Goal: Feedback & Contribution: Submit feedback/report problem

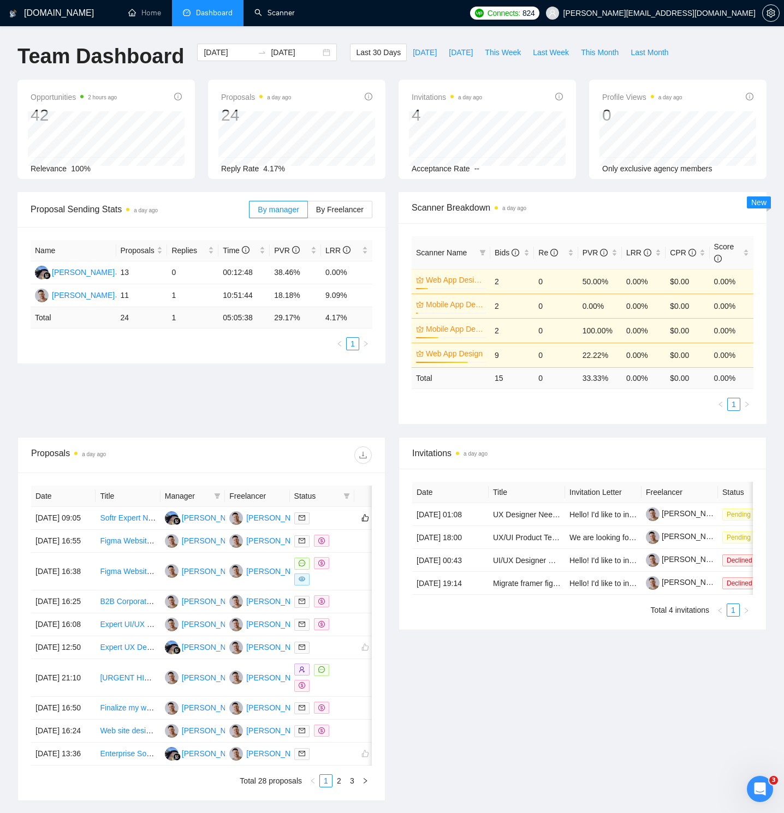
click at [269, 14] on link "Scanner" at bounding box center [274, 12] width 40 height 9
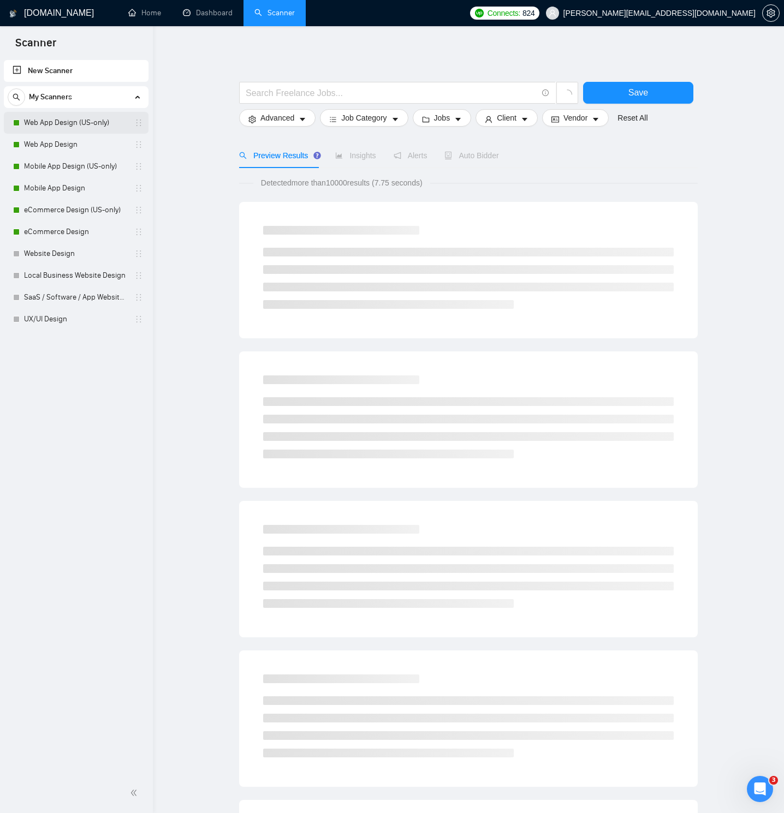
click at [93, 123] on link "Web App Design (US-only)" at bounding box center [76, 123] width 104 height 22
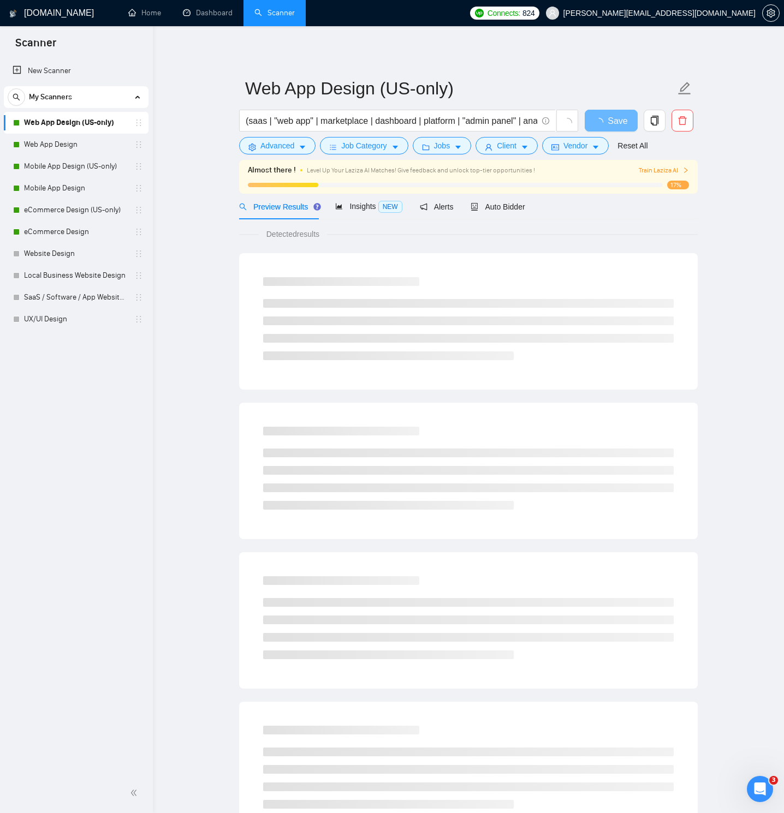
click at [665, 170] on span "Train Laziza AI" at bounding box center [663, 170] width 50 height 10
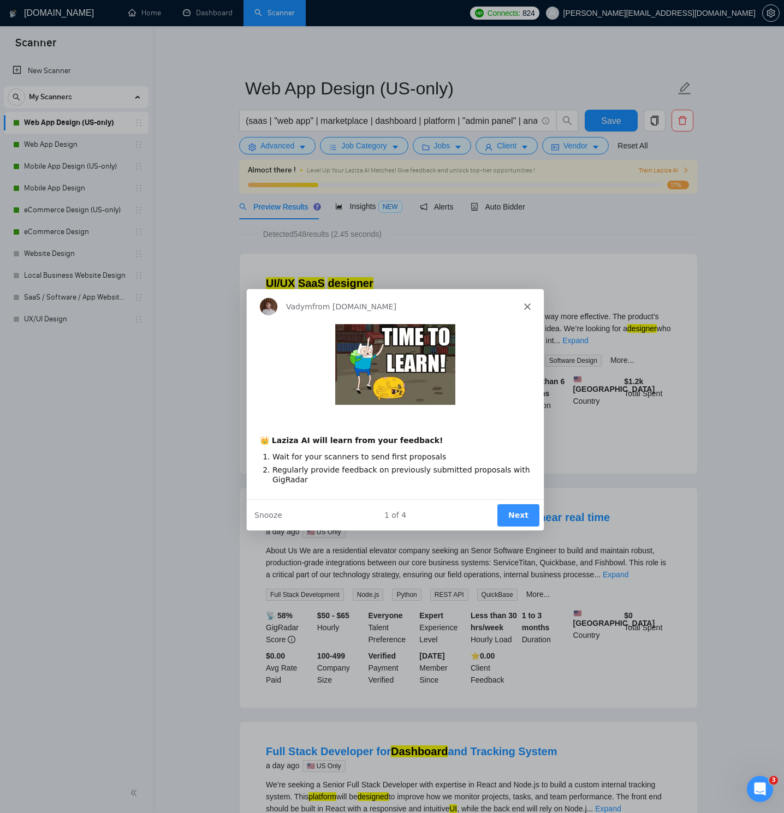
click at [526, 303] on icon "Close" at bounding box center [526, 305] width 7 height 7
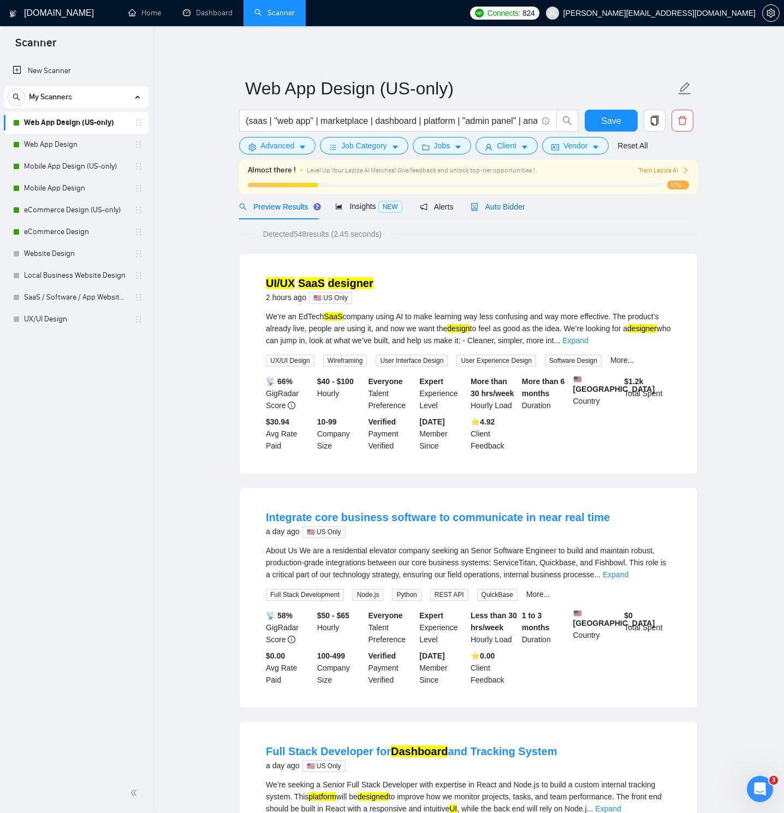
click at [491, 208] on span "Auto Bidder" at bounding box center [497, 206] width 54 height 9
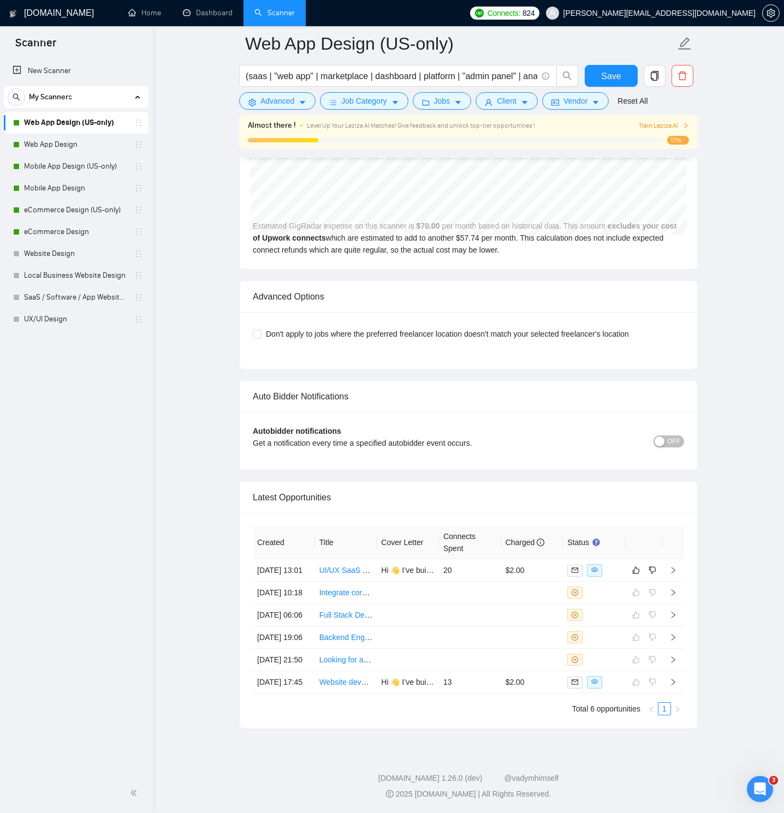
scroll to position [2602, 0]
click at [674, 566] on icon "right" at bounding box center [673, 570] width 8 height 8
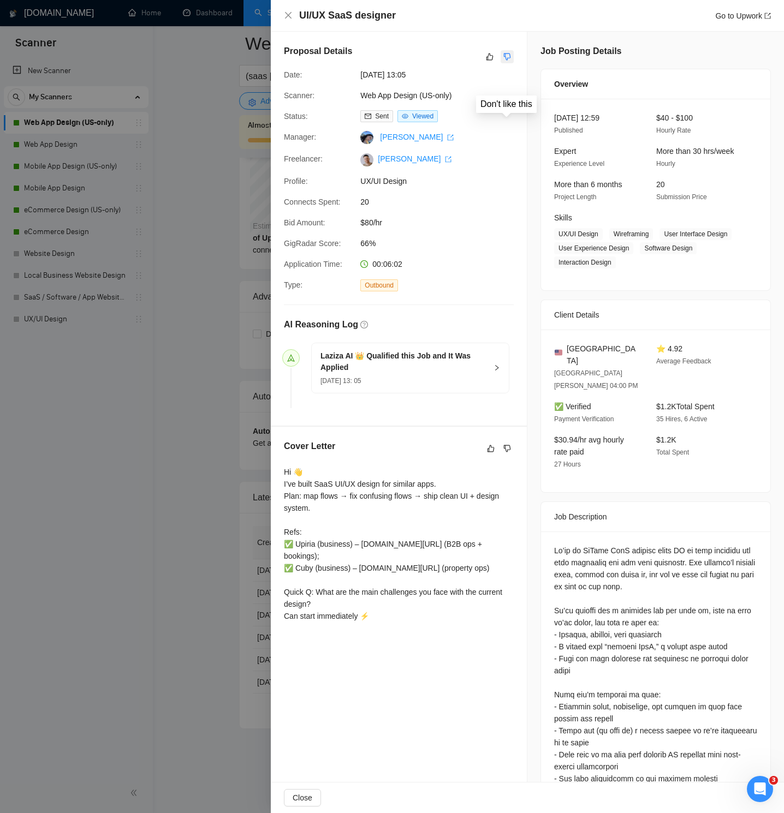
click at [505, 56] on icon "dislike" at bounding box center [507, 56] width 7 height 7
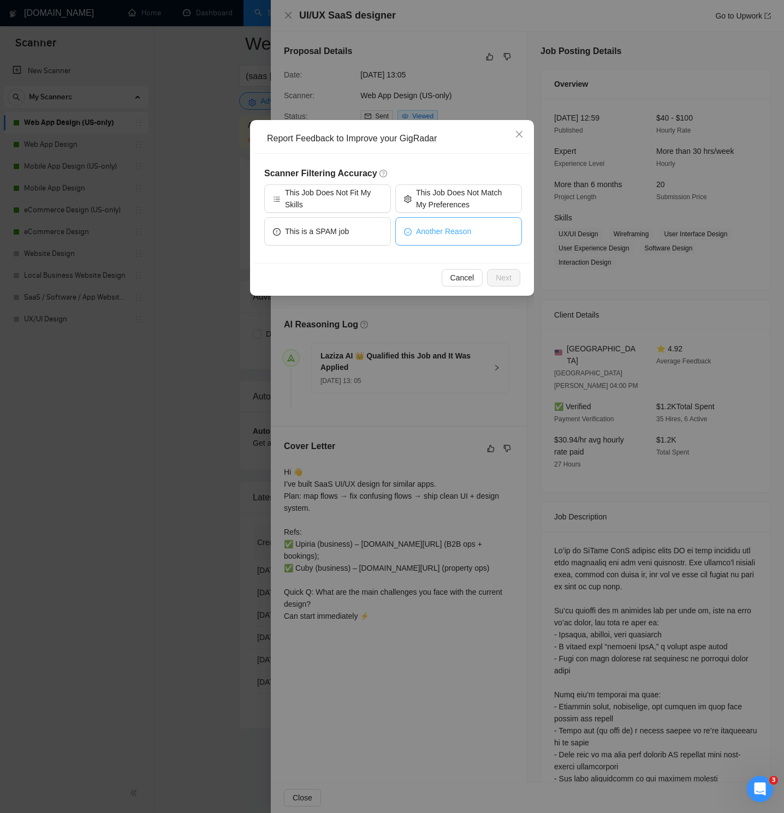
click at [457, 233] on span "Another Reason" at bounding box center [443, 231] width 55 height 12
click at [508, 273] on span "Next" at bounding box center [504, 278] width 16 height 12
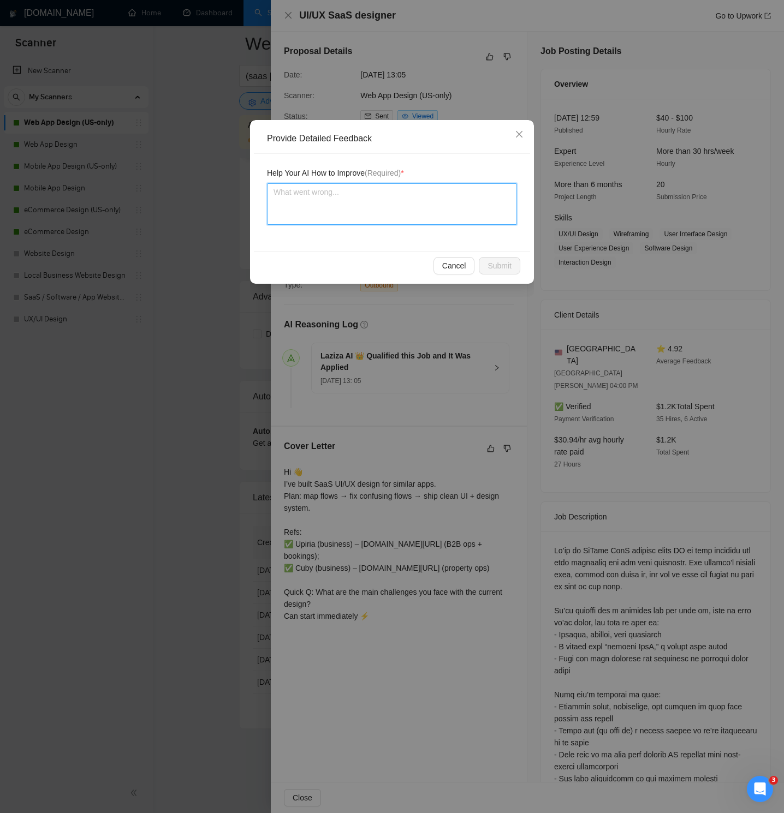
click at [366, 210] on textarea at bounding box center [392, 203] width 250 height 41
type textarea "Th"
type textarea "The"
type textarea "The j"
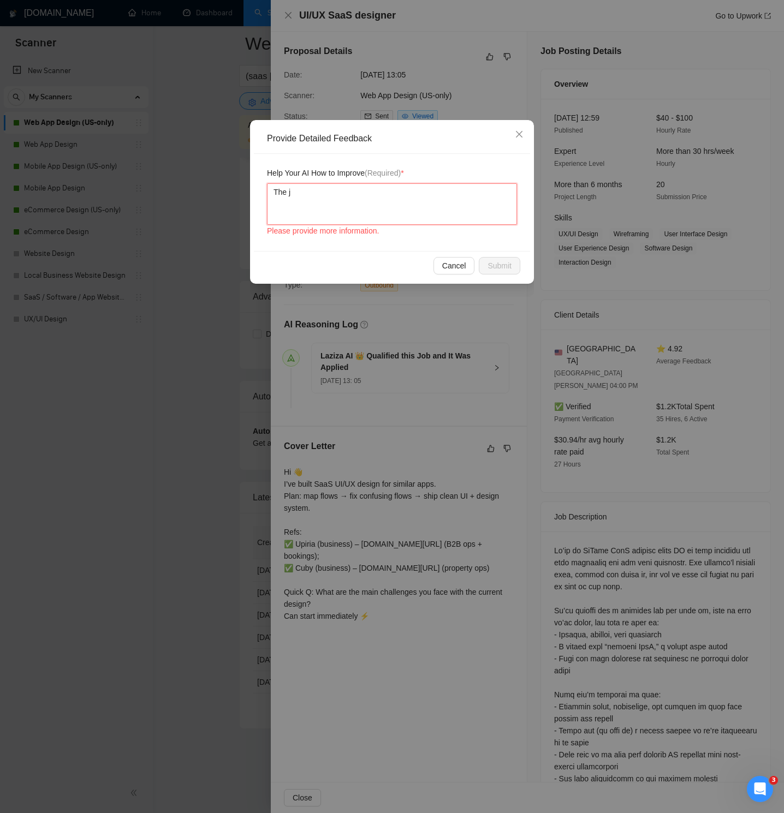
type textarea "The jo"
type textarea "The job"
type textarea "The job i"
type textarea "The job is"
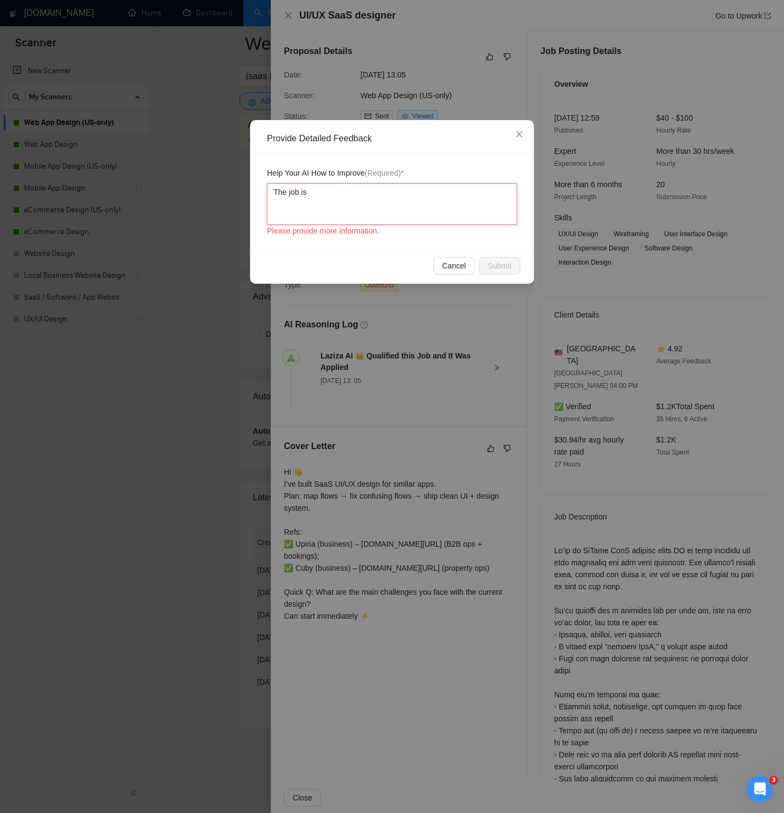
type textarea "The job is"
type textarea "The job is g"
type textarea "The job is gr"
type textarea "The job is gre"
type textarea "The job is grea"
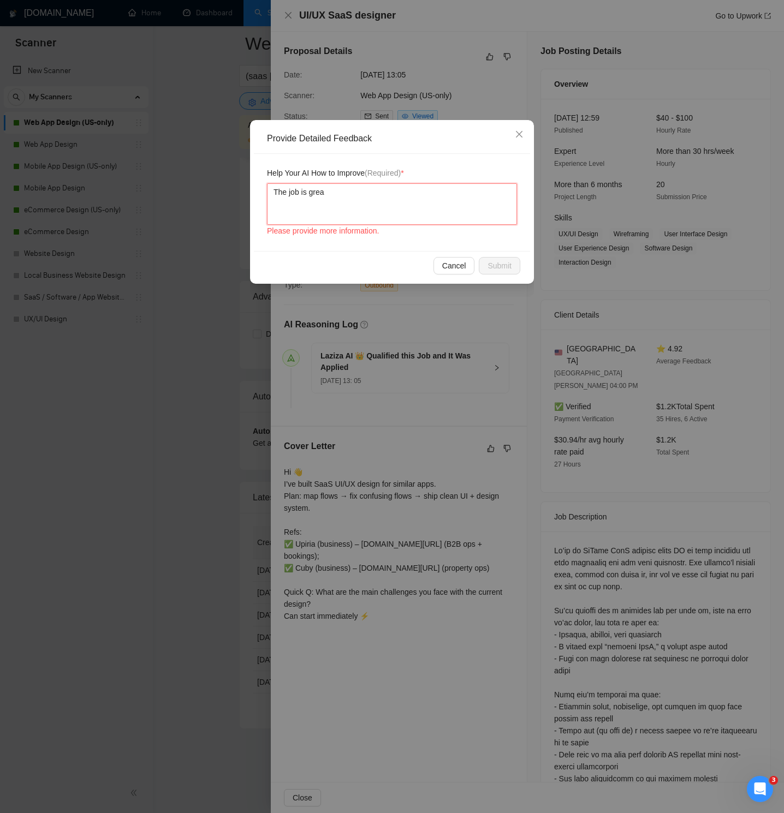
type textarea "The job is great"
type textarea "The job is great,"
type textarea "The job is great, b"
type textarea "The job is great, bu"
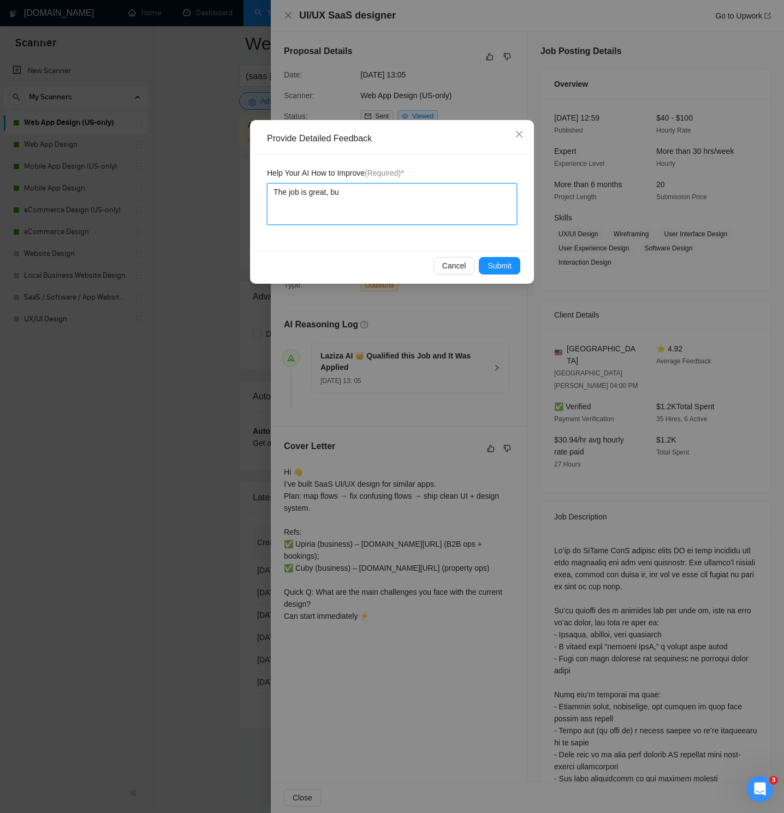
type textarea "The job is great, but"
type textarea "The job is great, but th"
type textarea "The job is great, but the"
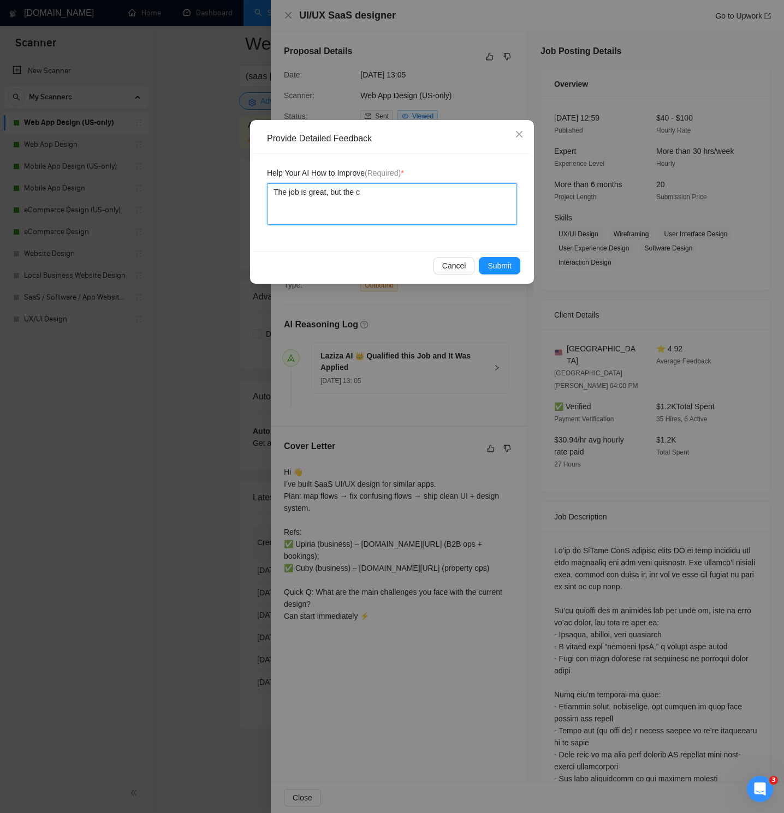
type textarea "The job is great, but the co"
type textarea "The job is great, but the cov"
type textarea "The job is great, but the cove"
type textarea "The job is great, but the cover"
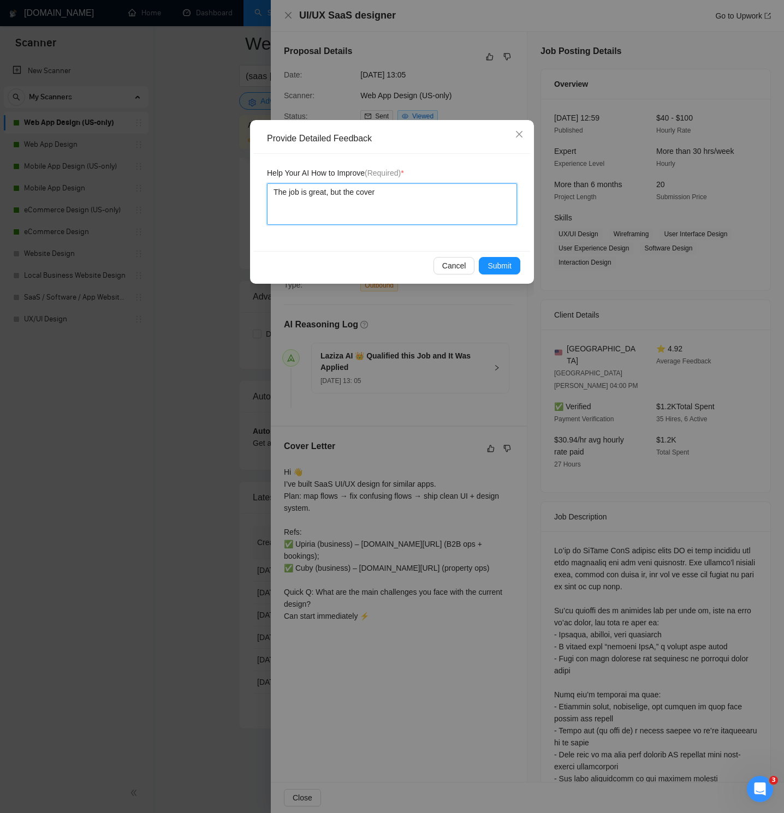
type textarea "The job is great, but the cover l"
type textarea "The job is great, but the cover le"
type textarea "The job is great, but the cover let"
type textarea "The job is great, but the cover lett"
type textarea "The job is great, but the cover lette"
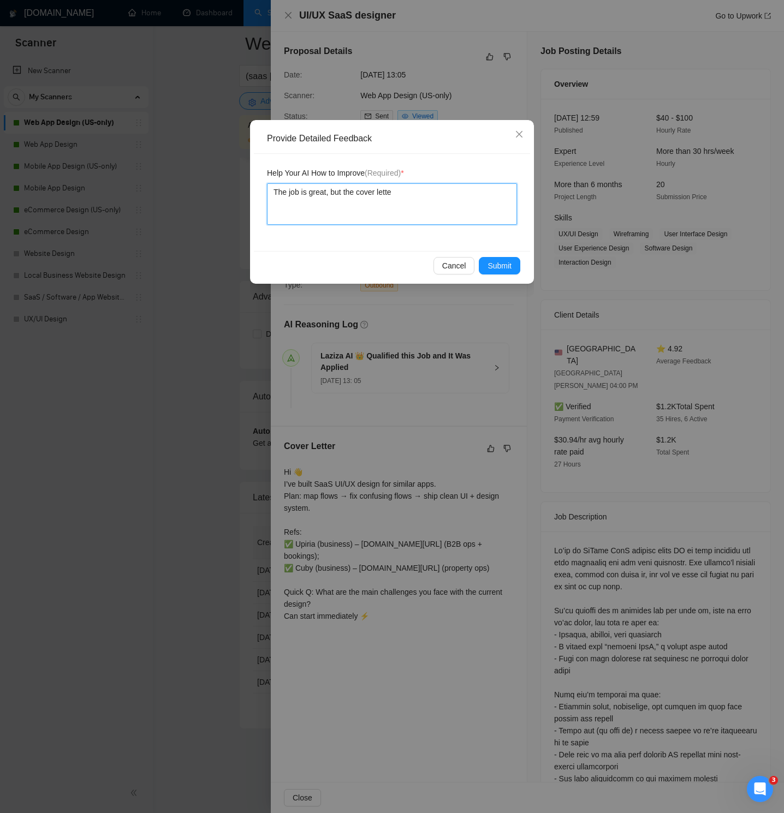
type textarea "The job is great, but the cover letter"
type textarea "The job is great, but the cover letter i"
type textarea "The job is great, but the cover letter is"
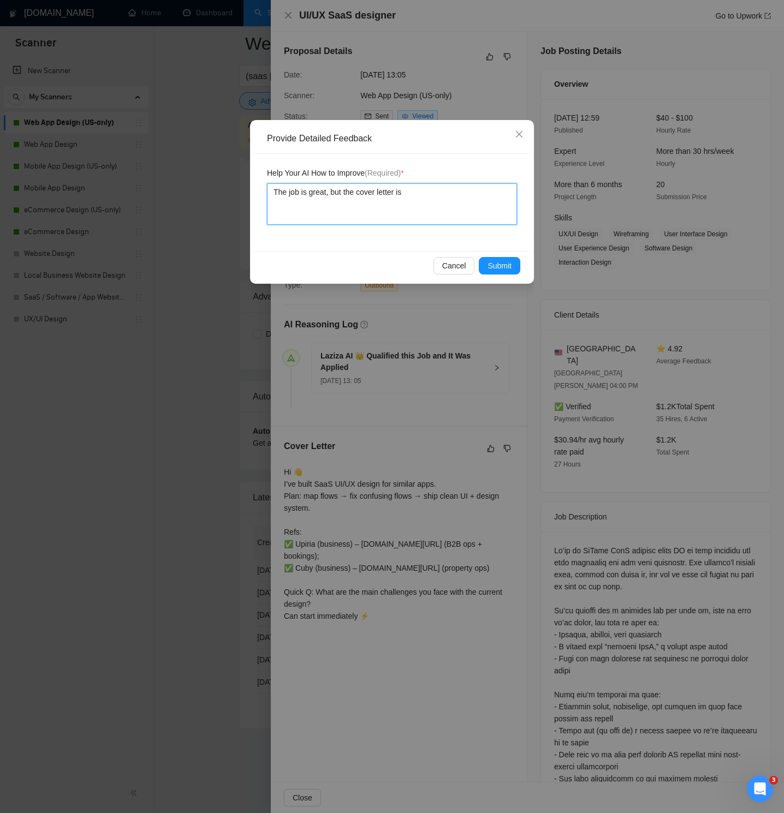
type textarea "The job is great, but the cover letter is n"
type textarea "The job is great, but the cover letter is no"
type textarea "The job is great, but the cover letter is not"
type textarea "The job is great, but the cover letter is not r"
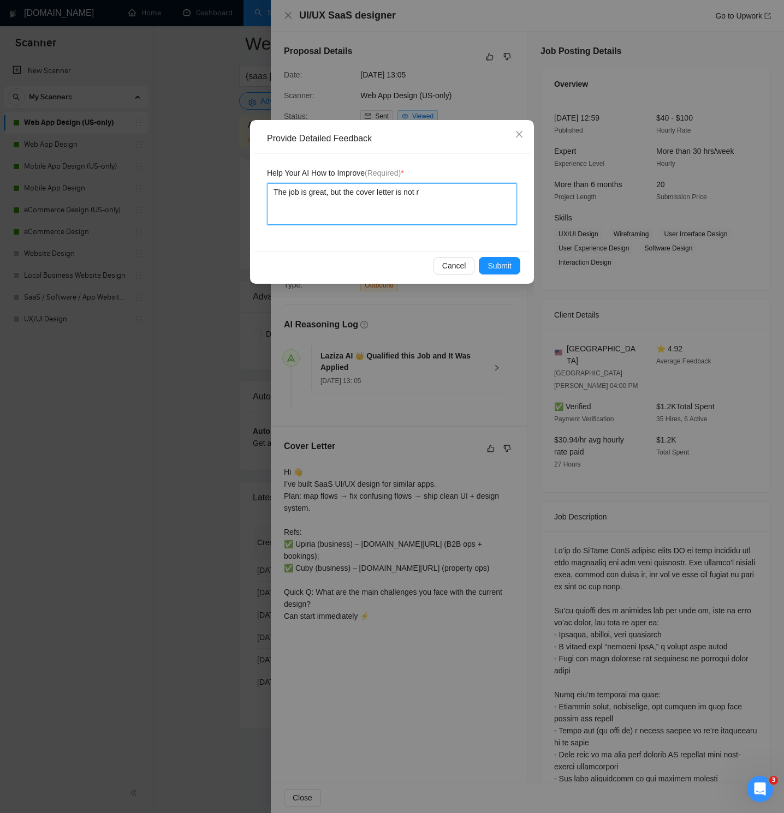
type textarea "The job is great, but the cover letter is not re"
type textarea "The job is great, but the cover letter is not rel"
type textarea "The job is great, but the cover letter is not rele"
type textarea "The job is great, but the cover letter is not rel"
type textarea "The job is great, but the cover letter is not re"
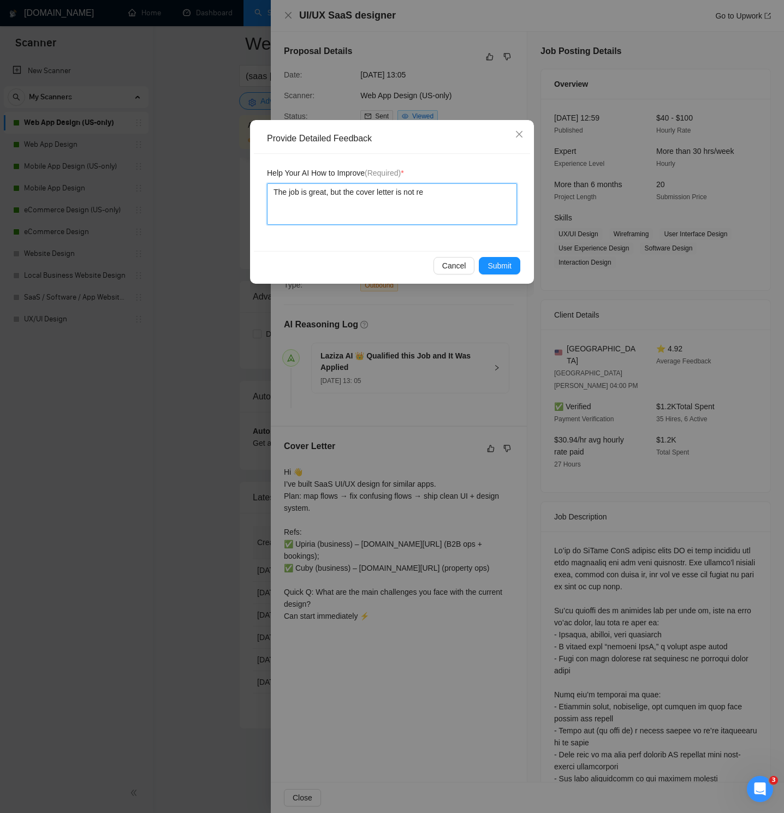
type textarea "The job is great, but the cover letter is not r"
type textarea "The job is great, but the cover letter is not"
type textarea "The job is great, but the cover letter is no"
type textarea "The job is great, but the cover letter is n"
type textarea "The job is great, but the cover letter is"
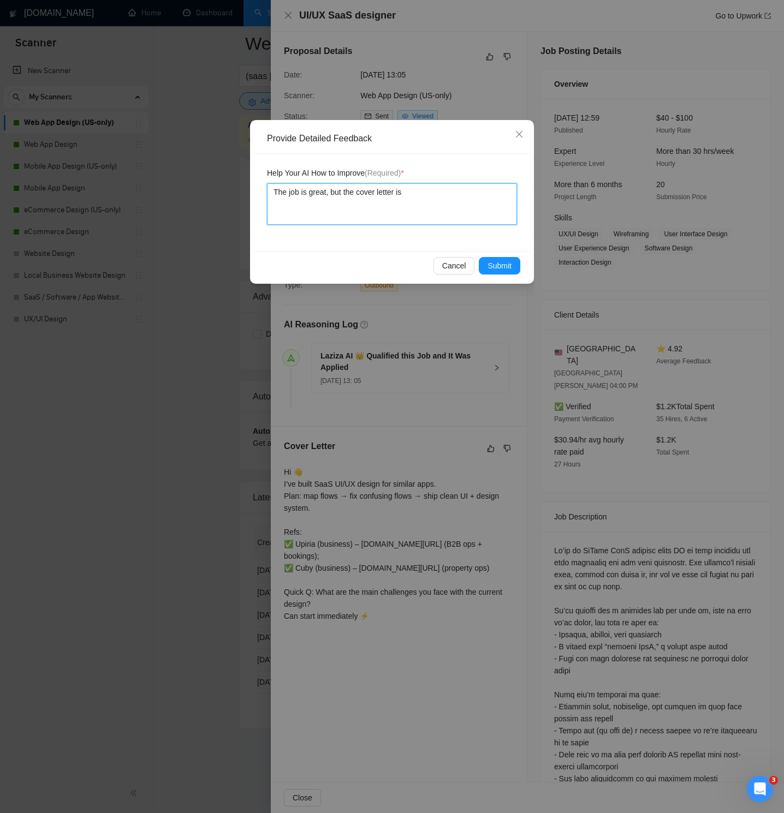
type textarea "The job is great, but the cover letter is"
type textarea "The job is great, but the cover letter i"
type textarea "The job is great, but the cover letter j"
type textarea "The job is great, but the cover letter ja"
type textarea "The job is great, but the cover letter j"
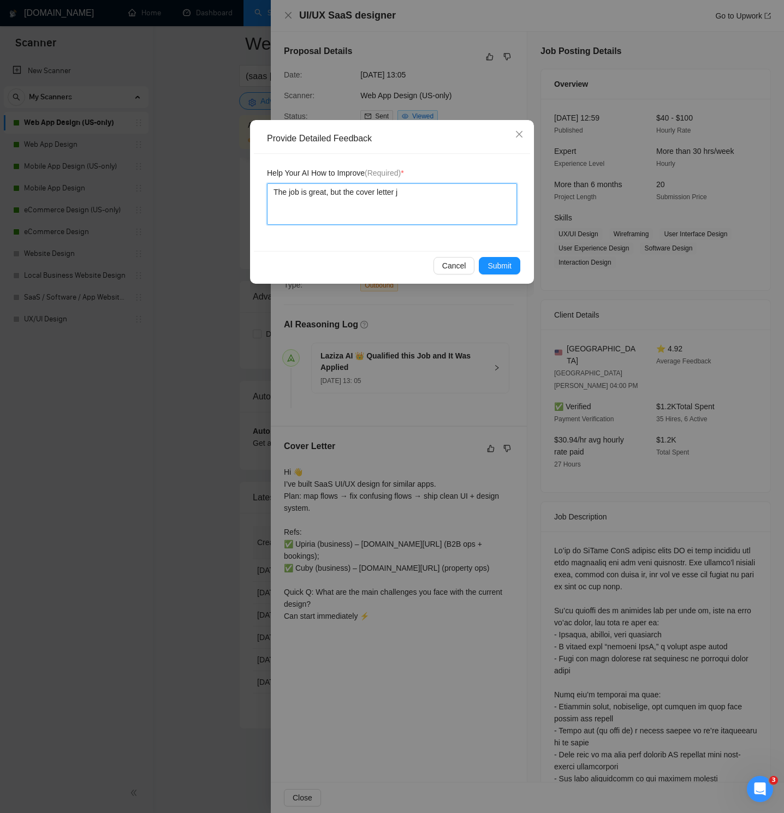
type textarea "The job is great, but the cover letter"
type textarea "The job is great, but the cover letter h"
type textarea "The job is great, but the cover letter ha"
type textarea "The job is great, but the cover letter has"
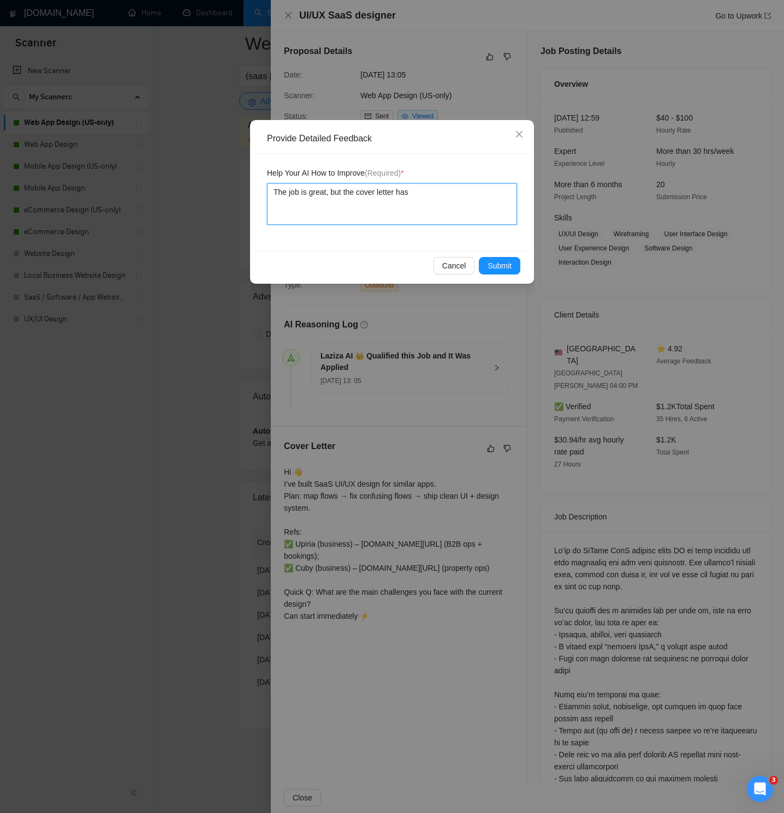
type textarea "The job is great, but the cover letter has i"
type textarea "The job is great, but the cover letter has ir"
type textarea "The job is great, but the cover letter has irr"
type textarea "The job is great, but the cover letter has irre"
type textarea "The job is great, but the cover letter has [PERSON_NAME]"
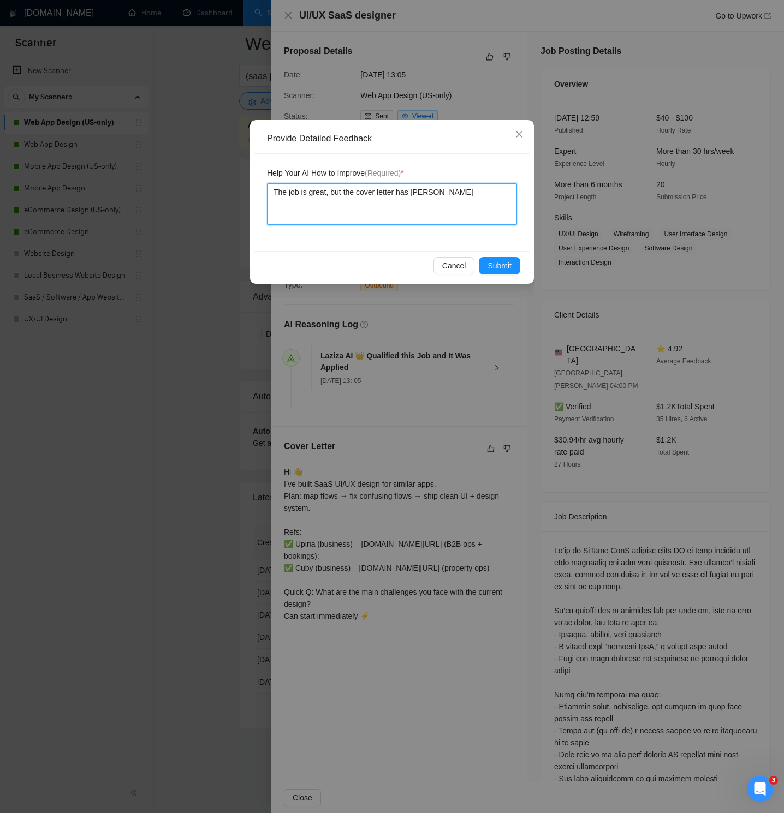
type textarea "The job is great, but the cover letter has irrele"
type textarea "The job is great, but the cover letter has irrelev"
type textarea "The job is great, but the cover letter has irreleva"
type textarea "The job is great, but the cover letter has irrelevan"
type textarea "The job is great, but the cover letter has irrelevant"
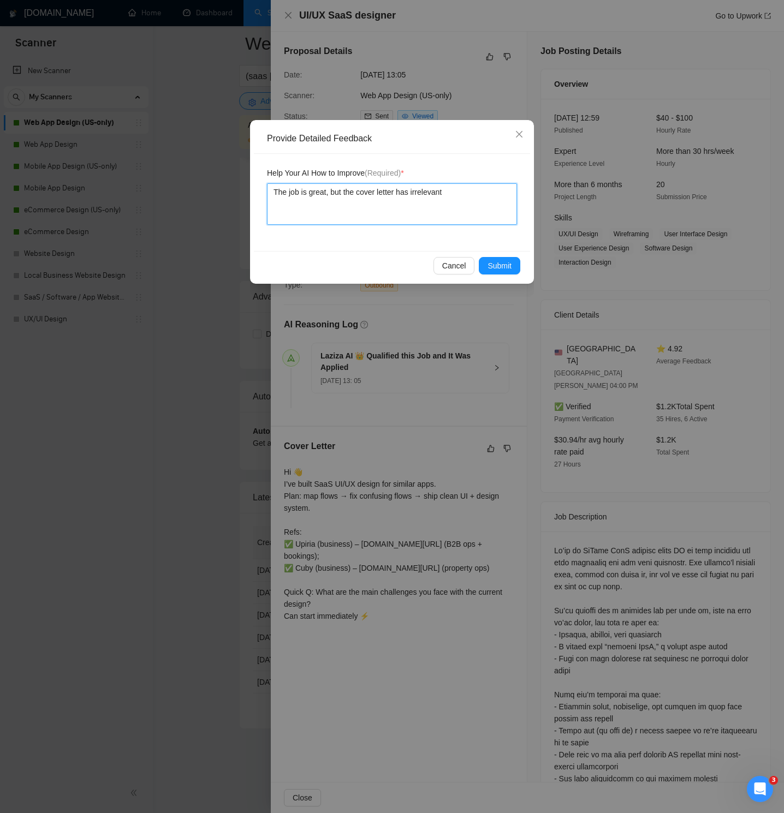
type textarea "The job is great, but the cover letter has irrelevant"
type textarea "The job is great, but the cover letter has irrelevant p"
type textarea "The job is great, but the cover letter has irrelevant pr"
type textarea "The job is great, but the cover letter has irrelevant pro"
type textarea "The job is great, but the cover letter has irrelevant proj"
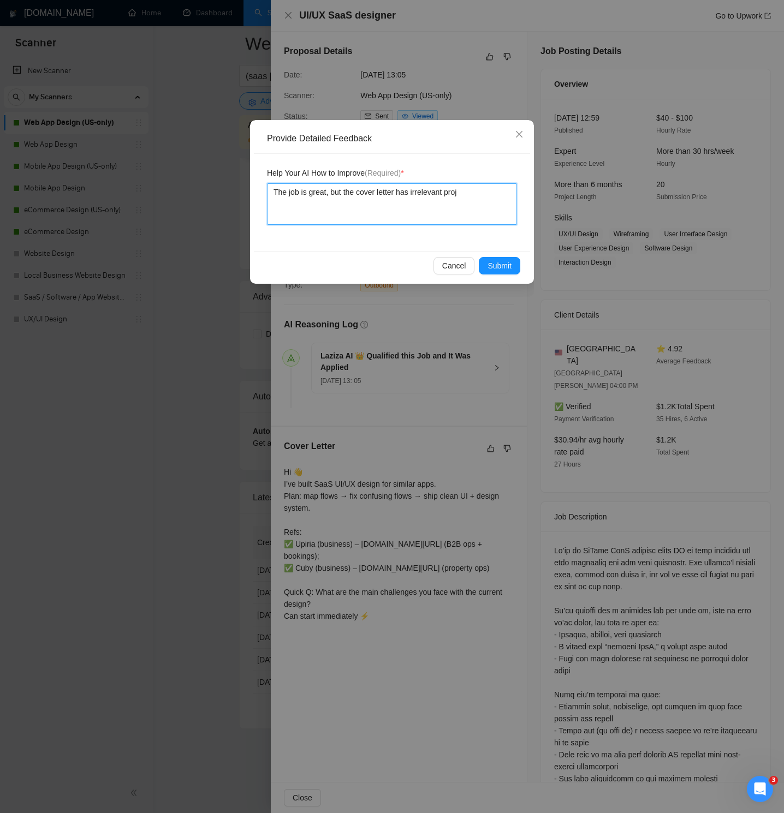
type textarea "The job is great, but the cover letter has irrelevant proje"
type textarea "The job is great, but the cover letter has irrelevant projec"
type textarea "The job is great, but the cover letter has irrelevant project"
type textarea "The job is great, but the cover letter has irrelevant projects"
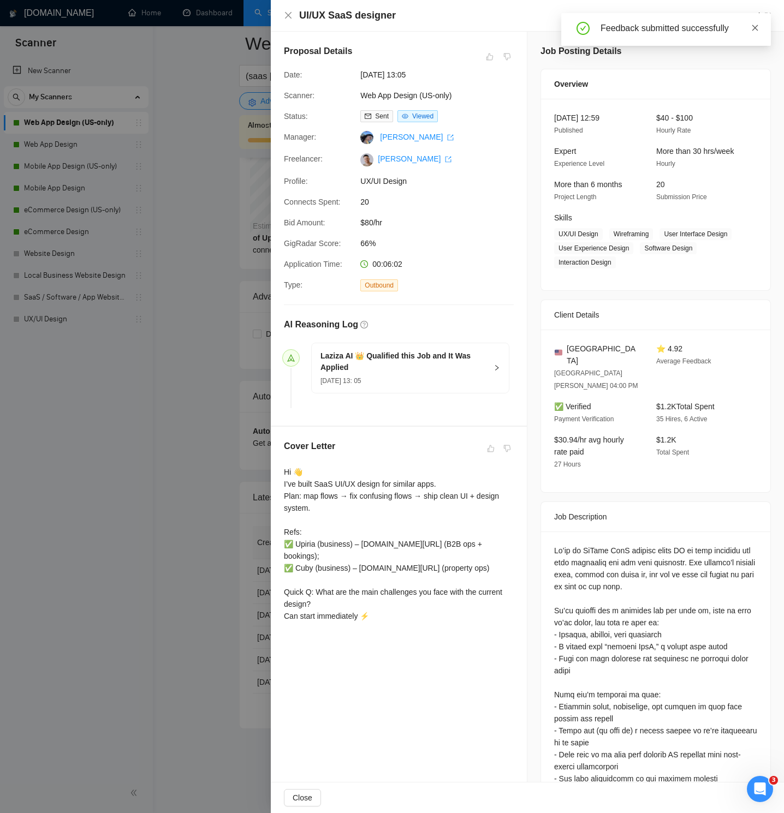
drag, startPoint x: 753, startPoint y: 26, endPoint x: 615, endPoint y: 35, distance: 138.4
click at [753, 26] on icon "close" at bounding box center [755, 28] width 6 height 6
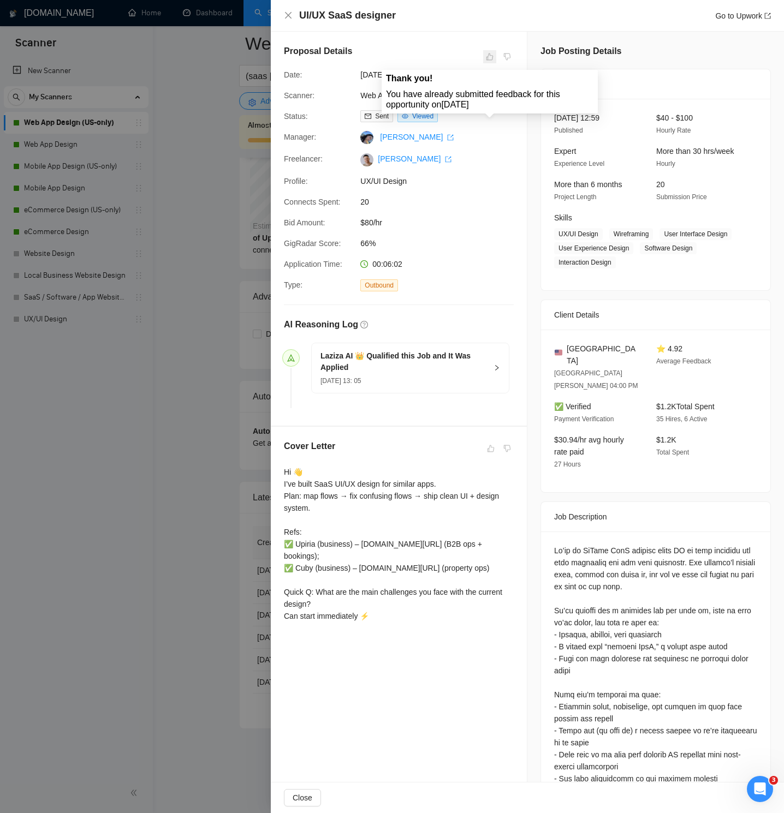
click at [490, 56] on span at bounding box center [489, 56] width 13 height 13
click at [286, 16] on icon "close" at bounding box center [288, 15] width 9 height 9
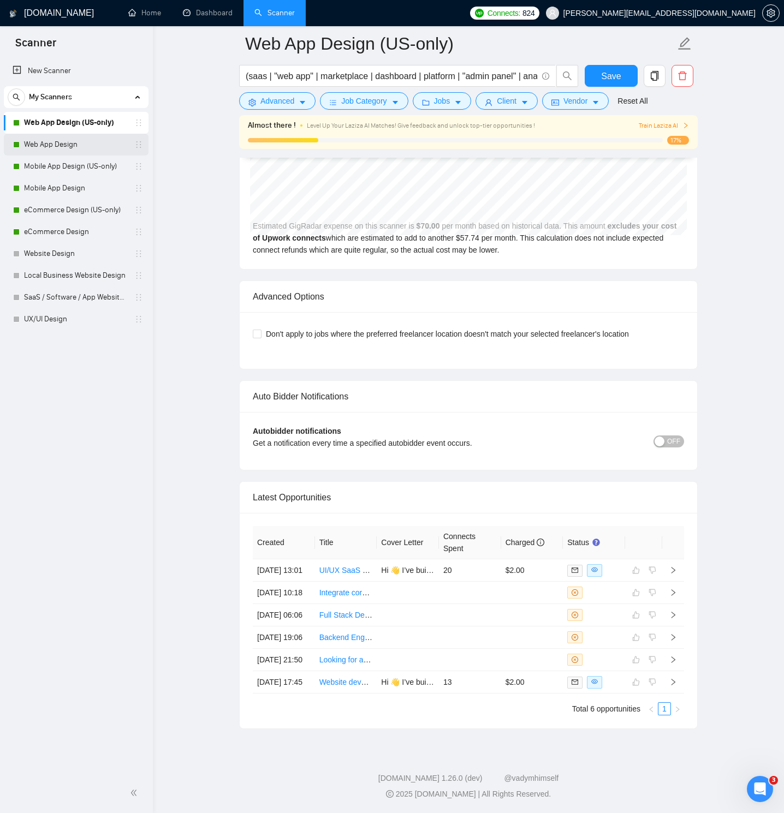
click at [79, 147] on link "Web App Design" at bounding box center [76, 145] width 104 height 22
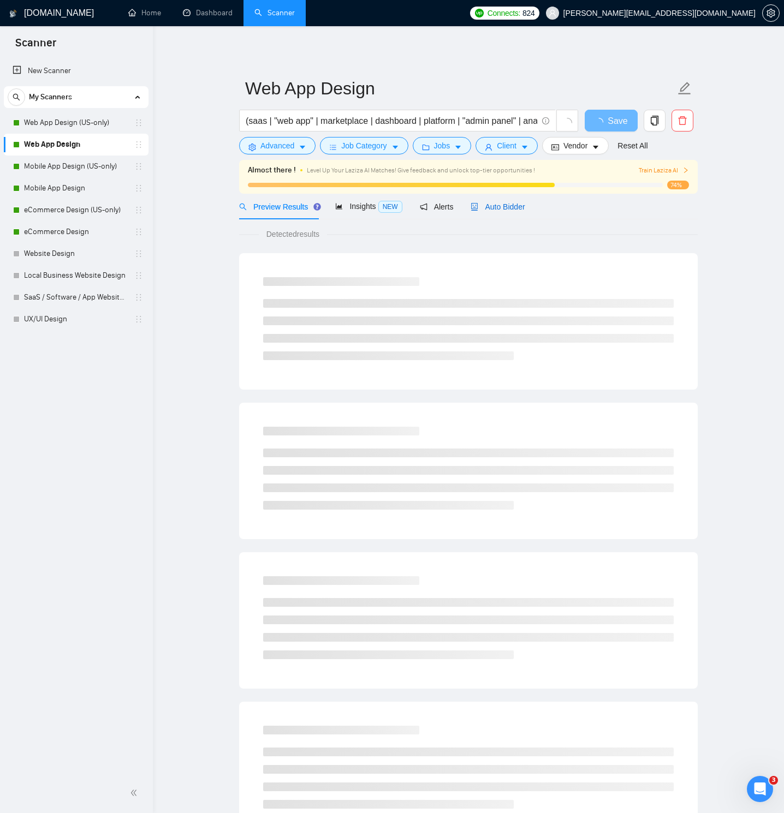
click at [514, 205] on span "Auto Bidder" at bounding box center [497, 206] width 54 height 9
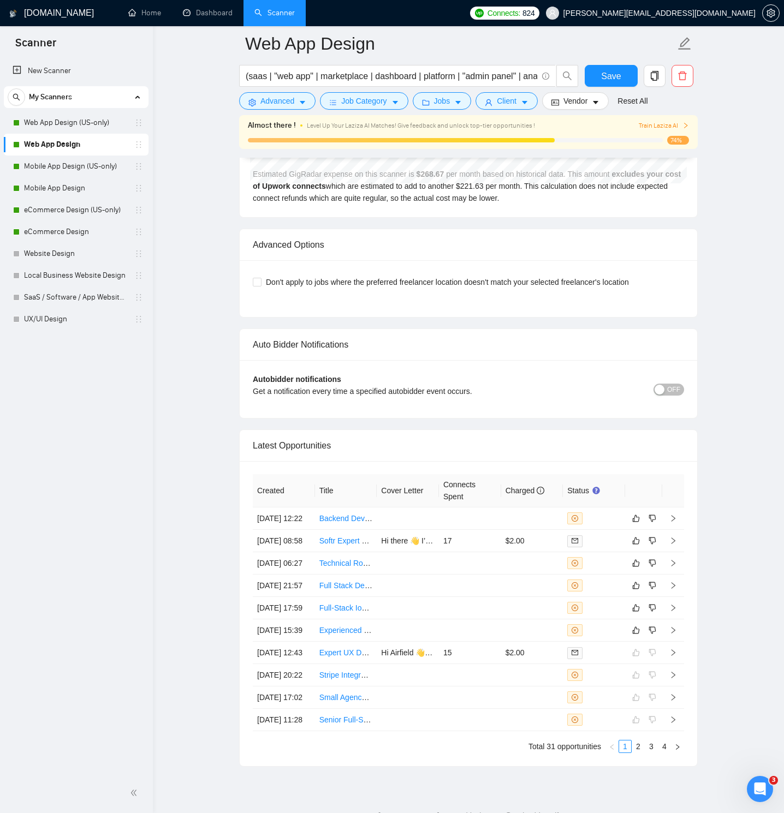
scroll to position [2753, 0]
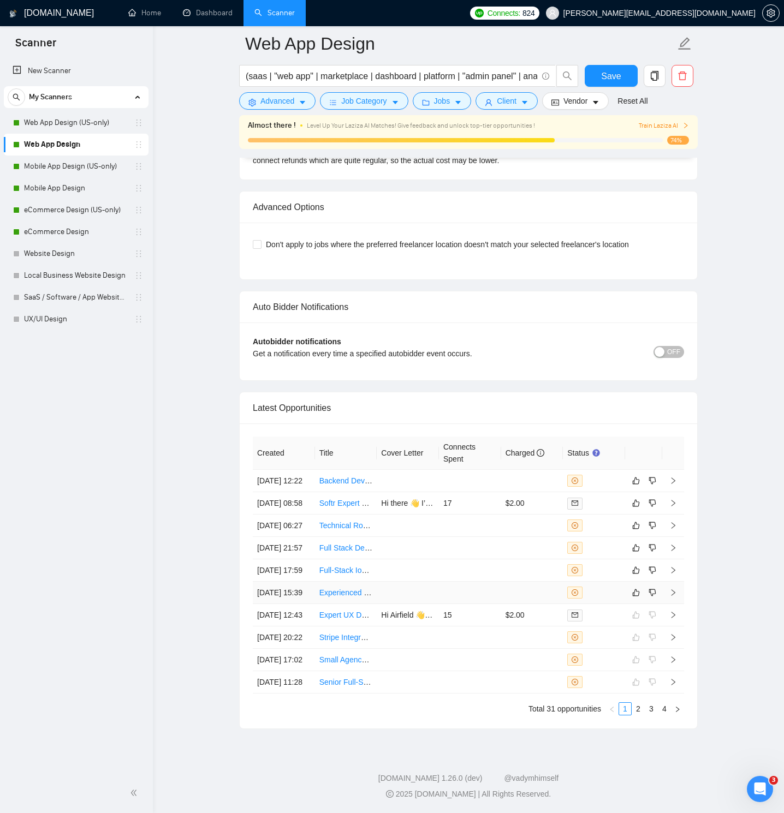
click at [677, 582] on td at bounding box center [673, 593] width 22 height 22
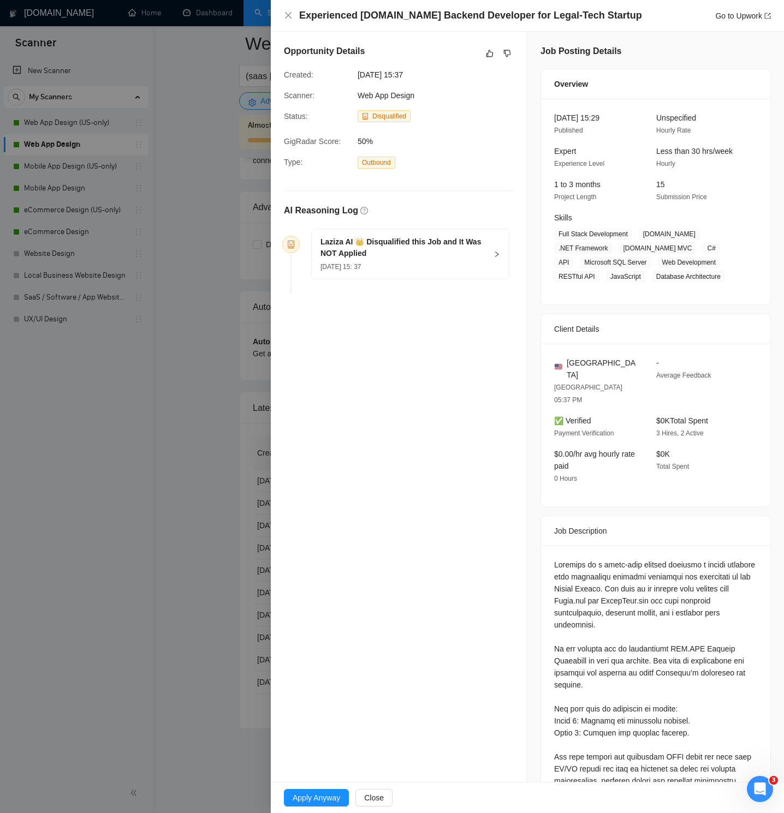
scroll to position [1, 0]
click at [490, 51] on icon "like" at bounding box center [490, 53] width 8 height 9
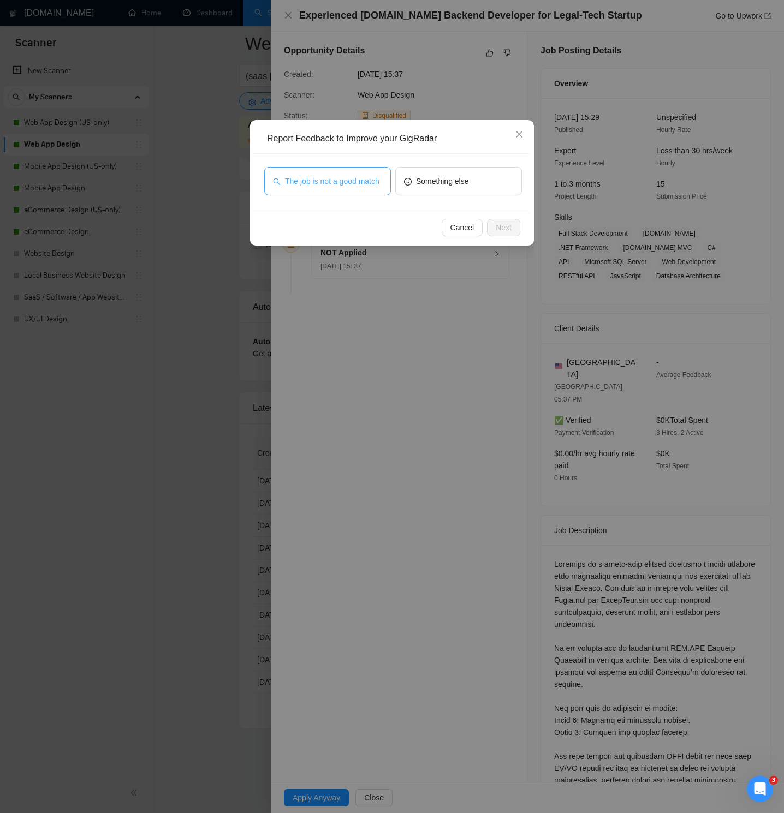
click at [326, 182] on span "The job is not a good match" at bounding box center [332, 181] width 94 height 12
click at [506, 224] on span "Next" at bounding box center [504, 228] width 16 height 12
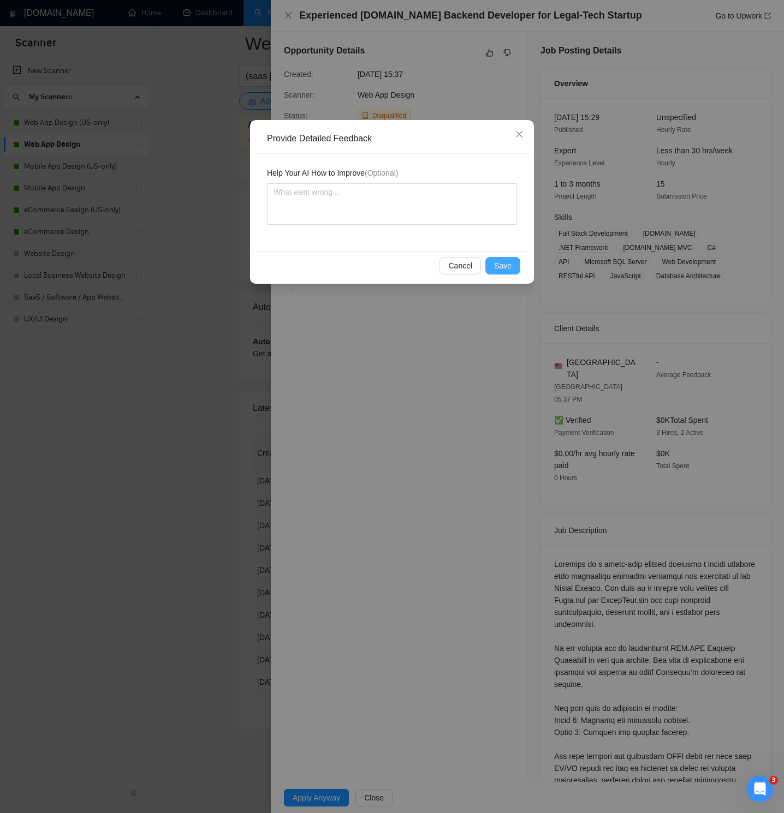
click at [508, 260] on span "Save" at bounding box center [502, 266] width 17 height 12
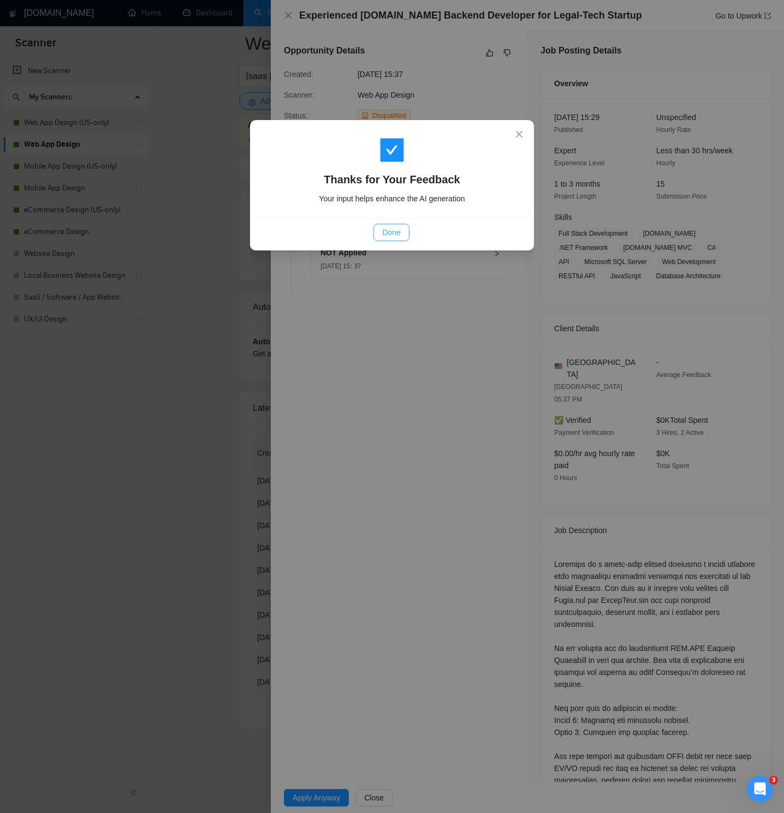
click at [380, 230] on button "Done" at bounding box center [390, 232] width 35 height 17
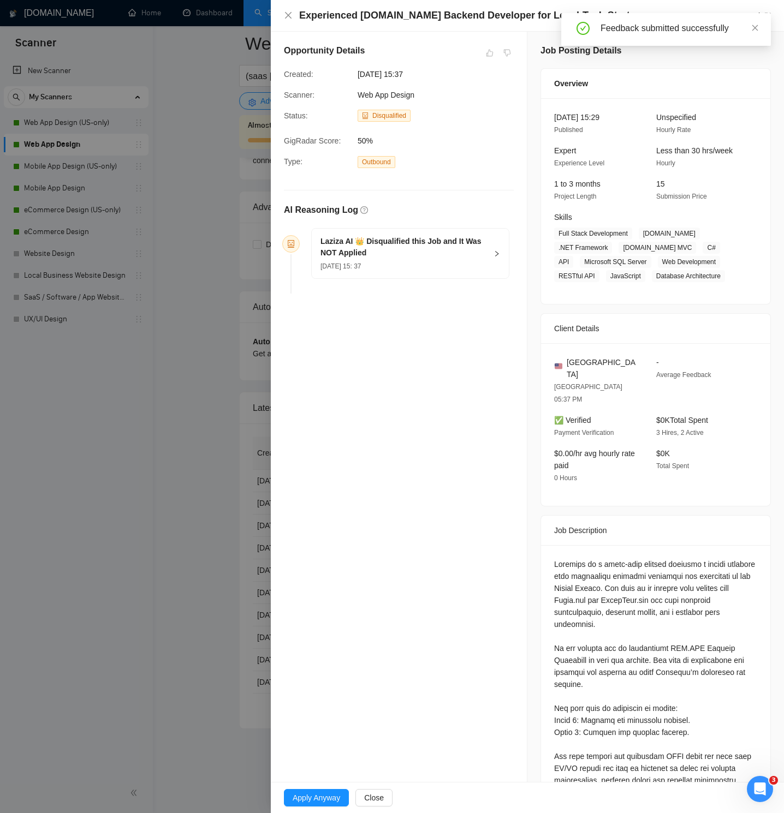
click at [294, 15] on div "Experienced [DOMAIN_NAME] Backend Developer for Legal-Tech Startup Go to Upwork" at bounding box center [527, 16] width 487 height 14
click at [291, 13] on icon "close" at bounding box center [288, 15] width 9 height 9
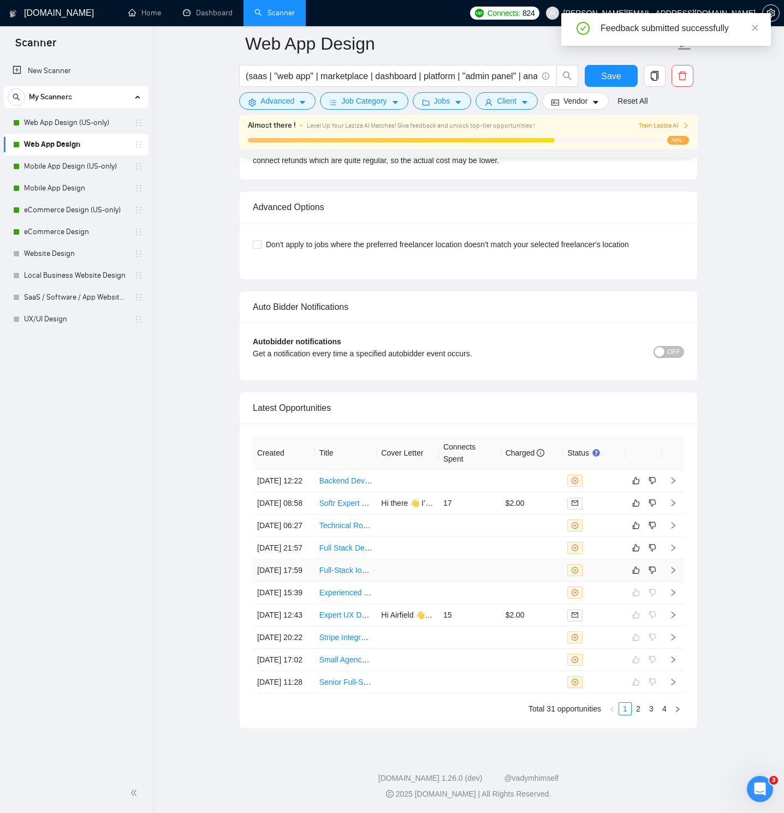
click at [668, 559] on td at bounding box center [673, 570] width 22 height 22
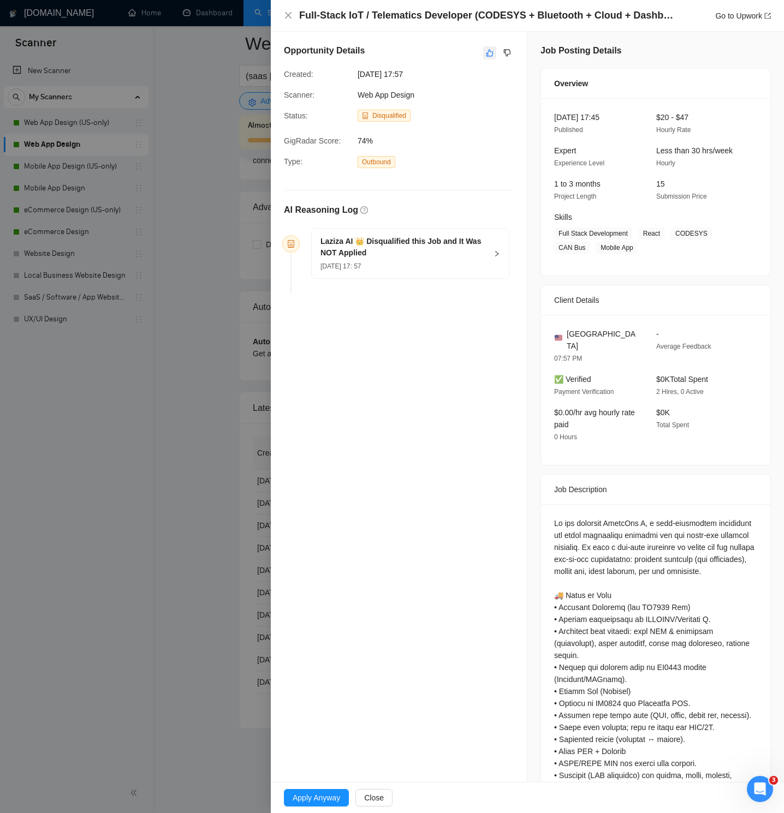
click at [483, 50] on button "button" at bounding box center [489, 52] width 13 height 13
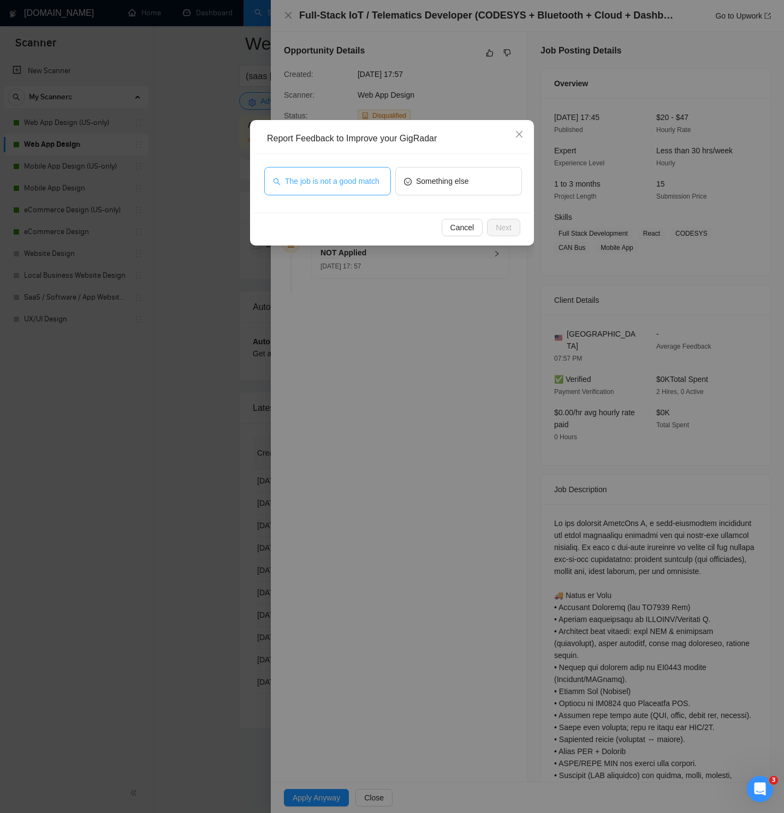
click at [348, 178] on span "The job is not a good match" at bounding box center [332, 181] width 94 height 12
click at [509, 230] on span "Next" at bounding box center [504, 228] width 16 height 12
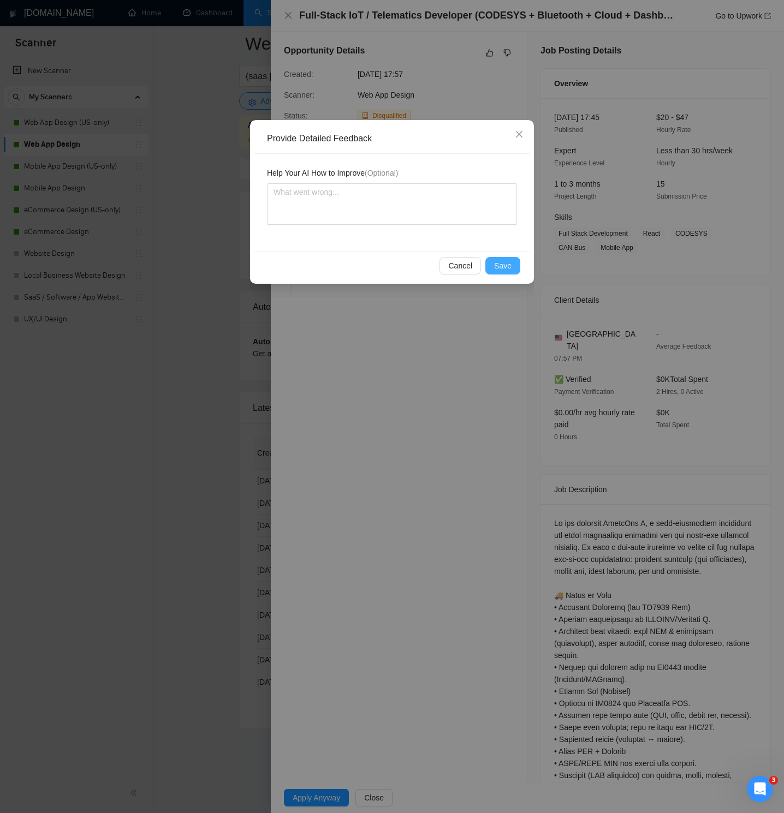
click at [509, 264] on span "Save" at bounding box center [502, 266] width 17 height 12
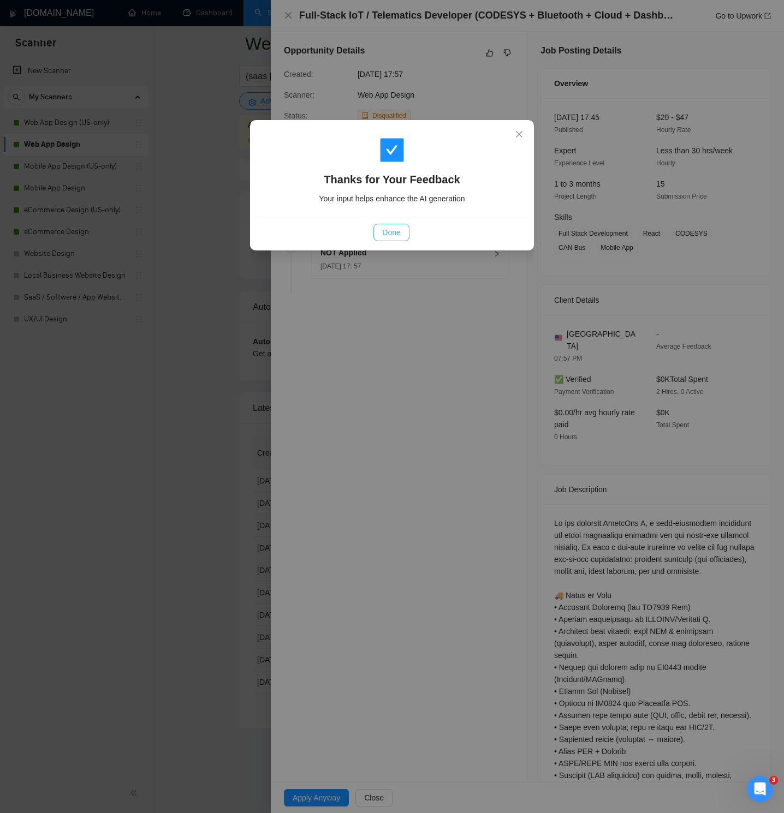
drag, startPoint x: 382, startPoint y: 229, endPoint x: 351, endPoint y: 163, distance: 72.3
click at [382, 229] on span "Done" at bounding box center [391, 232] width 18 height 12
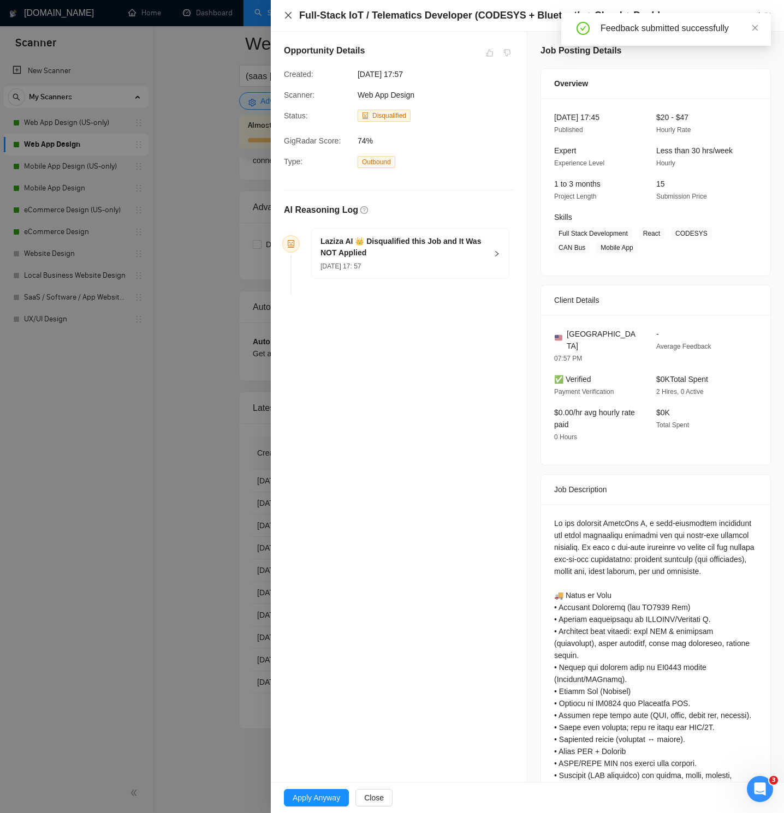
click at [290, 13] on icon "close" at bounding box center [288, 15] width 7 height 7
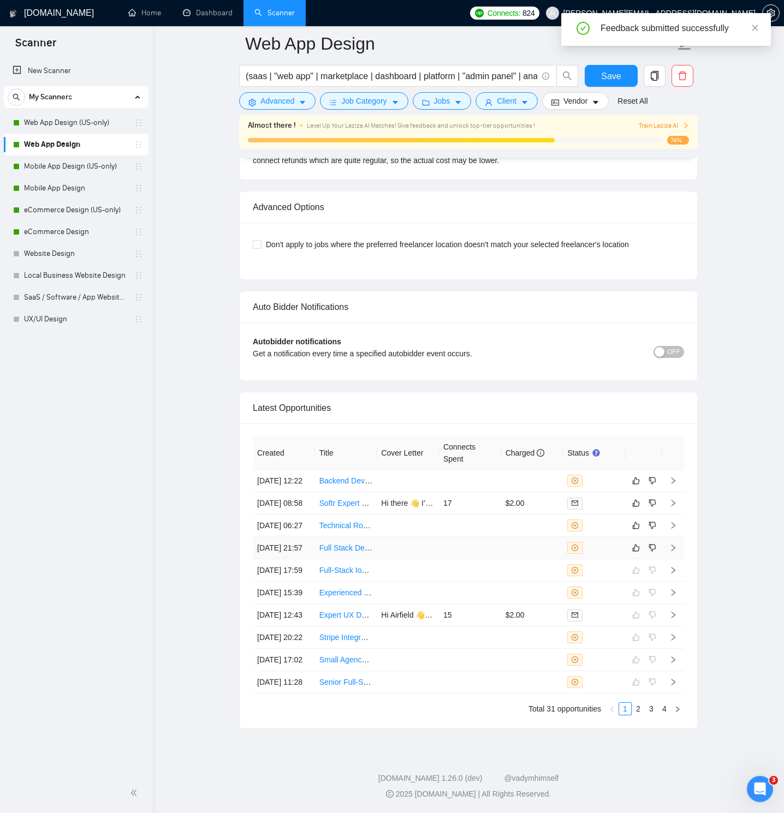
click at [672, 537] on td at bounding box center [673, 548] width 22 height 22
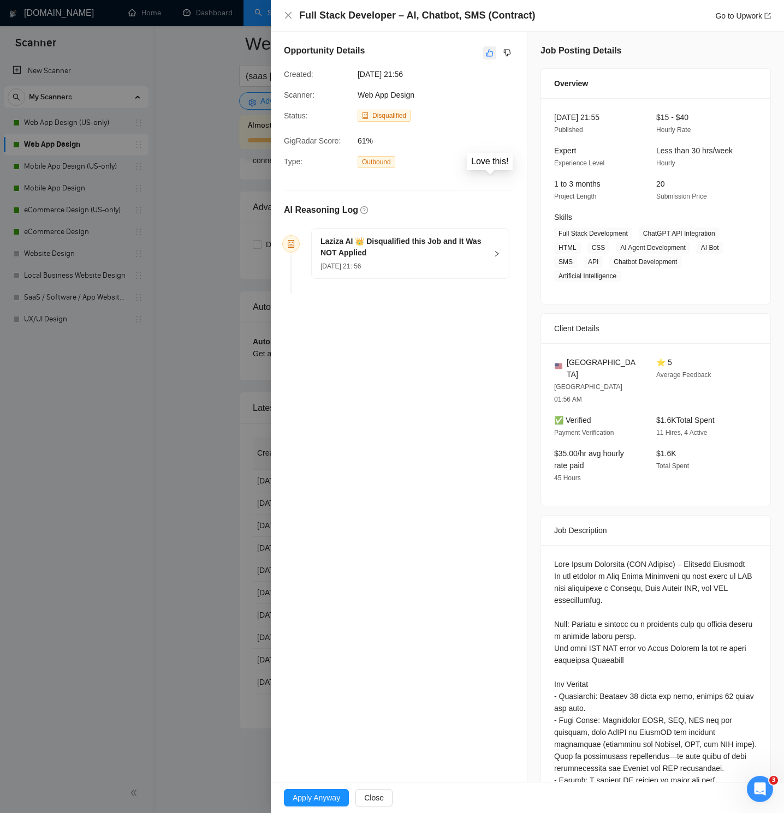
click at [489, 48] on button "button" at bounding box center [489, 52] width 13 height 13
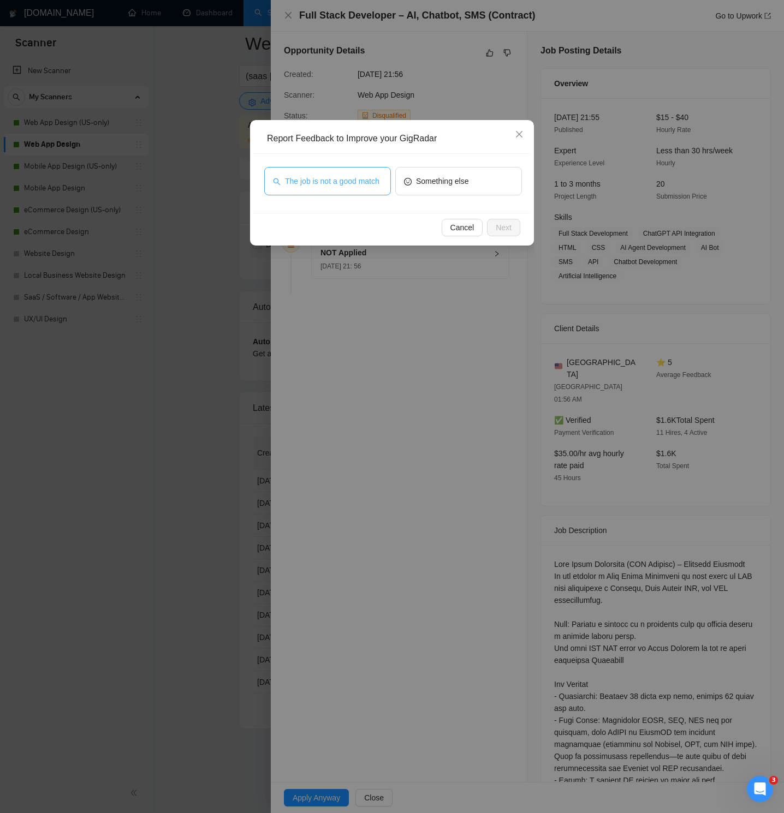
click at [345, 175] on span "The job is not a good match" at bounding box center [332, 181] width 94 height 12
click at [509, 225] on span "Next" at bounding box center [504, 228] width 16 height 12
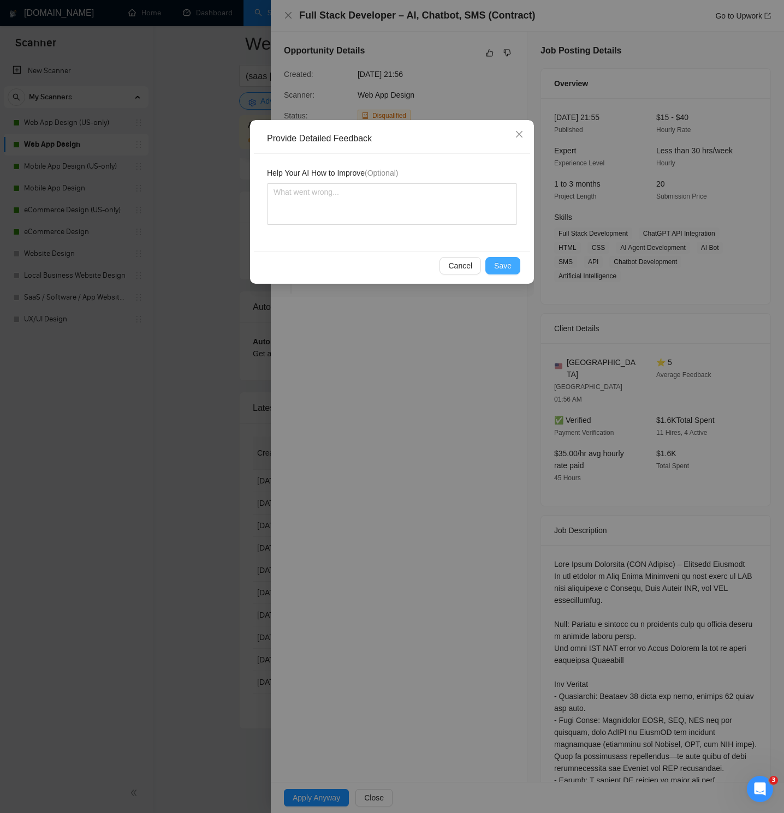
click at [508, 272] on button "Save" at bounding box center [502, 265] width 35 height 17
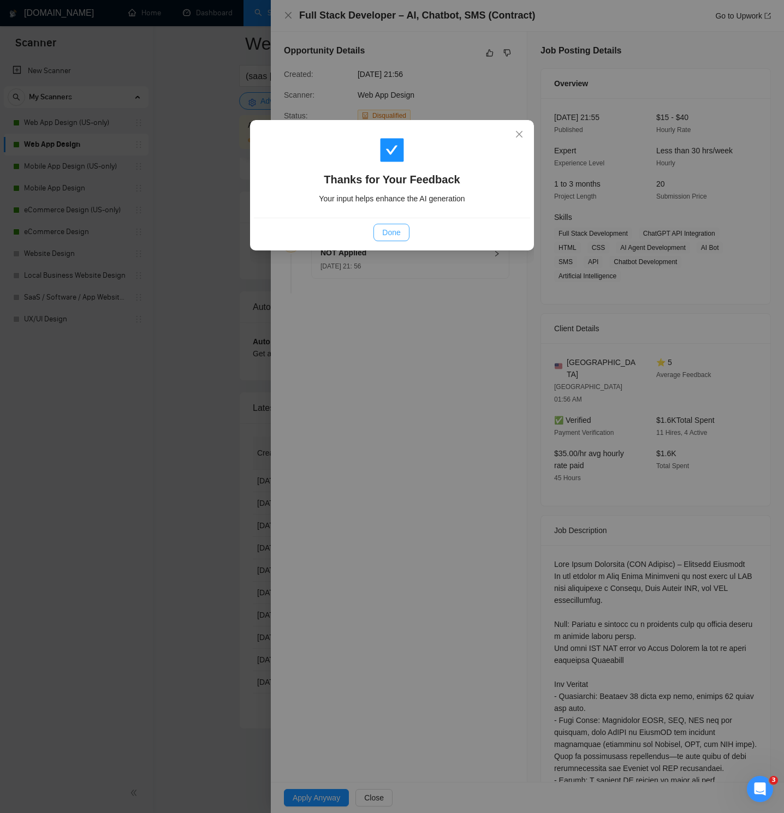
drag, startPoint x: 377, startPoint y: 224, endPoint x: 381, endPoint y: 232, distance: 10.0
click at [377, 224] on button "Done" at bounding box center [390, 232] width 35 height 17
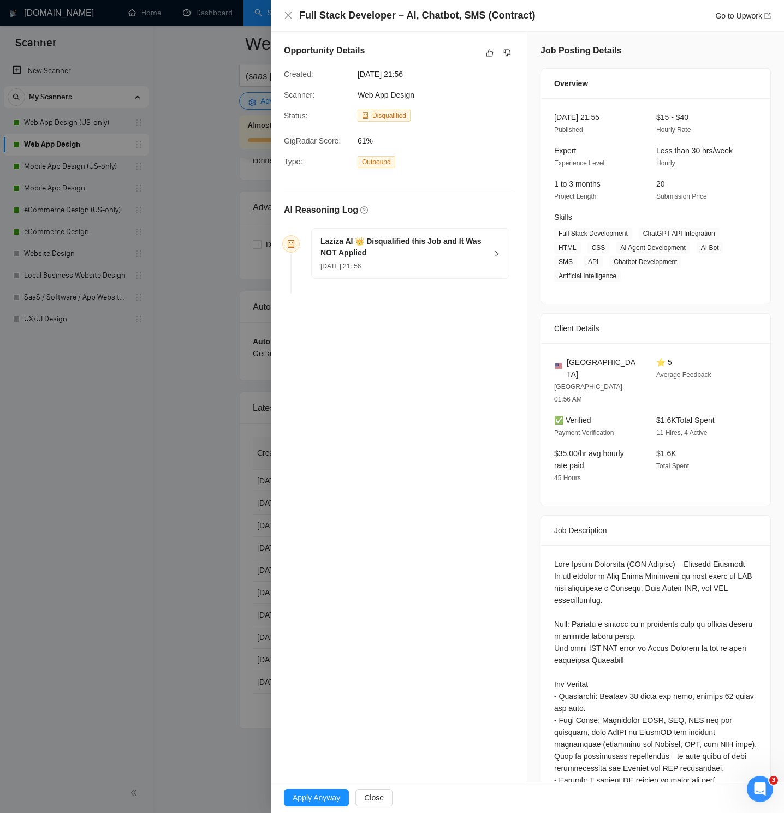
click at [381, 232] on div "Thanks for Your Feedback Your input helps enhance the AI generation Done" at bounding box center [392, 406] width 784 height 813
click at [286, 19] on icon "close" at bounding box center [288, 15] width 9 height 9
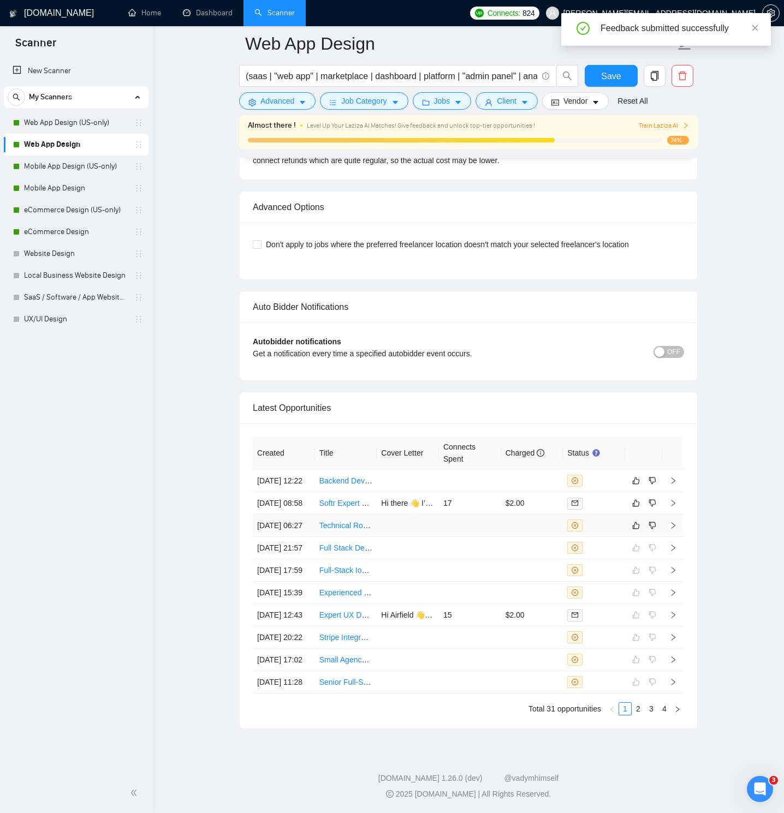
click at [670, 515] on td at bounding box center [673, 526] width 22 height 22
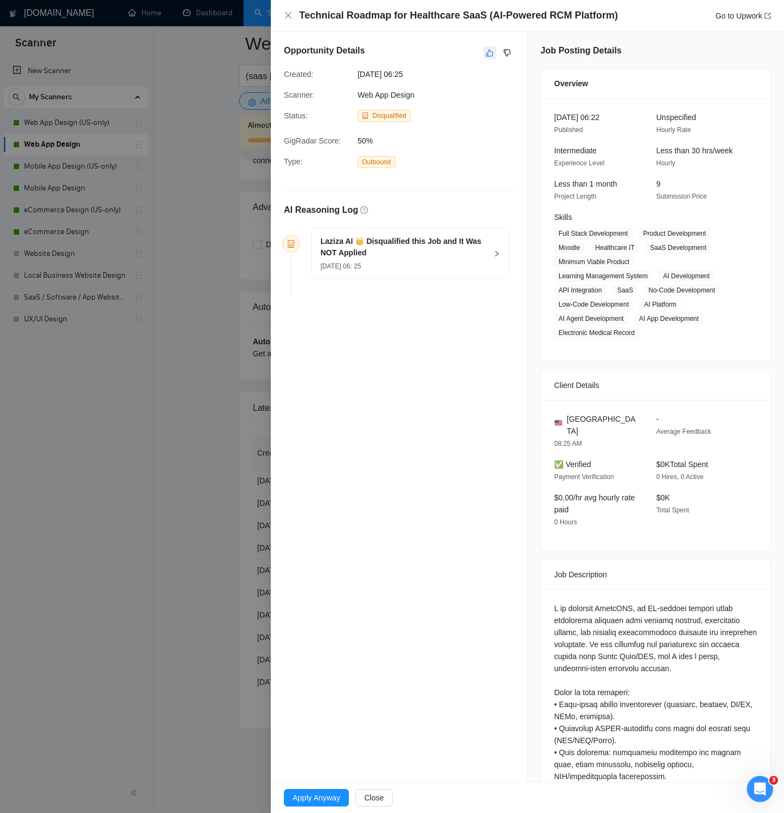
click at [486, 49] on icon "like" at bounding box center [490, 53] width 8 height 9
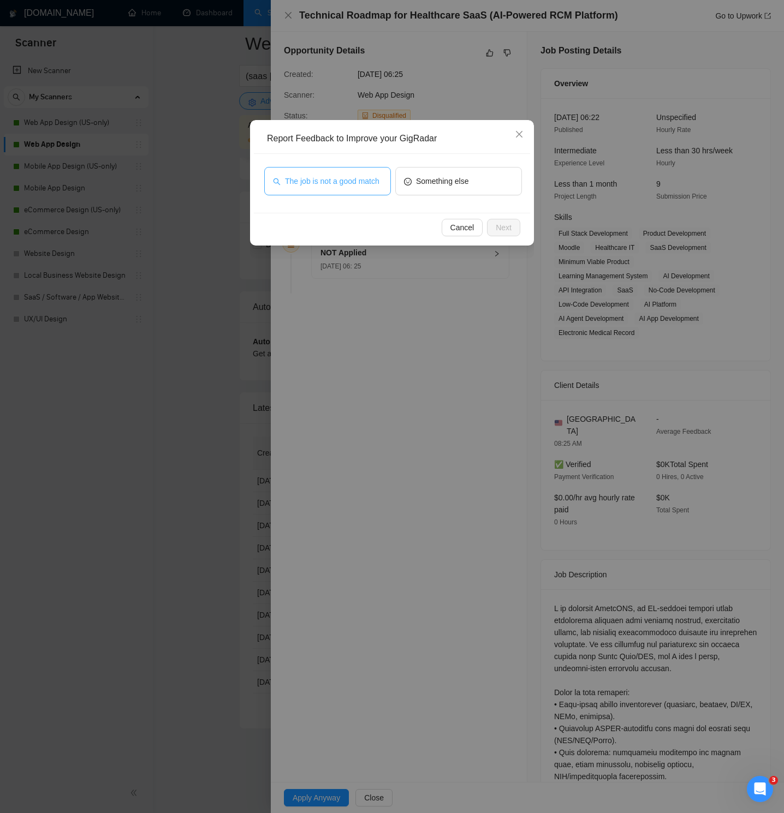
click at [341, 175] on span "The job is not a good match" at bounding box center [332, 181] width 94 height 12
click at [497, 220] on button "Next" at bounding box center [503, 227] width 33 height 17
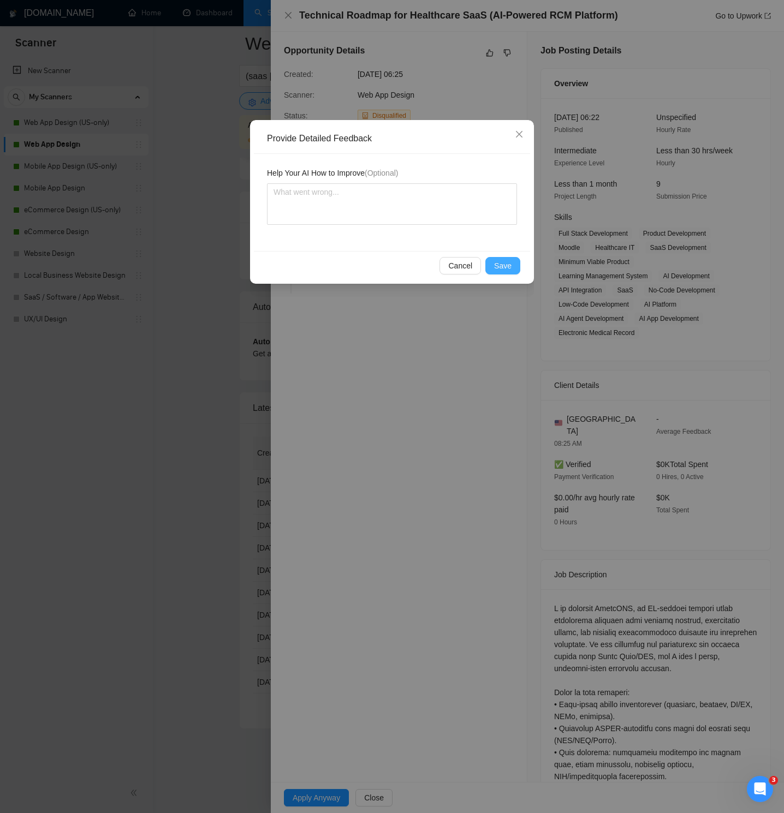
click at [504, 264] on span "Save" at bounding box center [502, 266] width 17 height 12
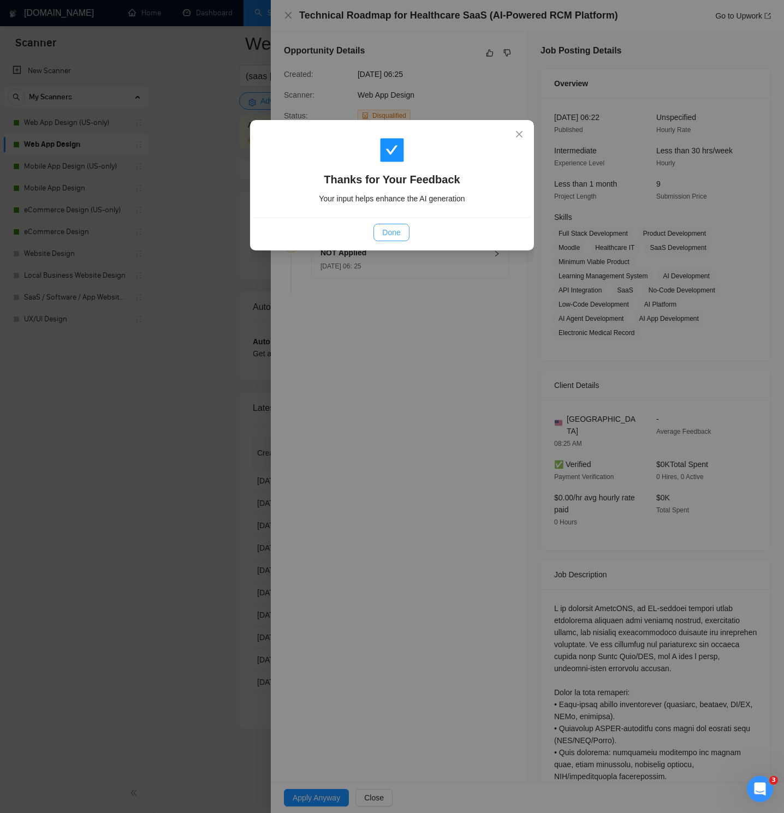
click at [395, 224] on button "Done" at bounding box center [390, 232] width 35 height 17
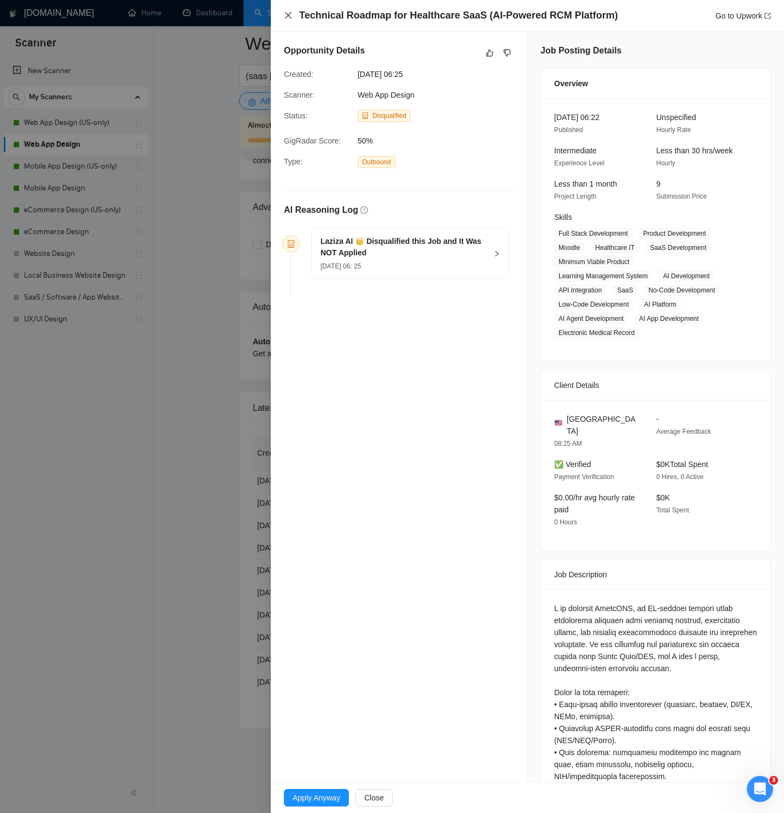
click at [292, 15] on icon "close" at bounding box center [288, 15] width 9 height 9
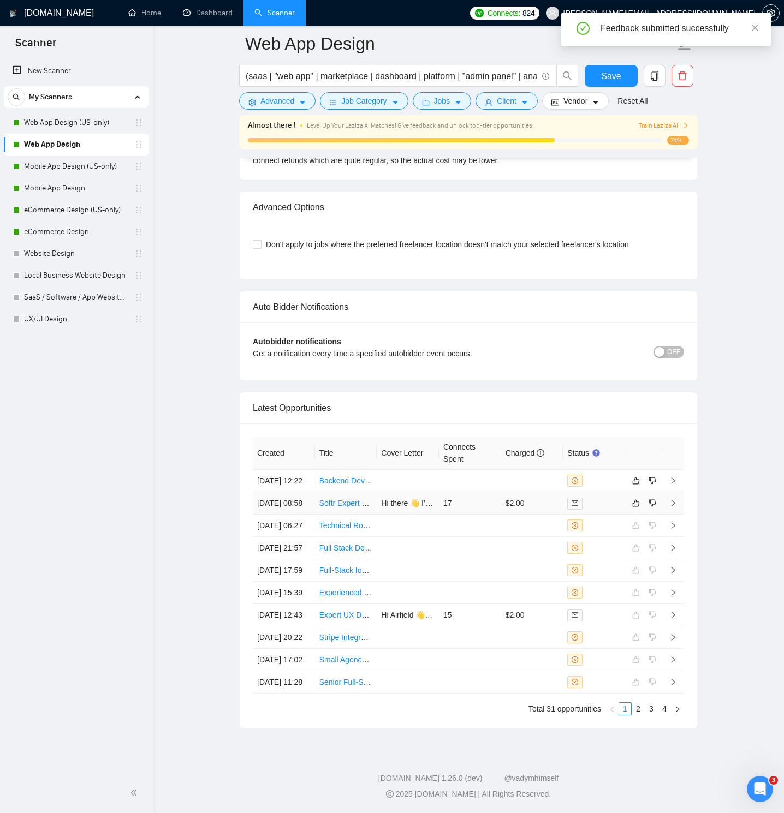
click at [675, 499] on icon "right" at bounding box center [673, 503] width 8 height 8
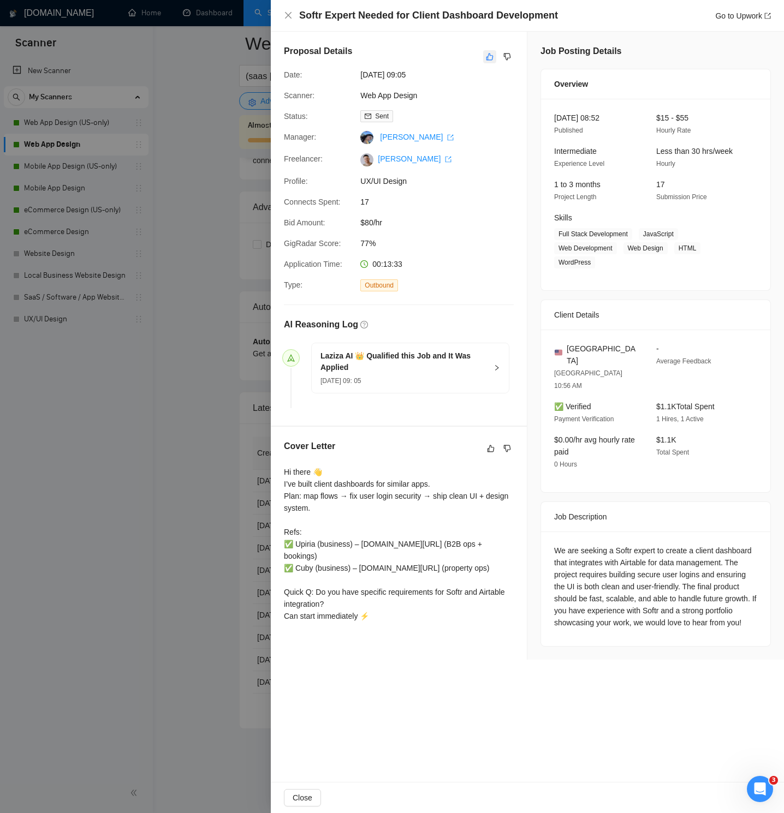
click at [489, 61] on icon "like" at bounding box center [490, 56] width 8 height 9
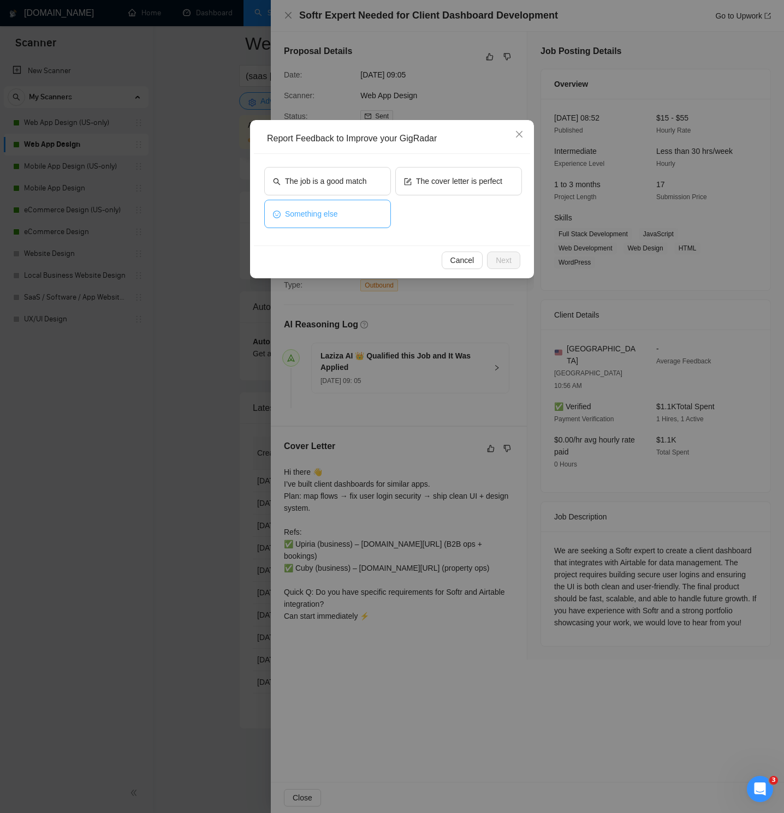
click at [350, 216] on button "Something else" at bounding box center [327, 214] width 127 height 28
click at [499, 255] on span "Next" at bounding box center [504, 260] width 16 height 12
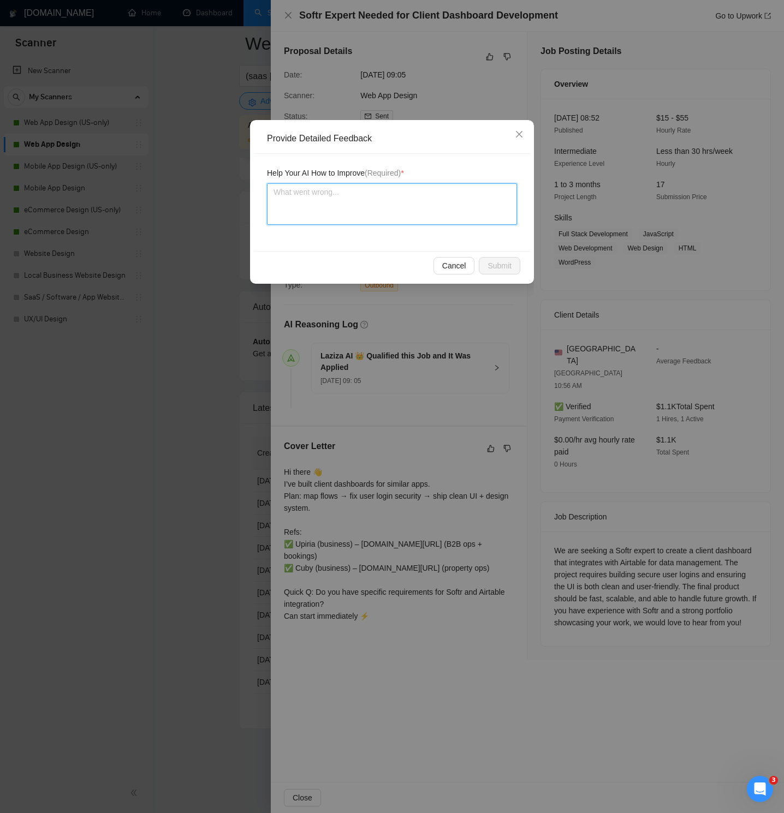
click at [345, 198] on textarea at bounding box center [392, 203] width 250 height 41
click at [524, 134] on span "Close" at bounding box center [518, 134] width 29 height 29
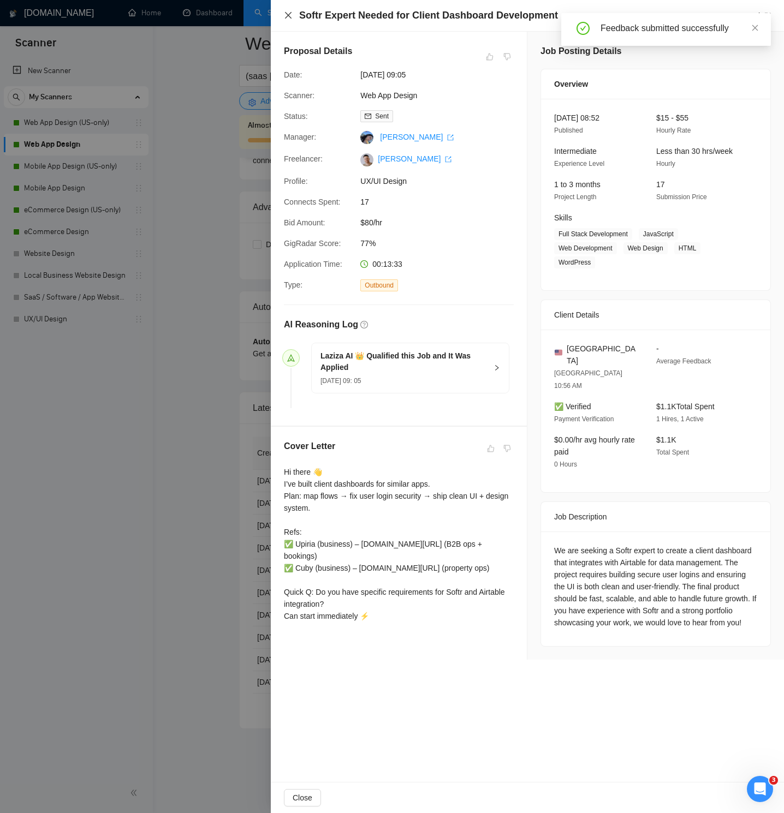
click at [289, 14] on icon "close" at bounding box center [288, 15] width 7 height 7
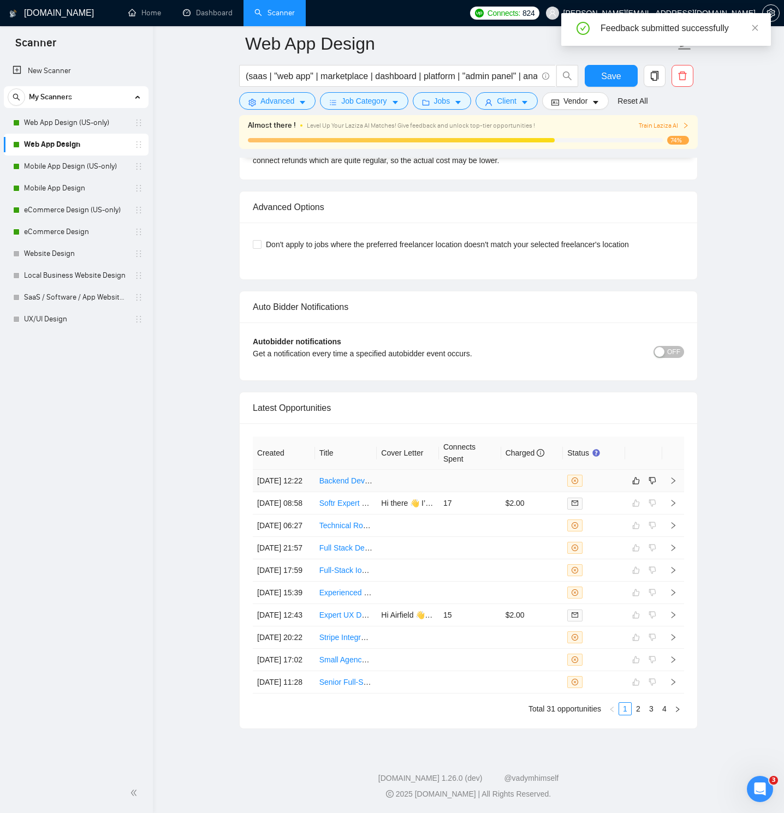
click at [672, 477] on icon "right" at bounding box center [673, 481] width 8 height 8
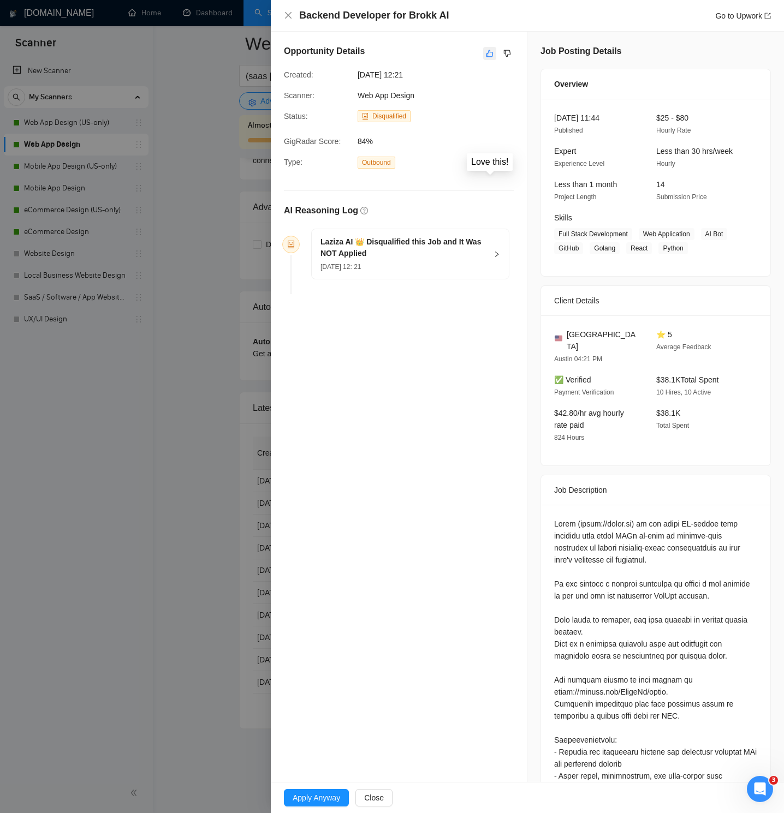
click at [488, 47] on button "button" at bounding box center [489, 53] width 13 height 13
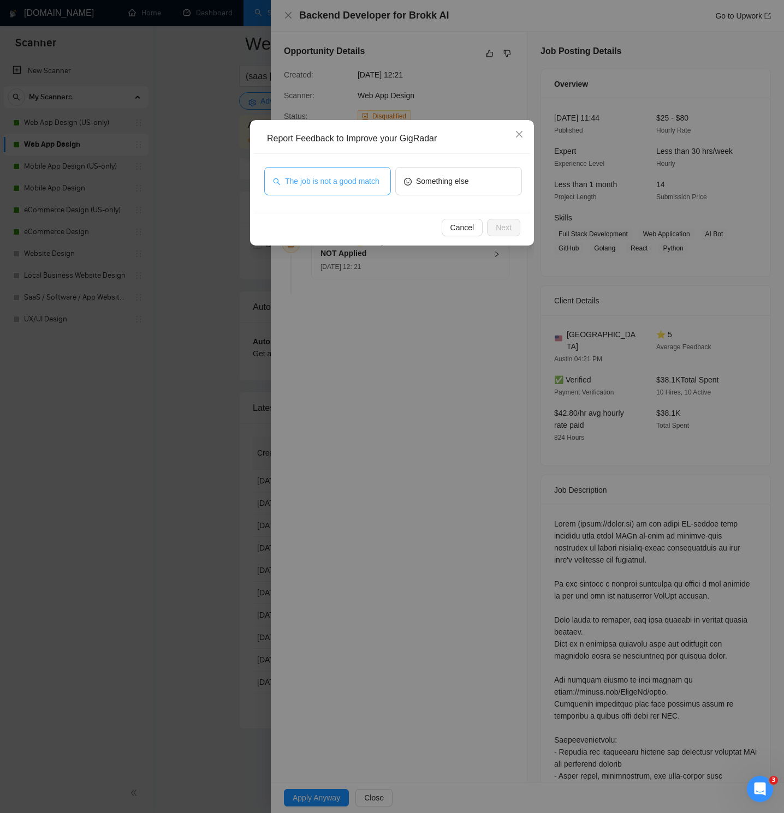
click at [351, 175] on span "The job is not a good match" at bounding box center [332, 181] width 94 height 12
click at [500, 225] on span "Next" at bounding box center [504, 228] width 16 height 12
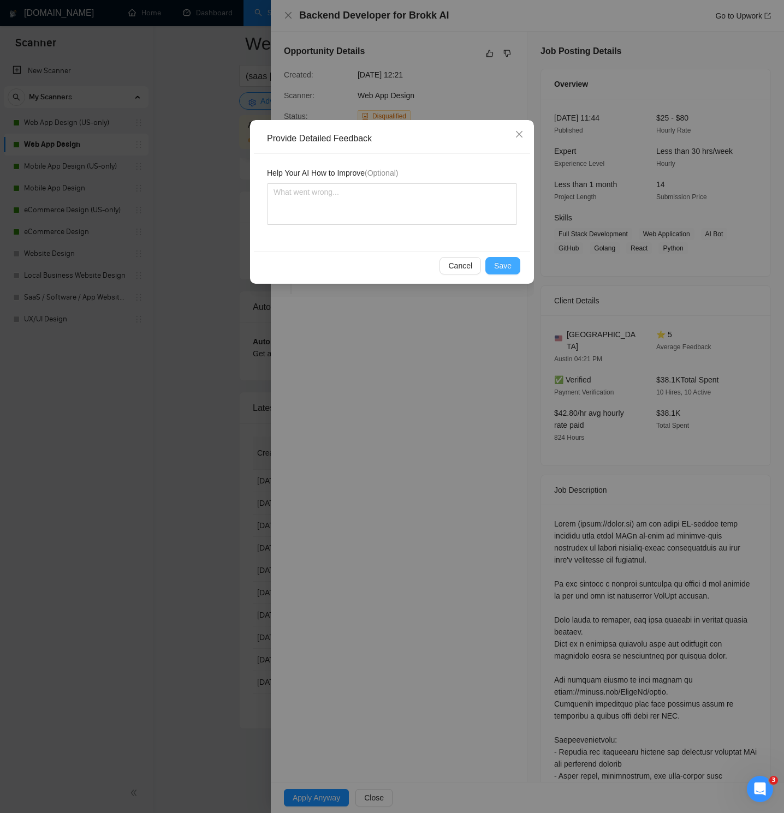
click at [506, 260] on span "Save" at bounding box center [502, 266] width 17 height 12
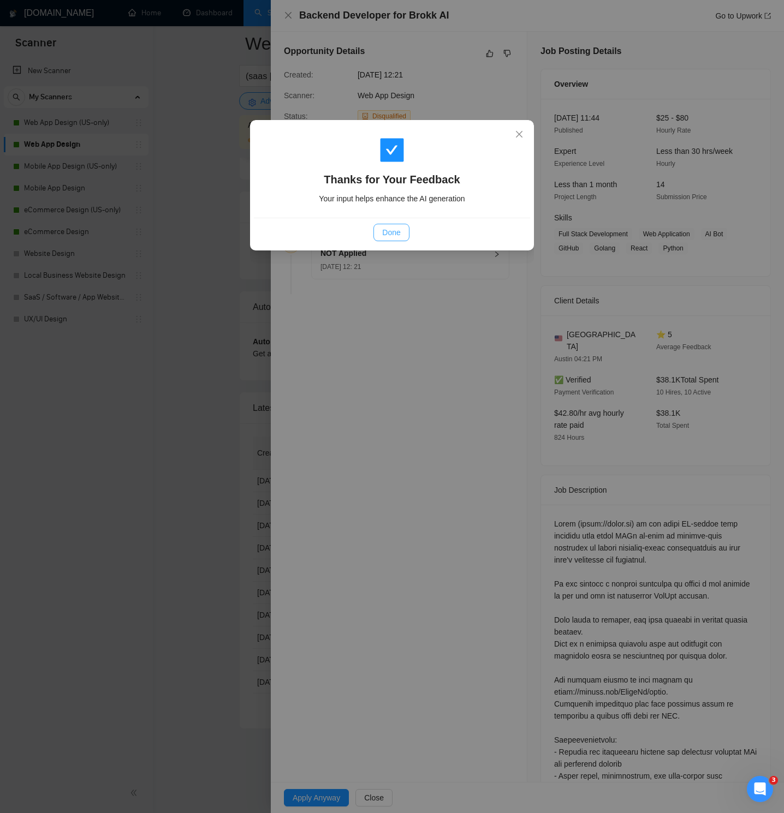
click at [393, 231] on span "Done" at bounding box center [391, 232] width 18 height 12
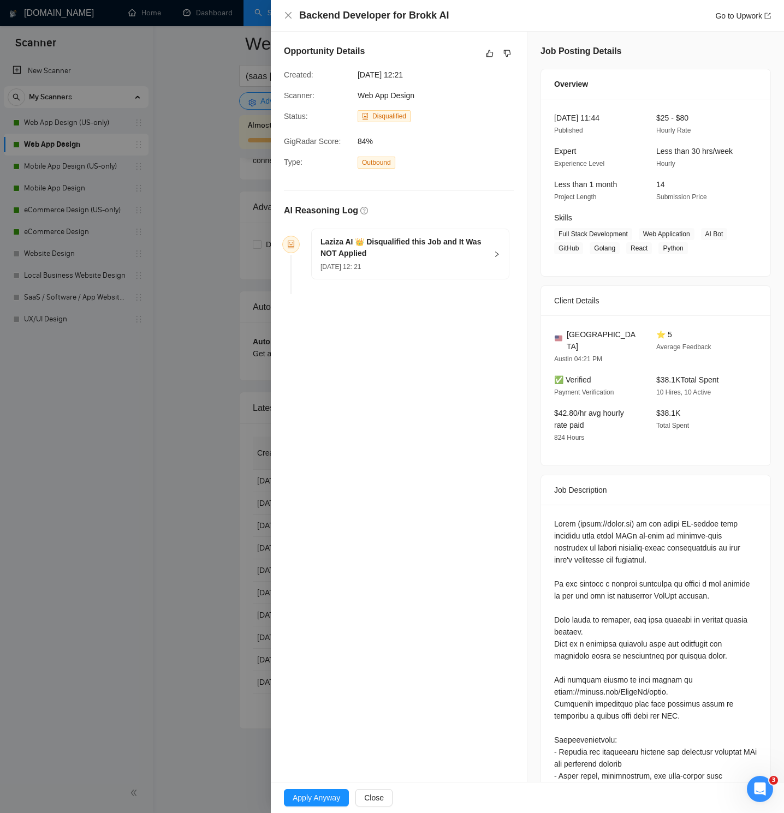
click at [294, 16] on div "Backend Developer for Brokk AI Go to Upwork" at bounding box center [527, 16] width 487 height 14
click at [287, 15] on icon "close" at bounding box center [288, 15] width 9 height 9
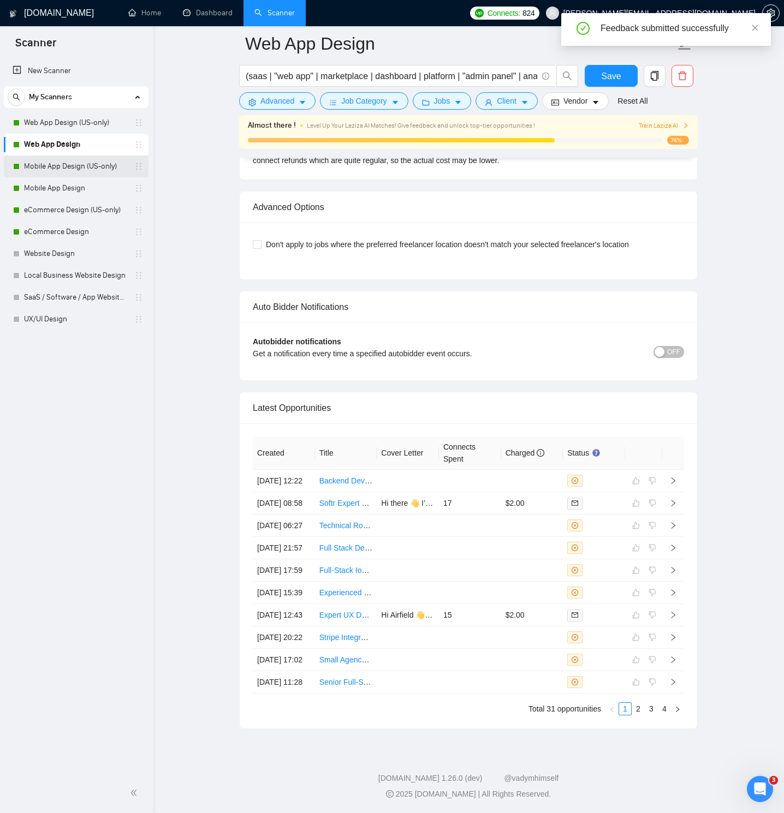
click at [100, 163] on link "Mobile App Design (US-only)" at bounding box center [76, 167] width 104 height 22
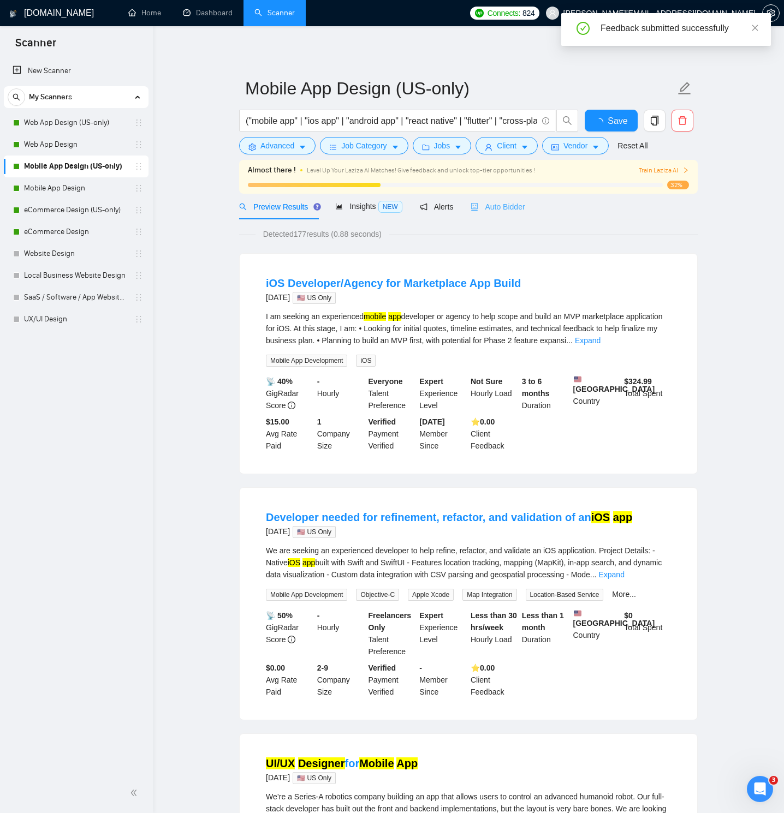
click at [520, 200] on div "Auto Bidder" at bounding box center [497, 207] width 54 height 26
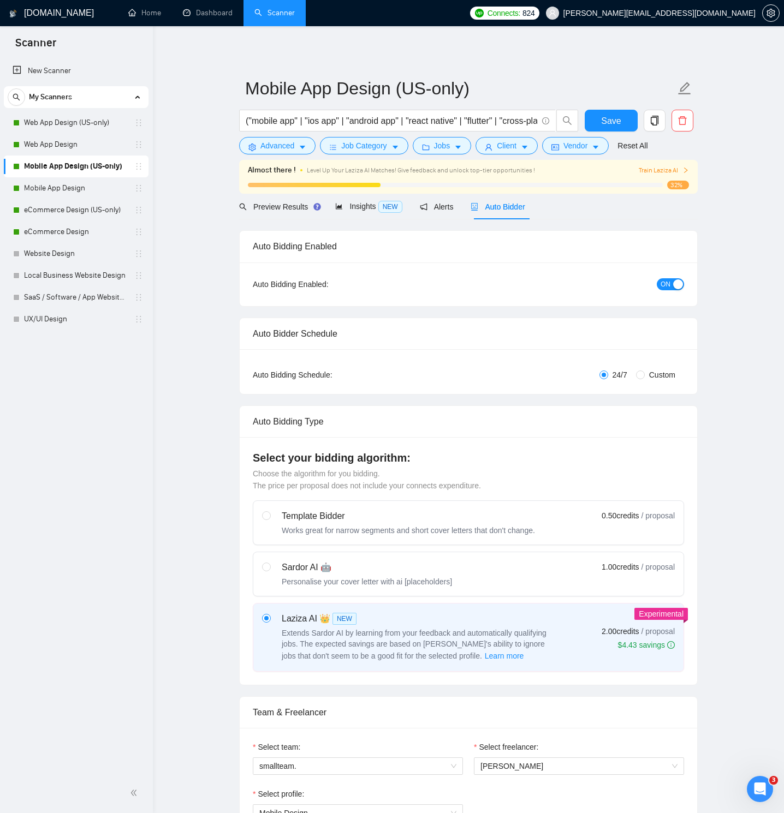
radio input "false"
radio input "true"
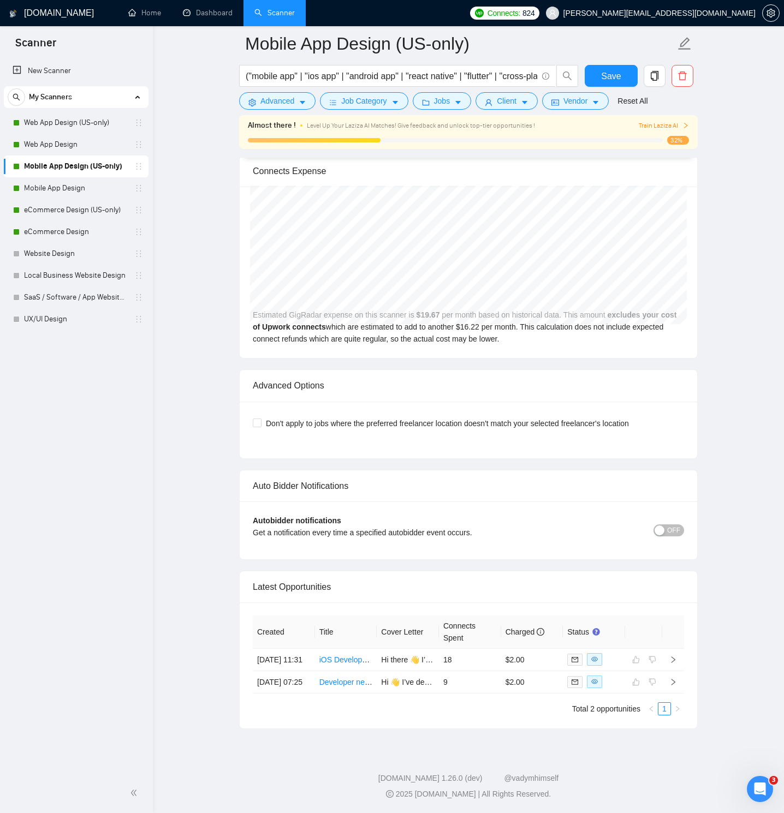
scroll to position [2396, 0]
click at [95, 193] on link "Mobile App Design" at bounding box center [76, 188] width 104 height 22
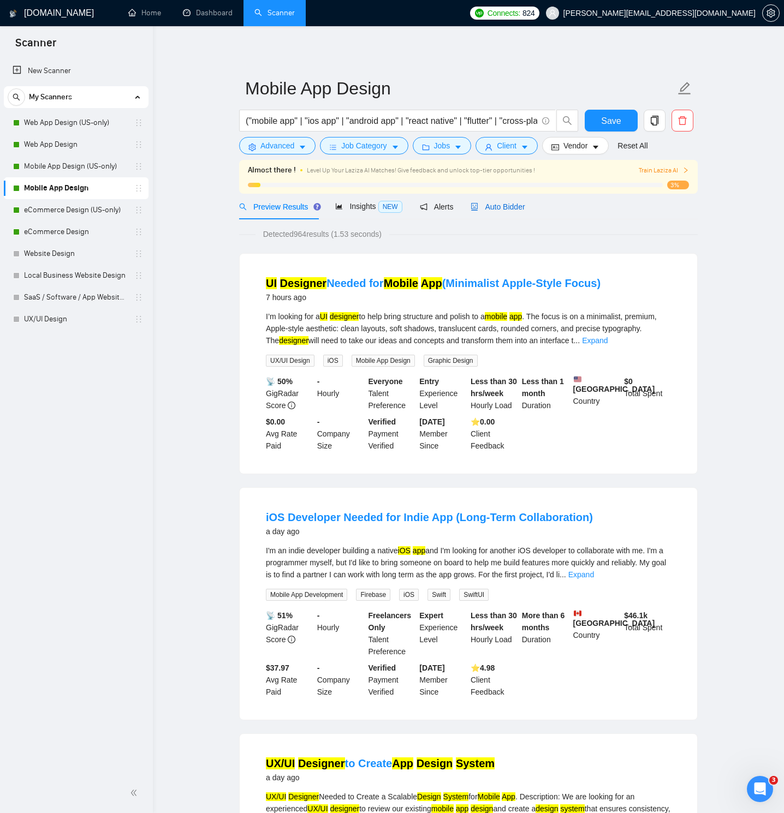
click at [512, 204] on span "Auto Bidder" at bounding box center [497, 206] width 54 height 9
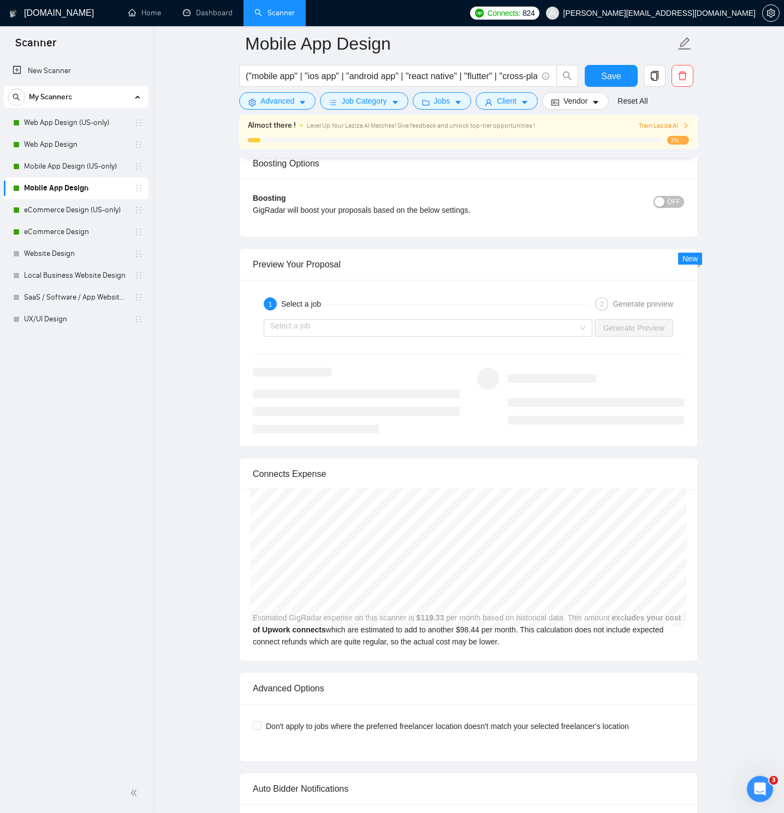
scroll to position [2463, 0]
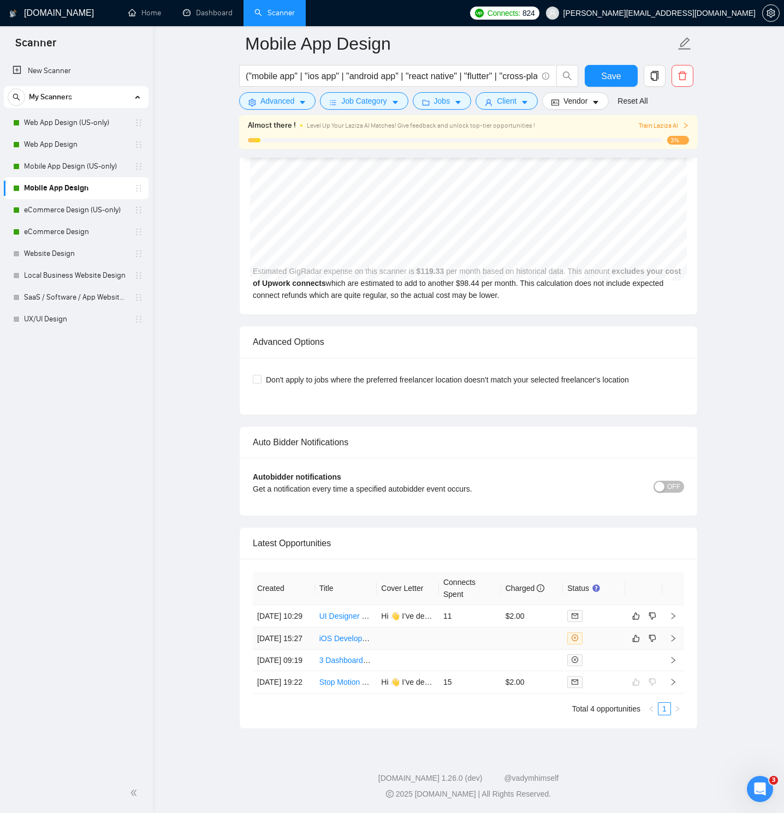
click at [673, 635] on icon "right" at bounding box center [673, 638] width 4 height 7
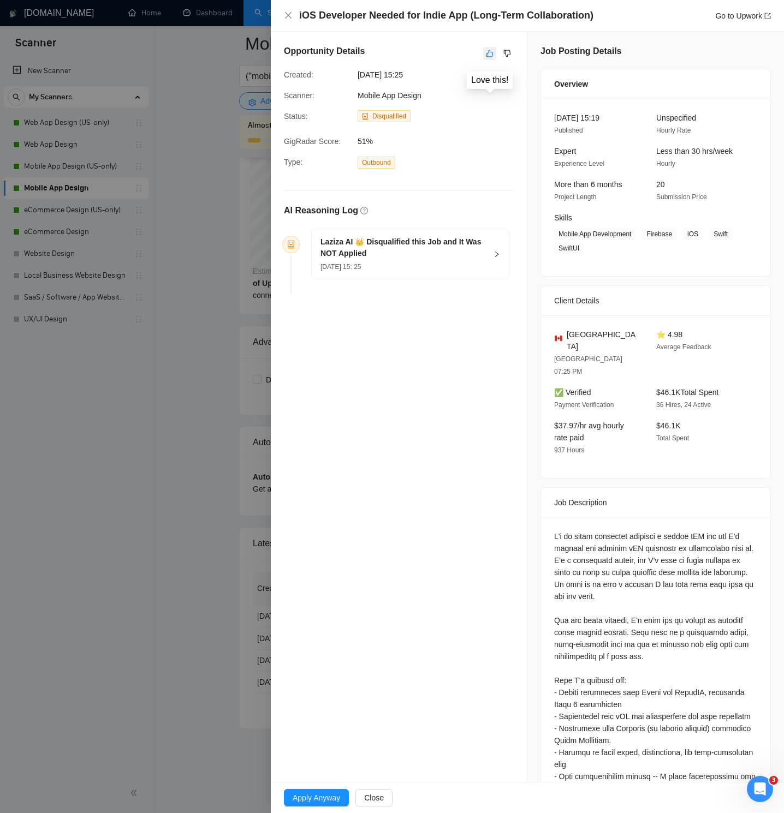
click at [490, 53] on icon "like" at bounding box center [490, 53] width 8 height 9
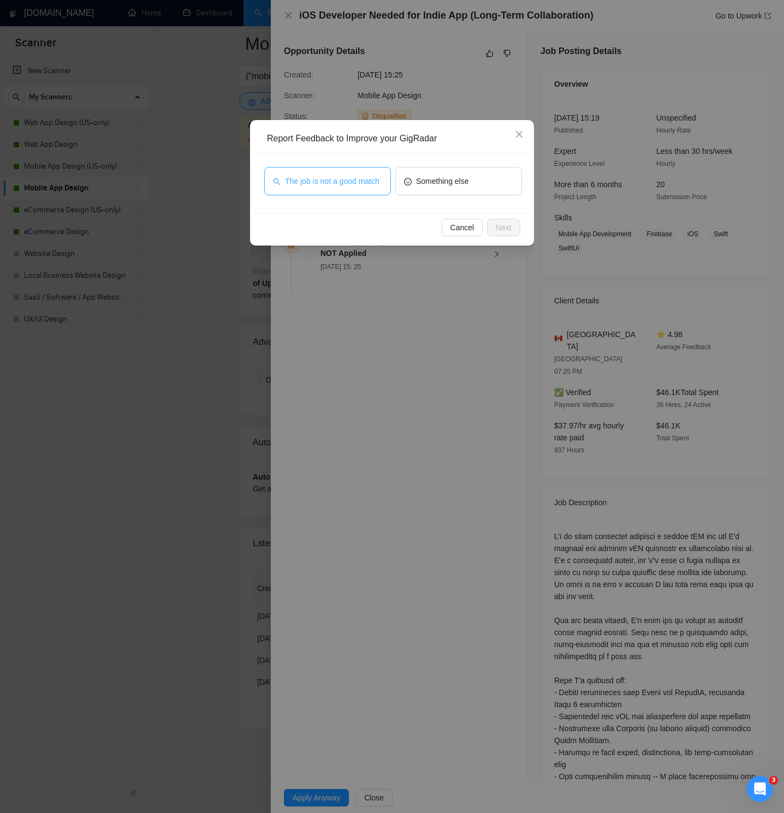
click at [353, 175] on span "The job is not a good match" at bounding box center [332, 181] width 94 height 12
click at [487, 220] on button "Next" at bounding box center [503, 227] width 33 height 17
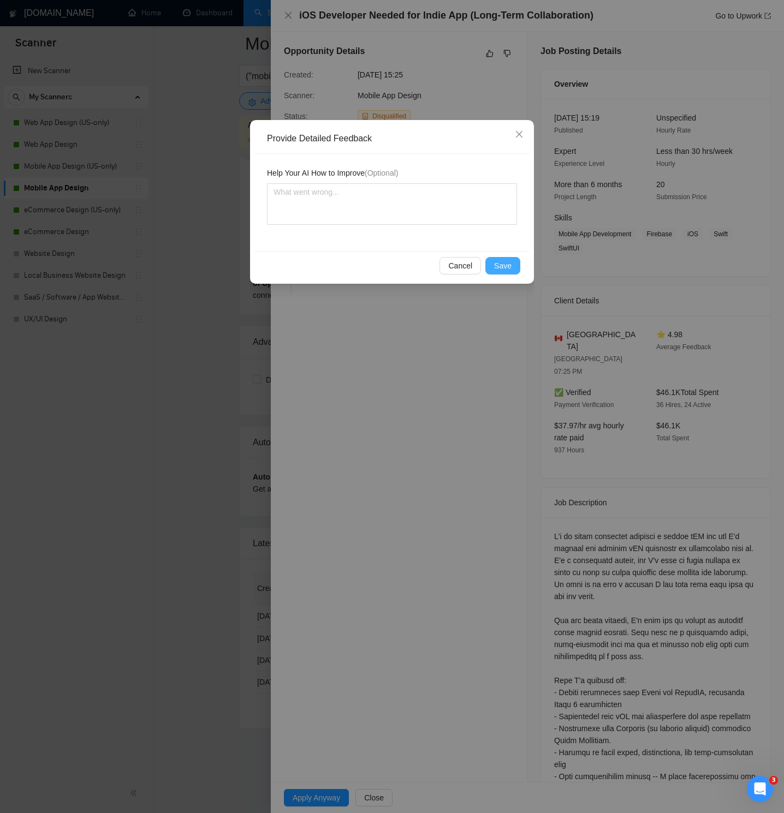
click at [509, 261] on span "Save" at bounding box center [502, 266] width 17 height 12
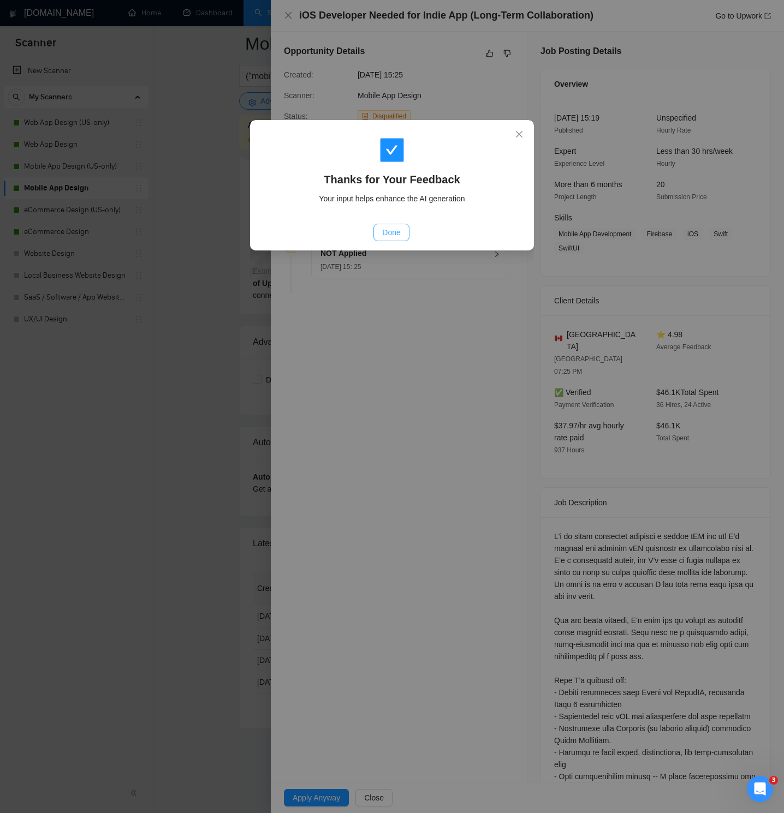
click at [408, 236] on button "Done" at bounding box center [390, 232] width 35 height 17
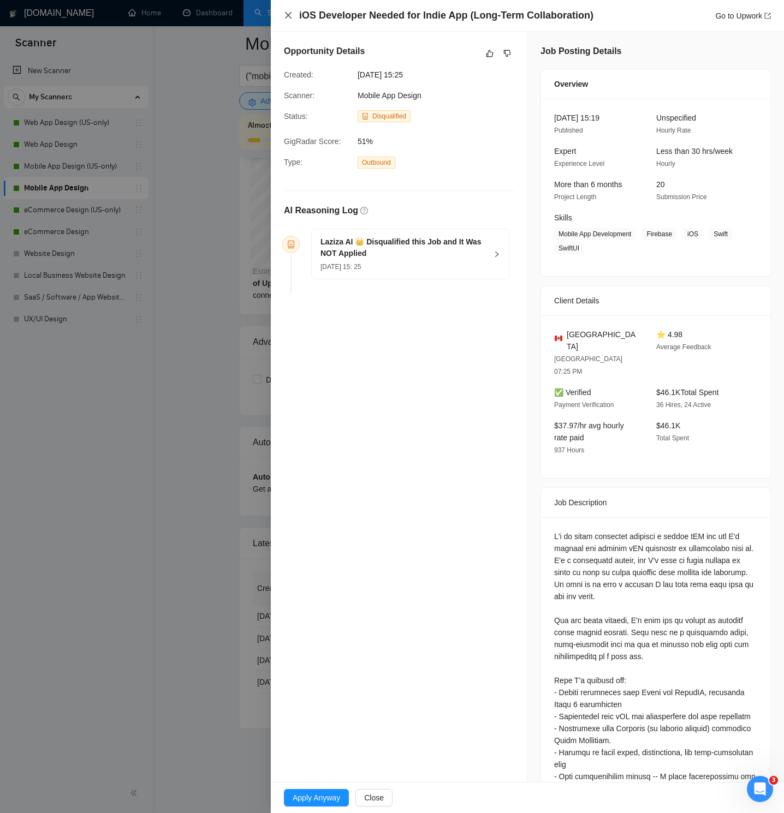
click at [289, 17] on icon "close" at bounding box center [288, 15] width 7 height 7
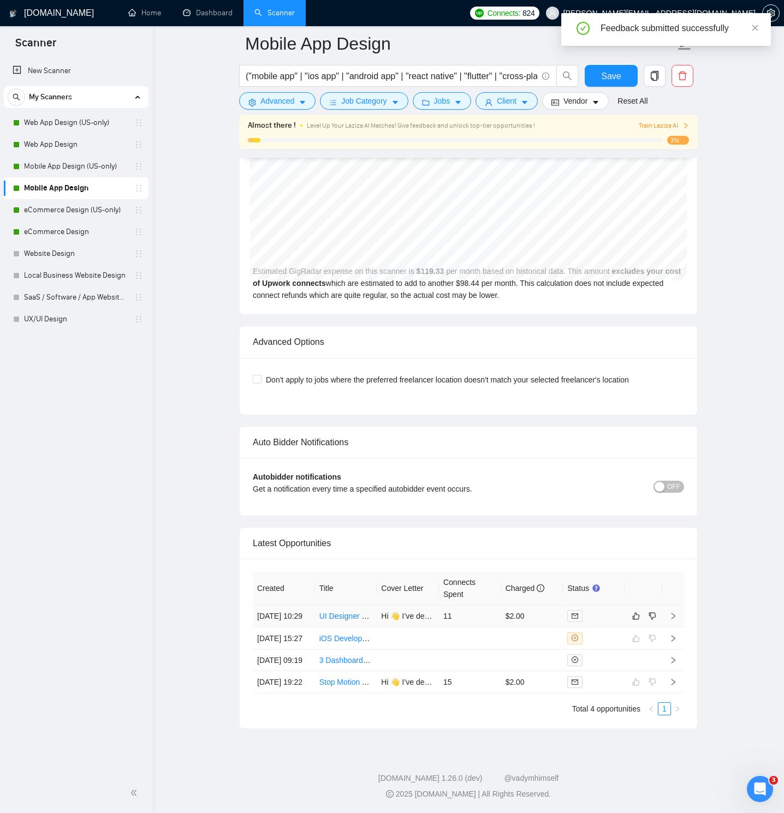
click at [670, 612] on icon "right" at bounding box center [673, 616] width 8 height 8
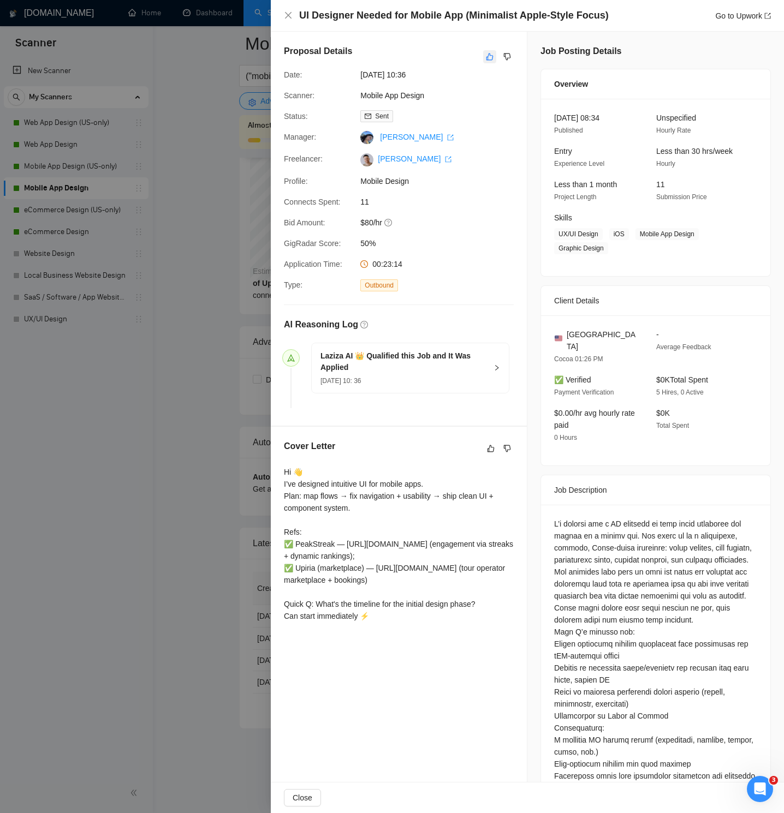
click at [489, 58] on icon "like" at bounding box center [490, 56] width 8 height 9
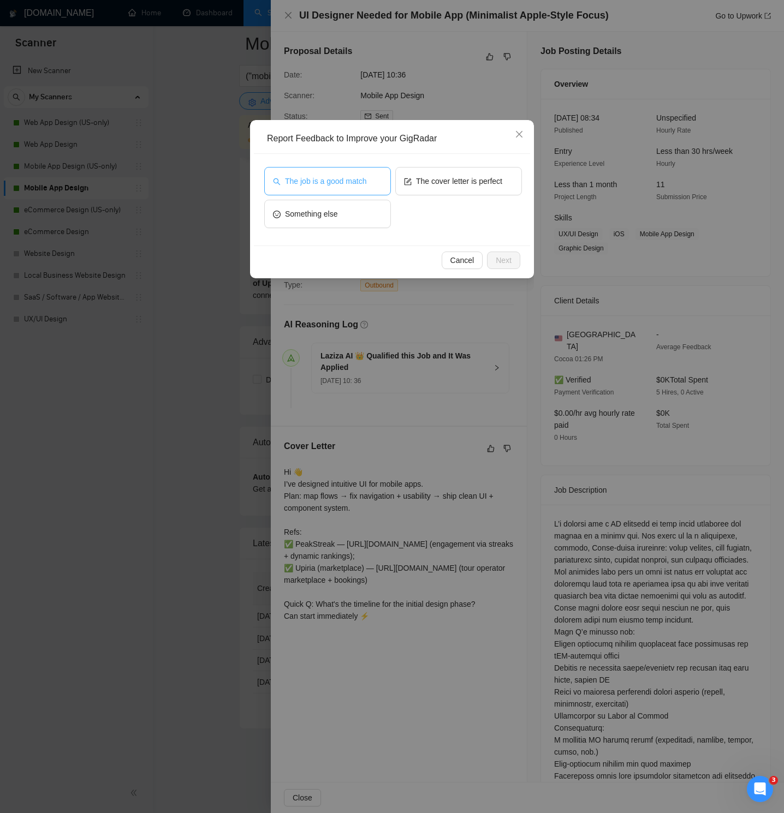
click at [331, 185] on span "The job is a good match" at bounding box center [325, 181] width 81 height 12
click at [506, 254] on span "Next" at bounding box center [504, 260] width 16 height 12
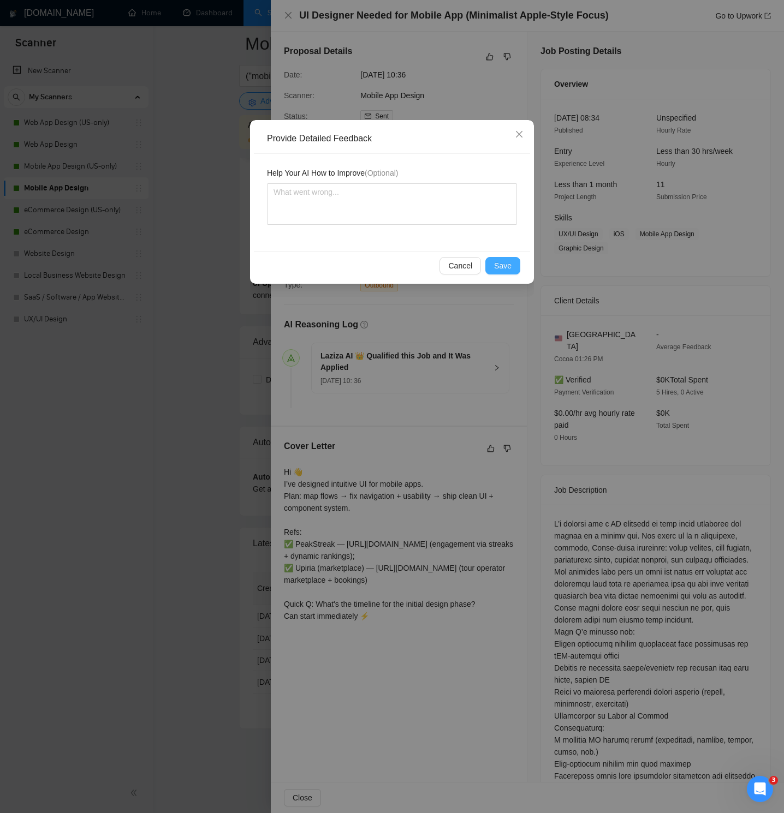
click at [506, 268] on span "Save" at bounding box center [502, 266] width 17 height 12
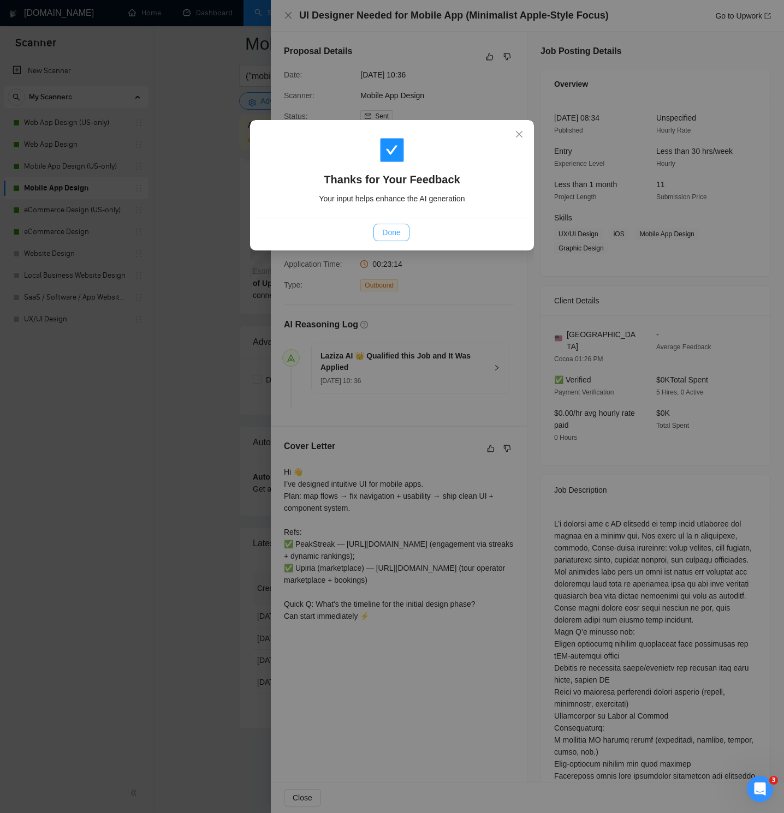
click at [380, 226] on button "Done" at bounding box center [390, 232] width 35 height 17
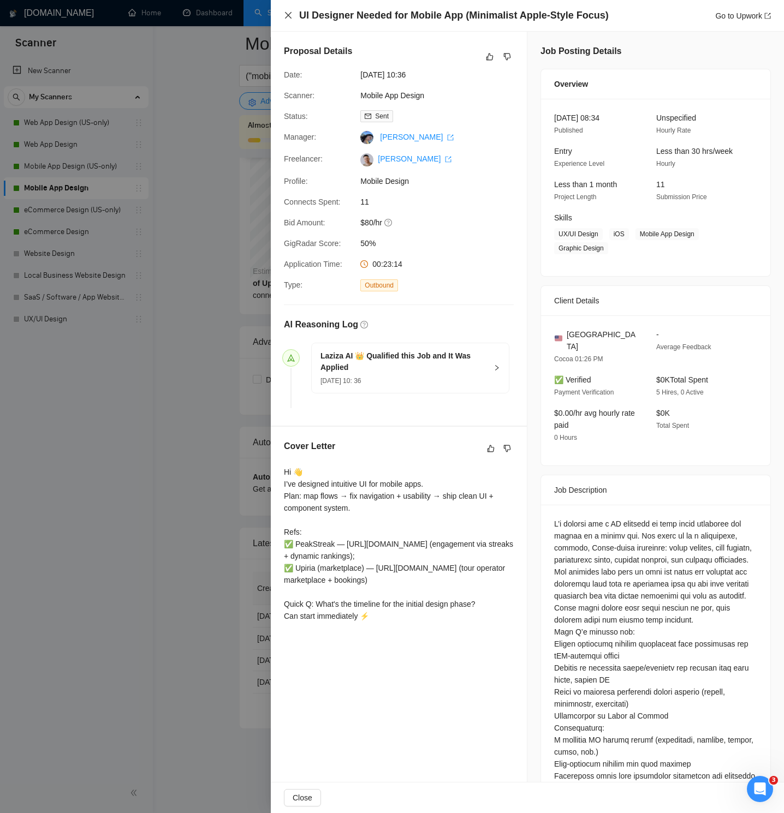
click at [286, 19] on icon "close" at bounding box center [288, 15] width 9 height 9
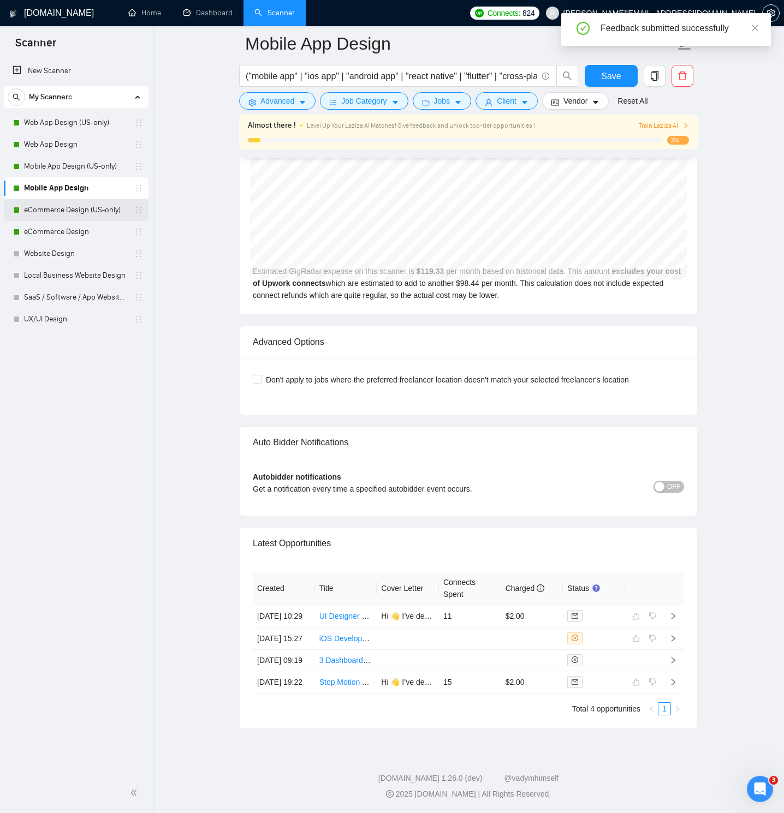
click at [71, 208] on link "eCommerce Design (US-only)" at bounding box center [76, 210] width 104 height 22
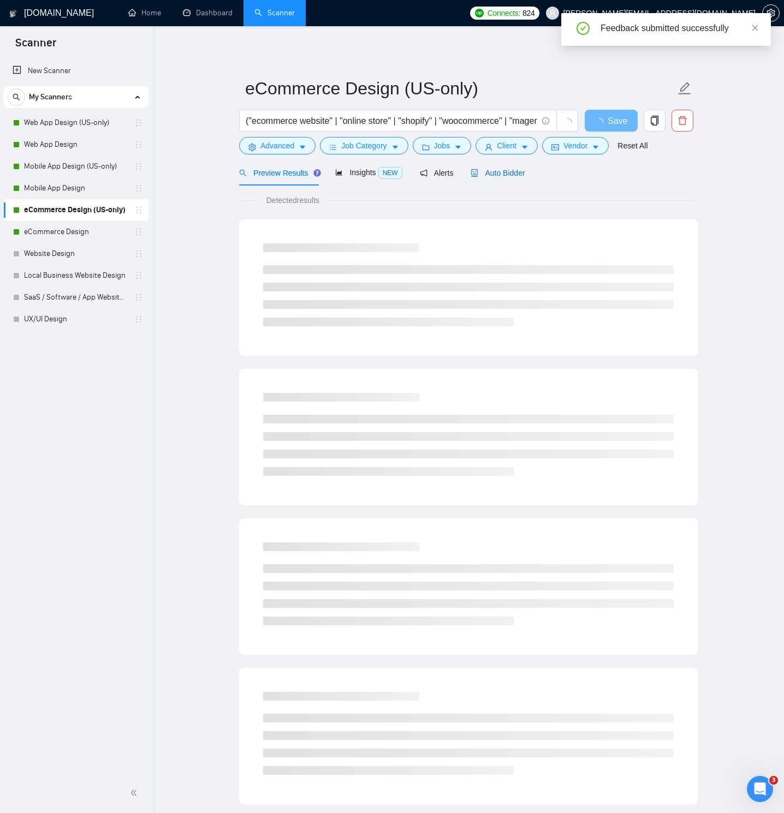
click at [476, 171] on icon "robot" at bounding box center [474, 173] width 7 height 8
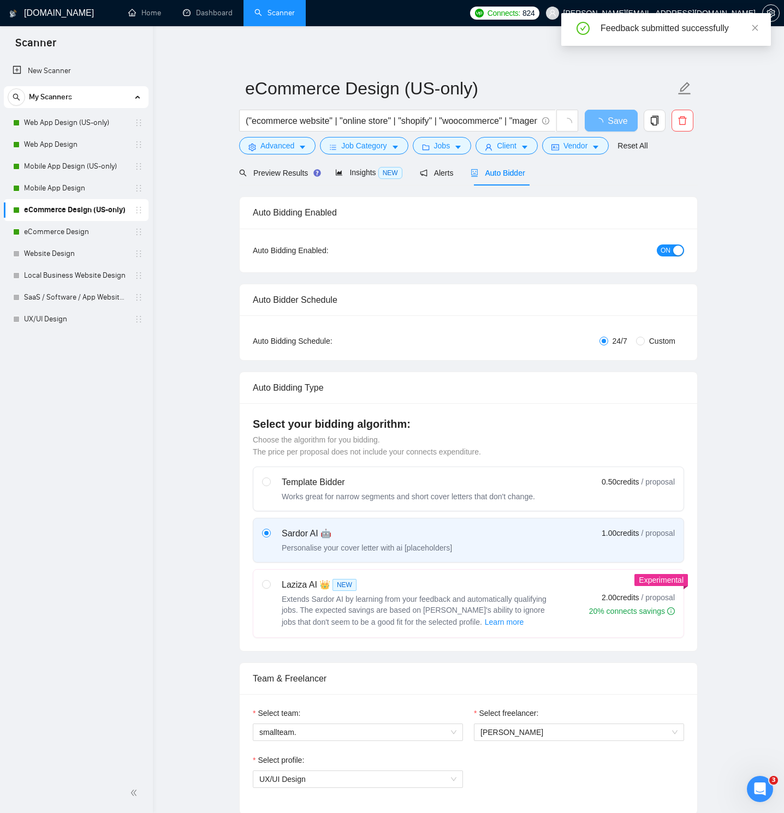
radio input "false"
radio input "true"
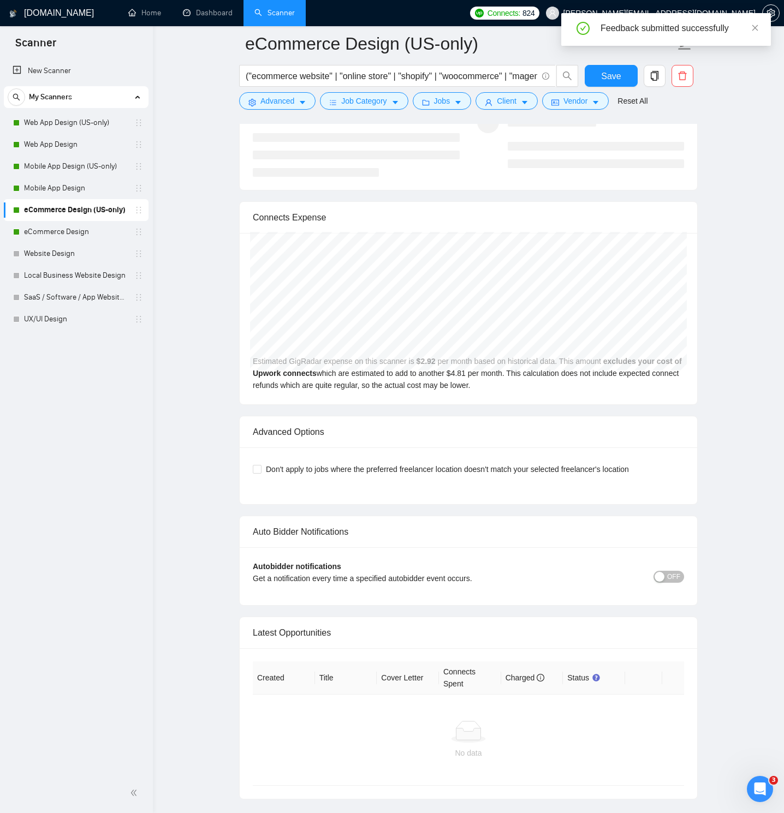
scroll to position [2450, 0]
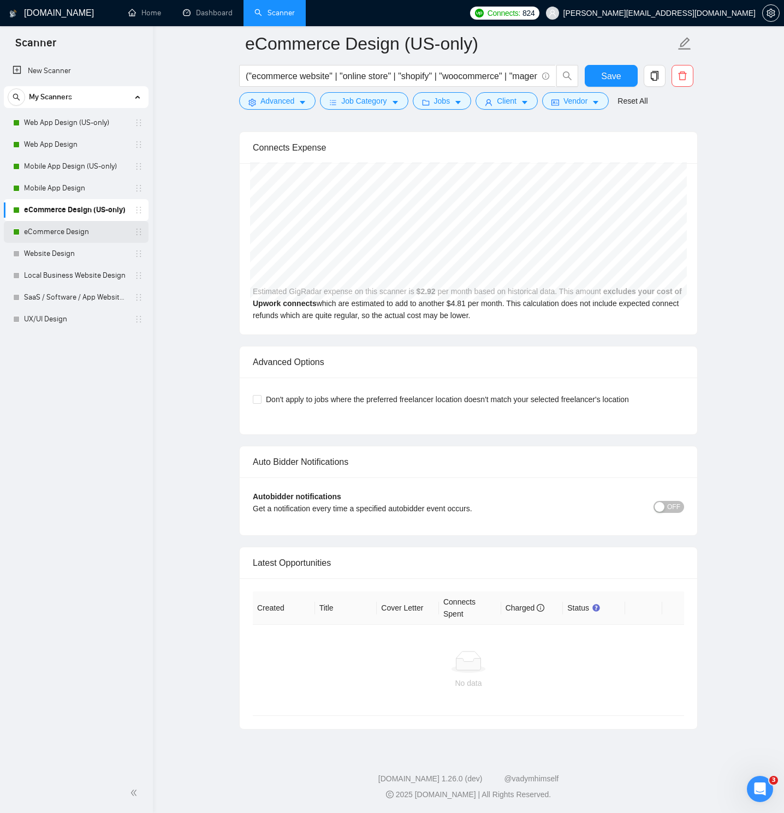
click at [121, 229] on link "eCommerce Design" at bounding box center [76, 232] width 104 height 22
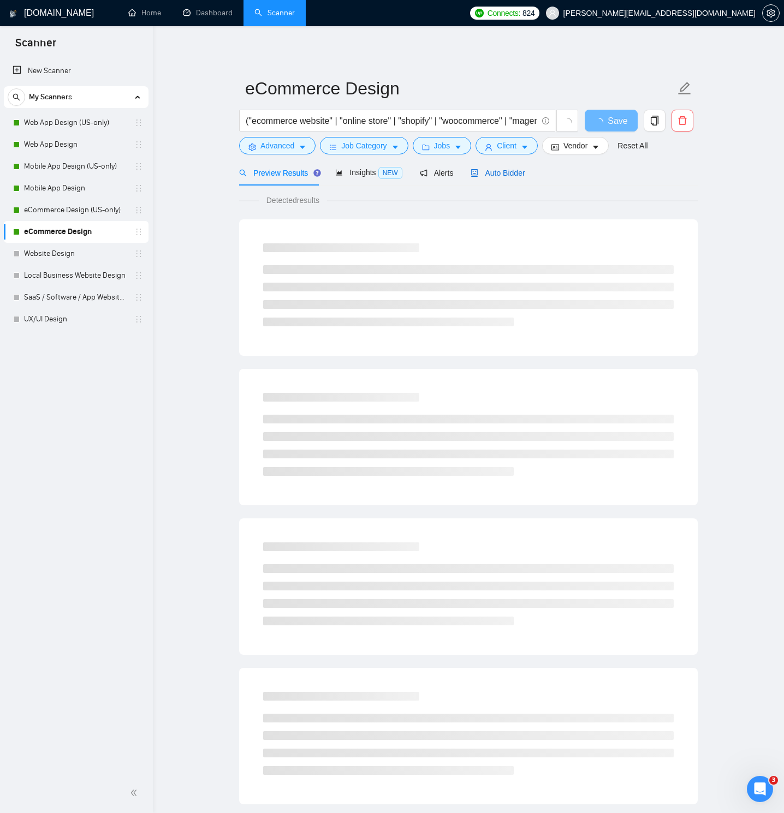
click at [511, 171] on span "Auto Bidder" at bounding box center [497, 173] width 54 height 9
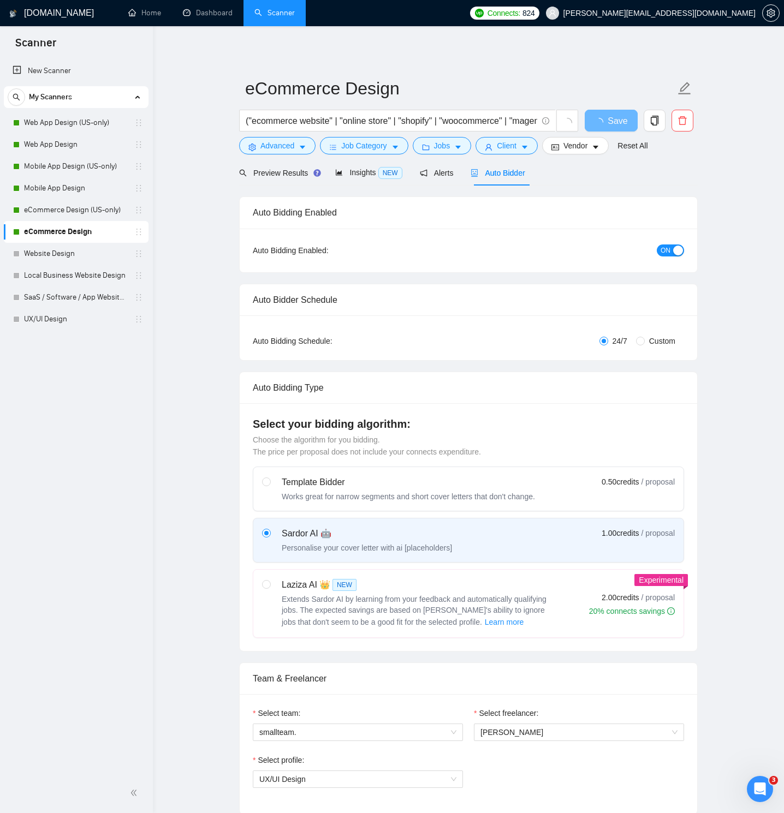
radio input "false"
radio input "true"
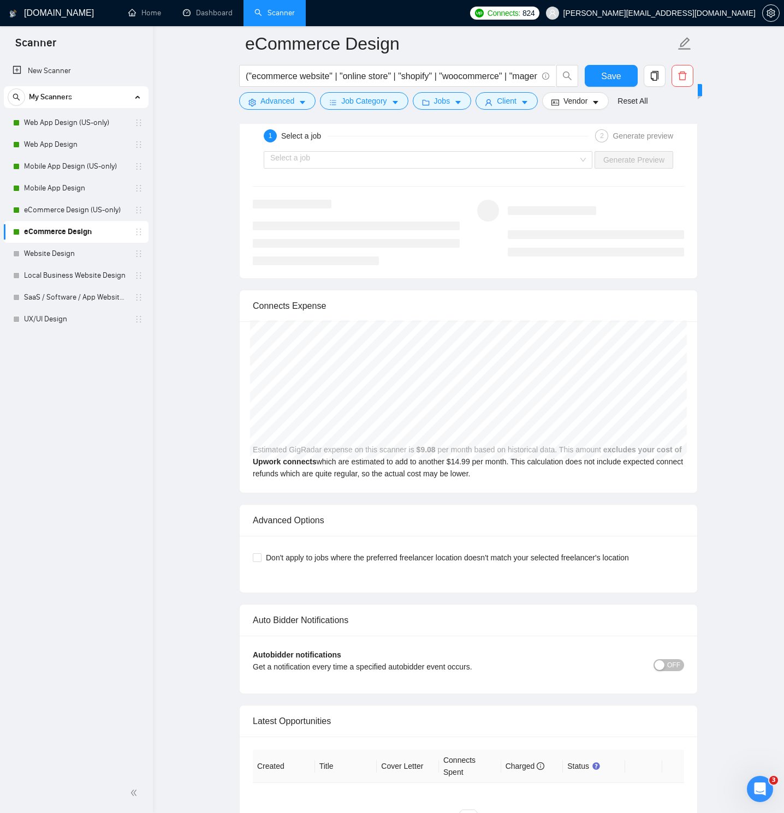
scroll to position [2468, 0]
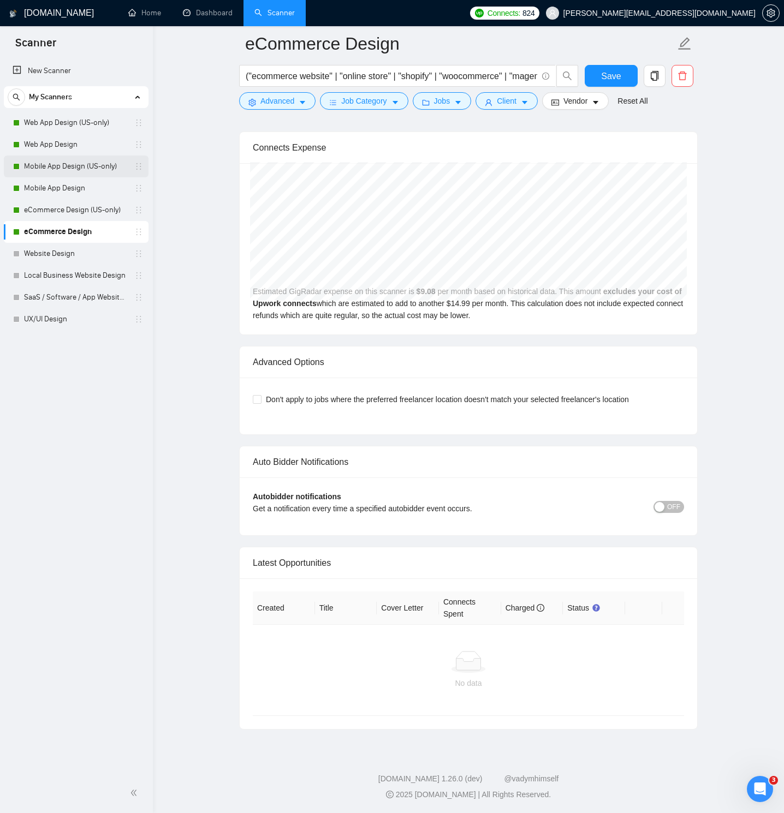
click at [76, 166] on link "Mobile App Design (US-only)" at bounding box center [76, 167] width 104 height 22
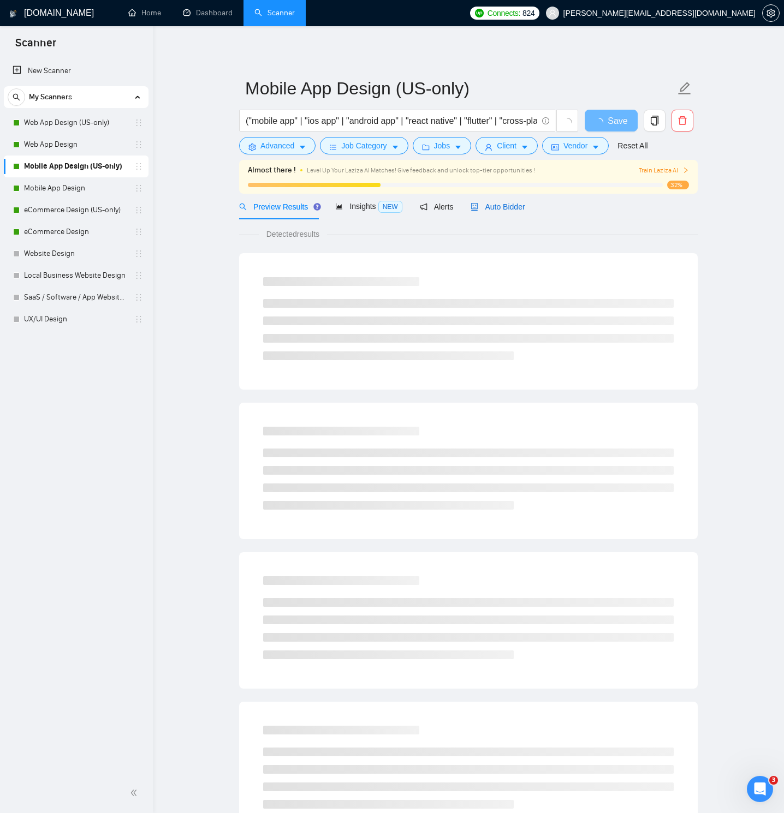
click at [484, 210] on span "Auto Bidder" at bounding box center [497, 206] width 54 height 9
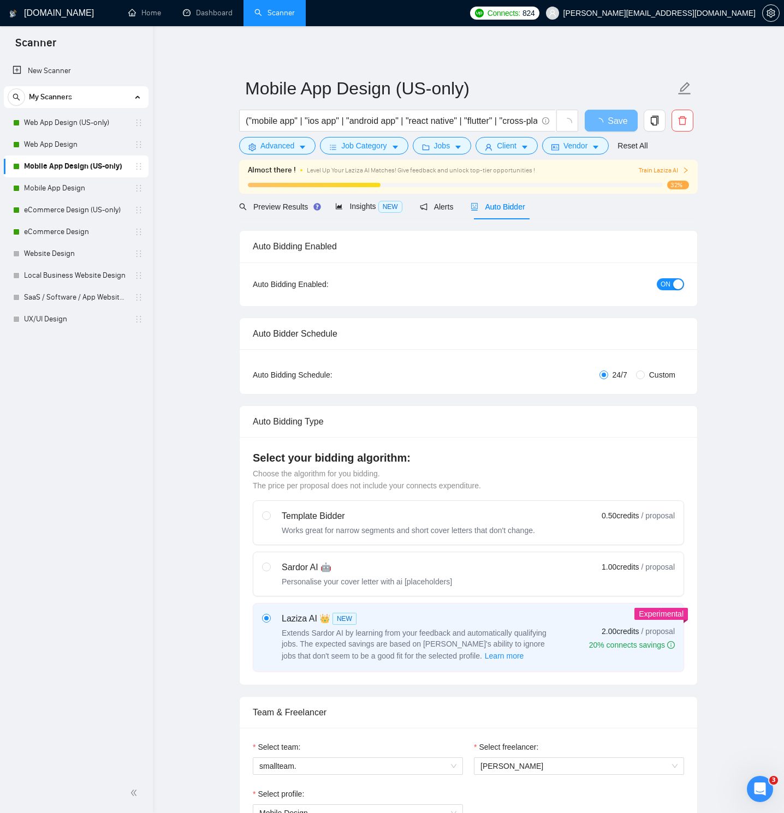
radio input "false"
radio input "true"
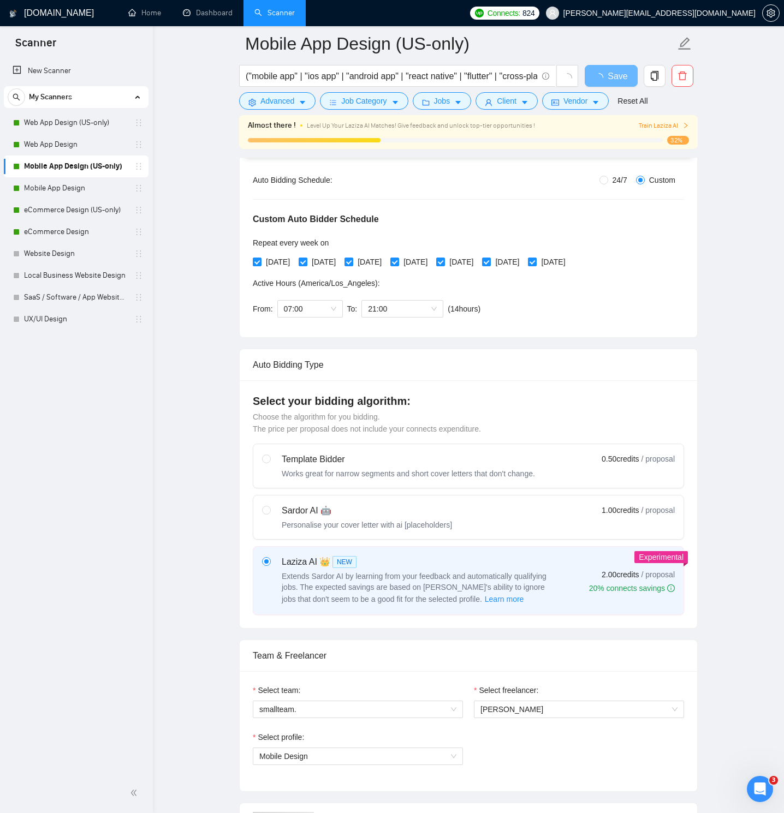
scroll to position [582, 0]
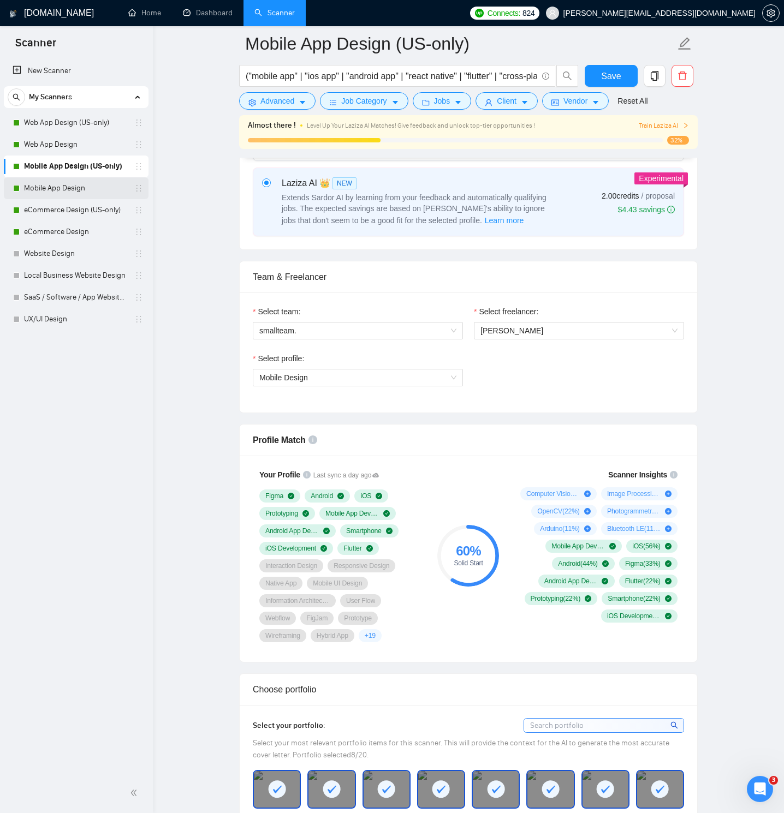
click at [73, 183] on link "Mobile App Design" at bounding box center [76, 188] width 104 height 22
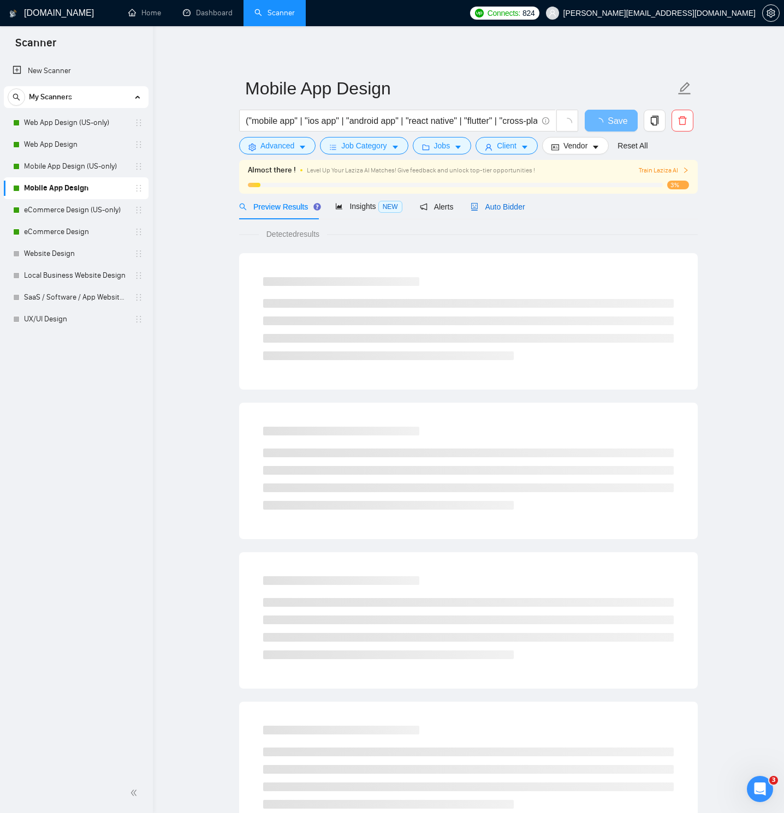
click at [500, 201] on div "Auto Bidder" at bounding box center [497, 207] width 54 height 12
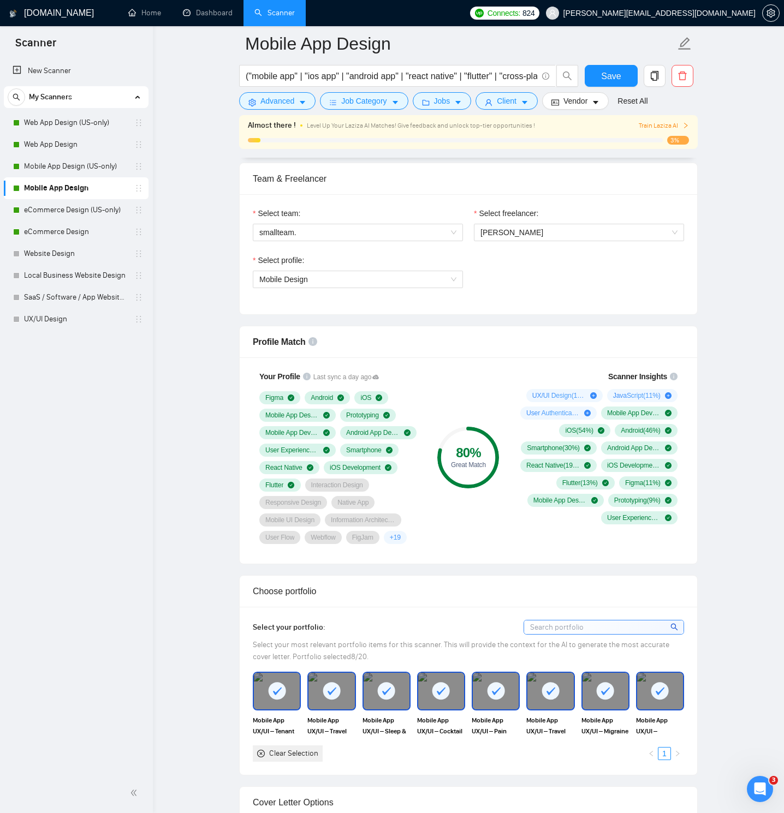
scroll to position [679, 0]
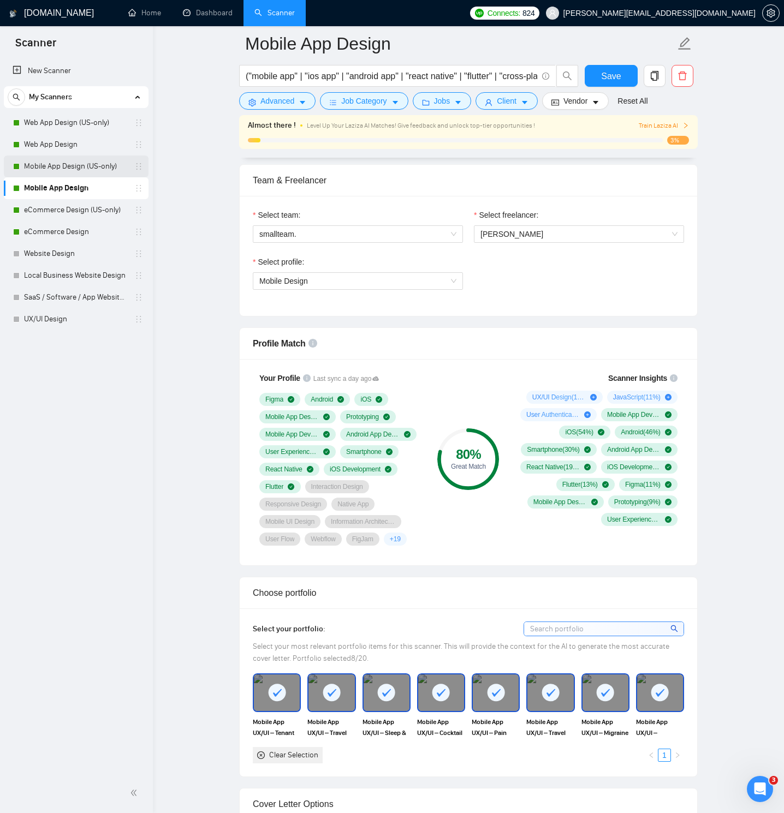
click at [53, 165] on link "Mobile App Design (US-only)" at bounding box center [76, 167] width 104 height 22
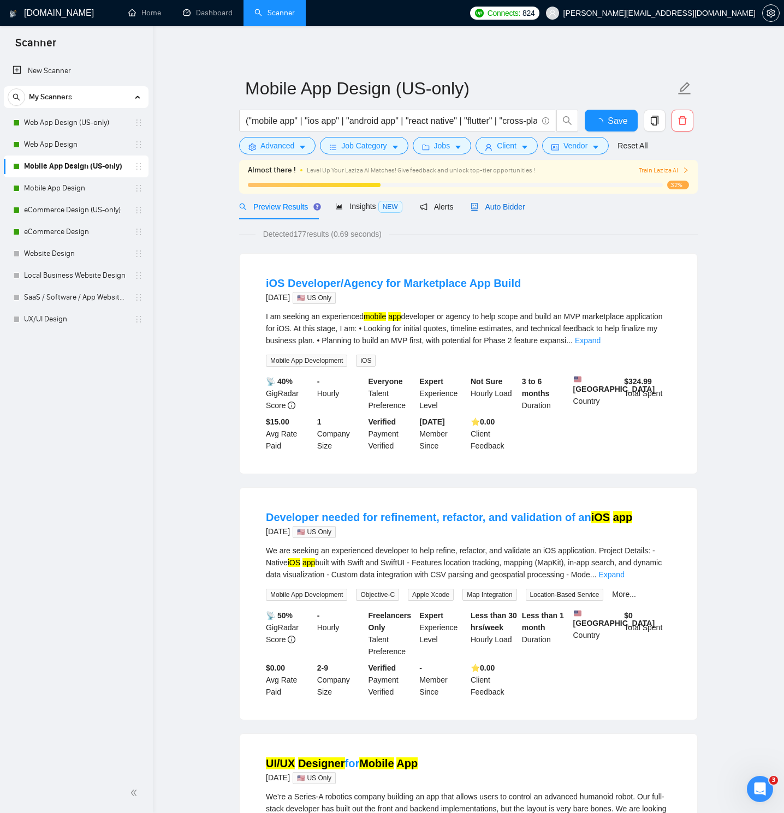
click at [501, 209] on span "Auto Bidder" at bounding box center [497, 206] width 54 height 9
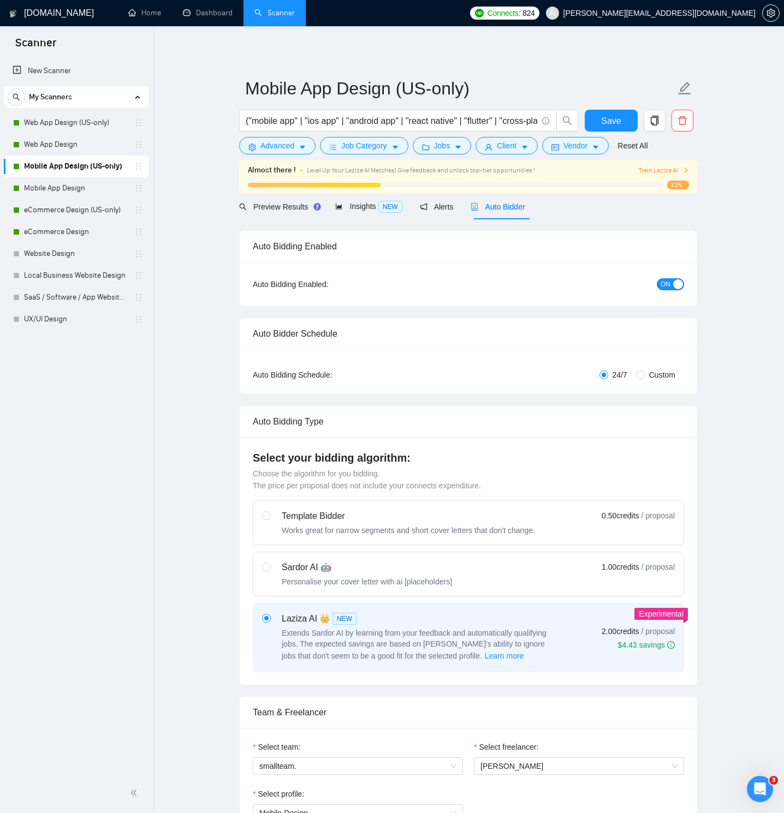
radio input "false"
radio input "true"
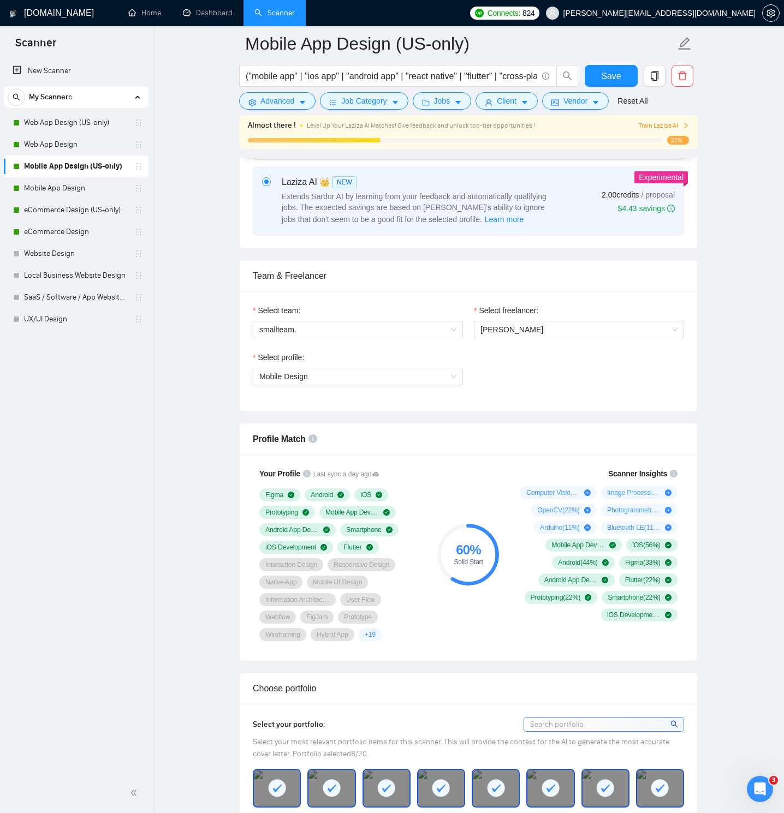
scroll to position [900, 0]
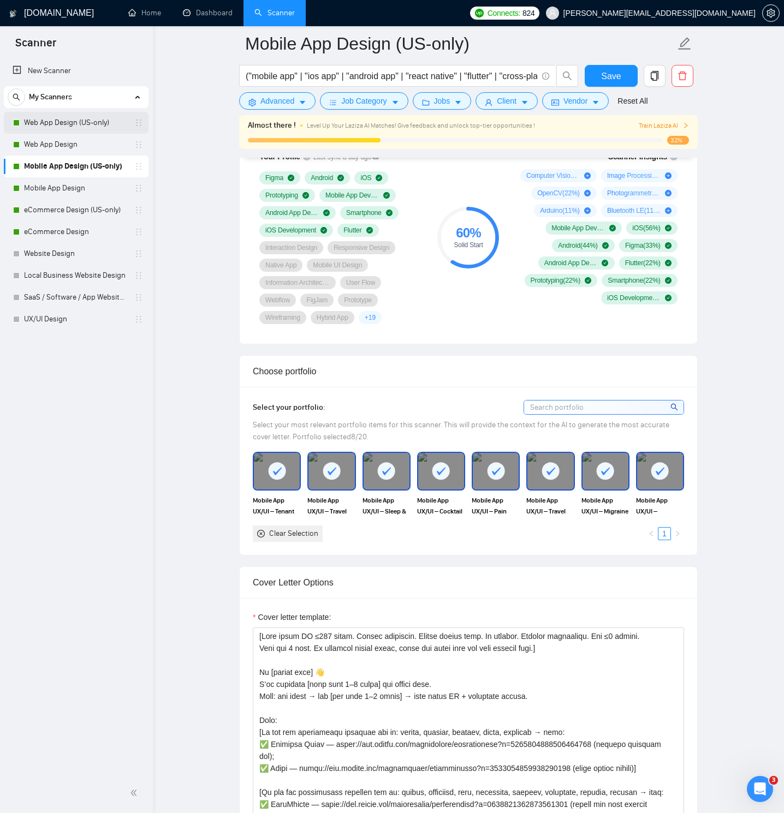
click at [67, 122] on link "Web App Design (US-only)" at bounding box center [76, 123] width 104 height 22
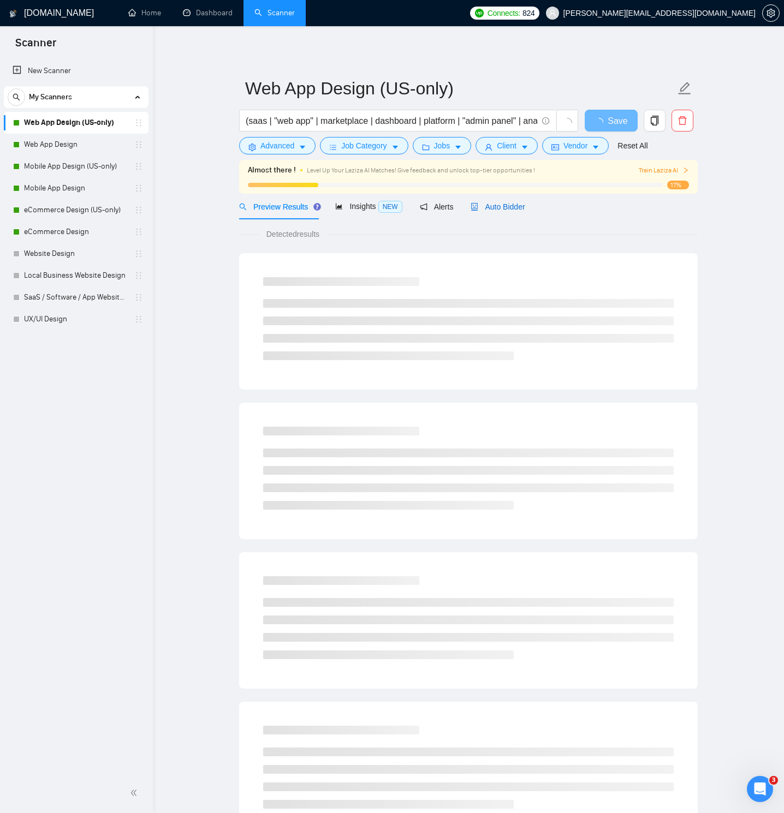
click at [485, 210] on span "Auto Bidder" at bounding box center [497, 206] width 54 height 9
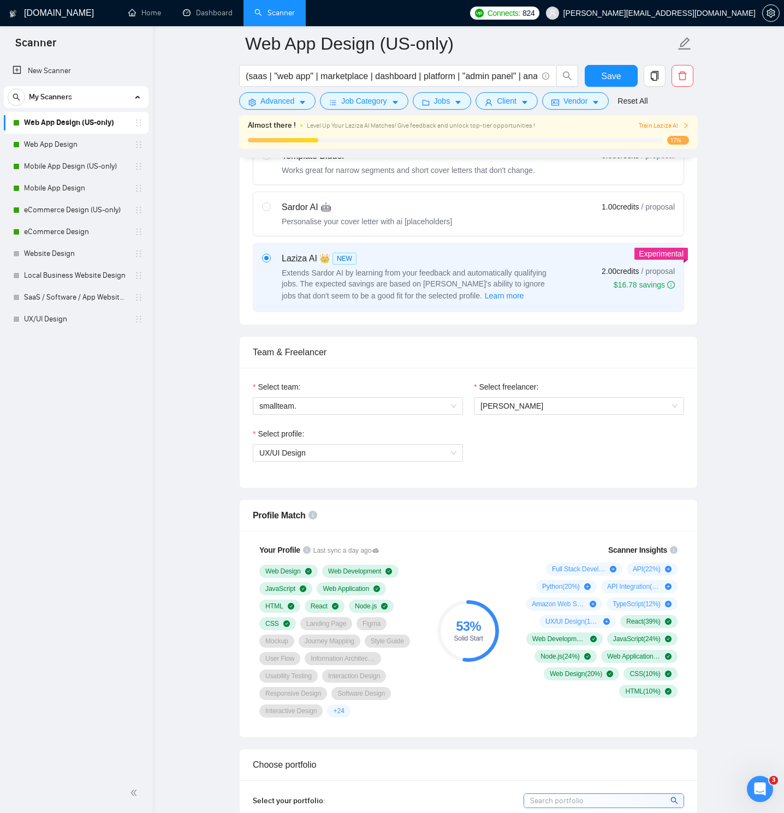
scroll to position [668, 0]
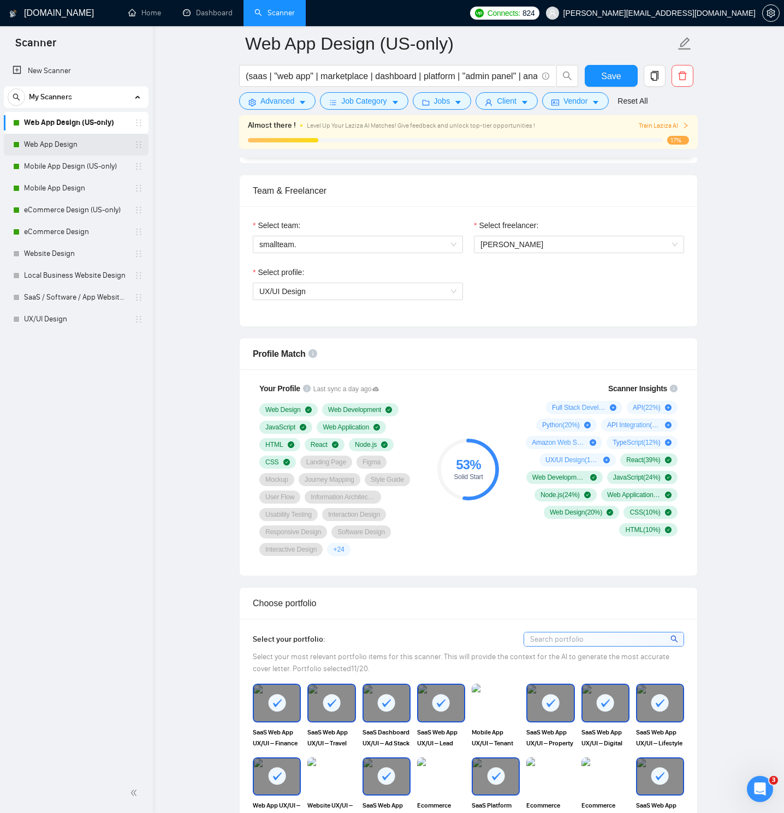
click at [87, 148] on link "Web App Design" at bounding box center [76, 145] width 104 height 22
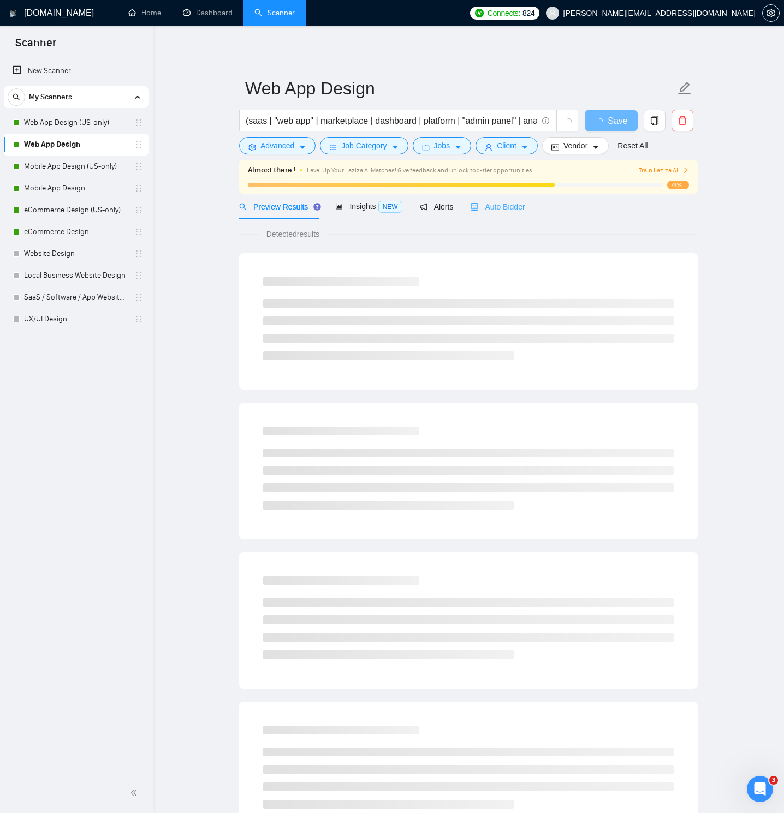
click at [503, 213] on div "Auto Bidder" at bounding box center [497, 207] width 54 height 26
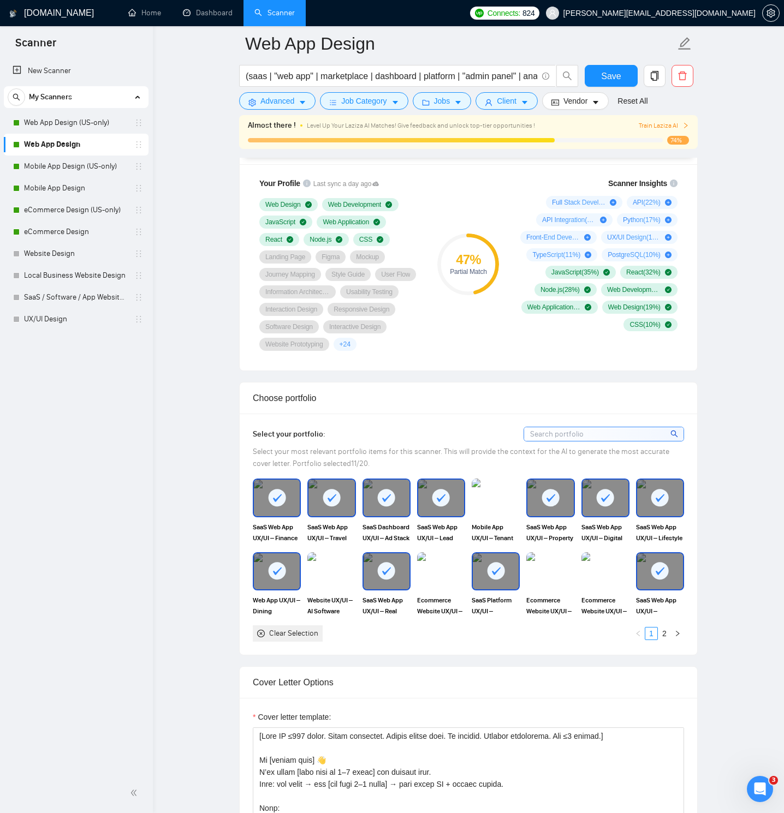
scroll to position [877, 0]
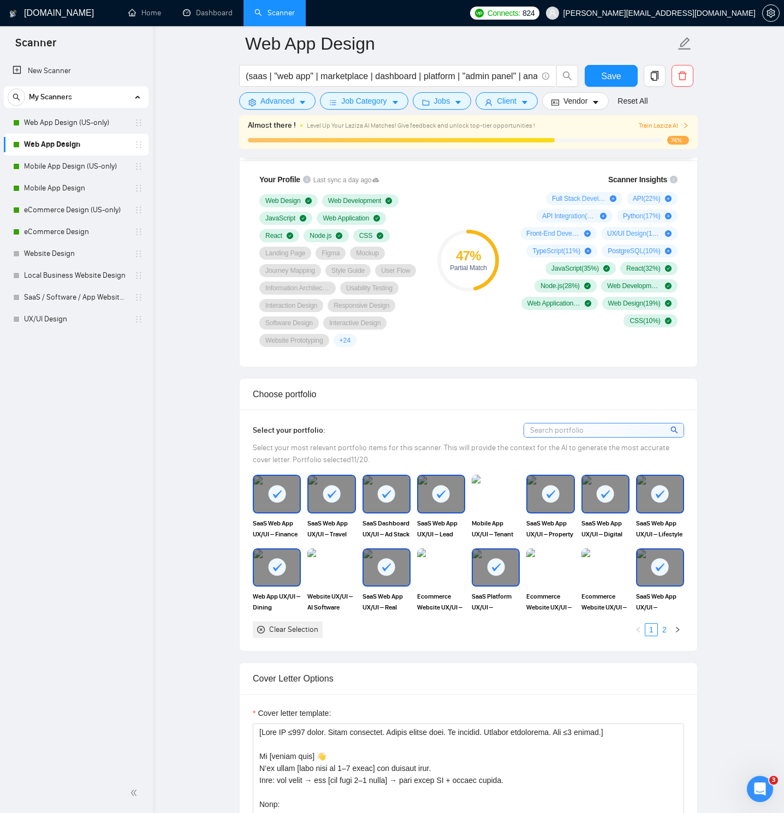
click at [661, 636] on link "2" at bounding box center [664, 630] width 12 height 12
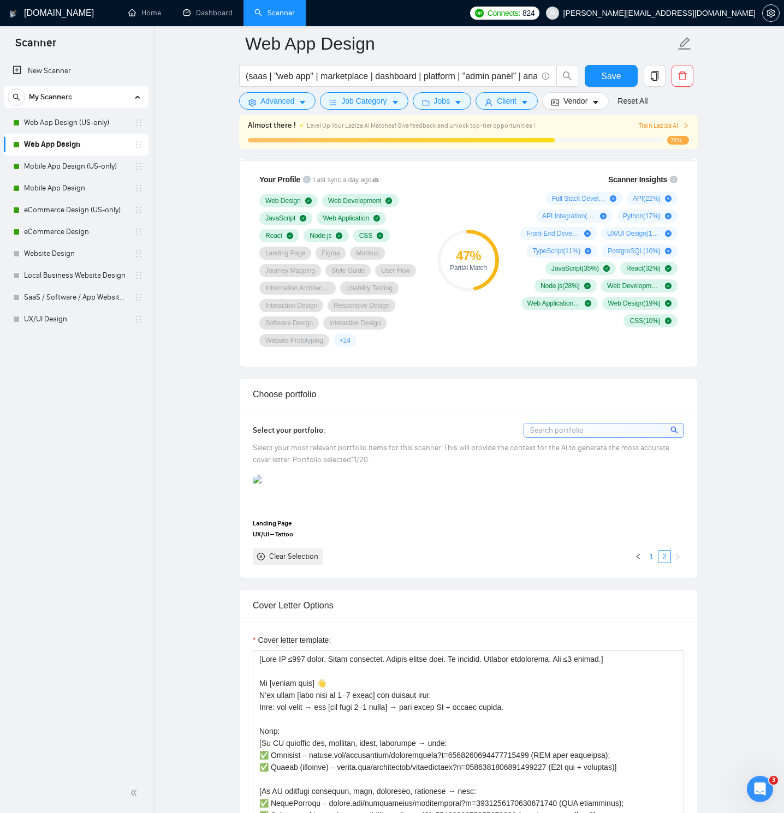
click at [649, 563] on link "1" at bounding box center [651, 557] width 12 height 12
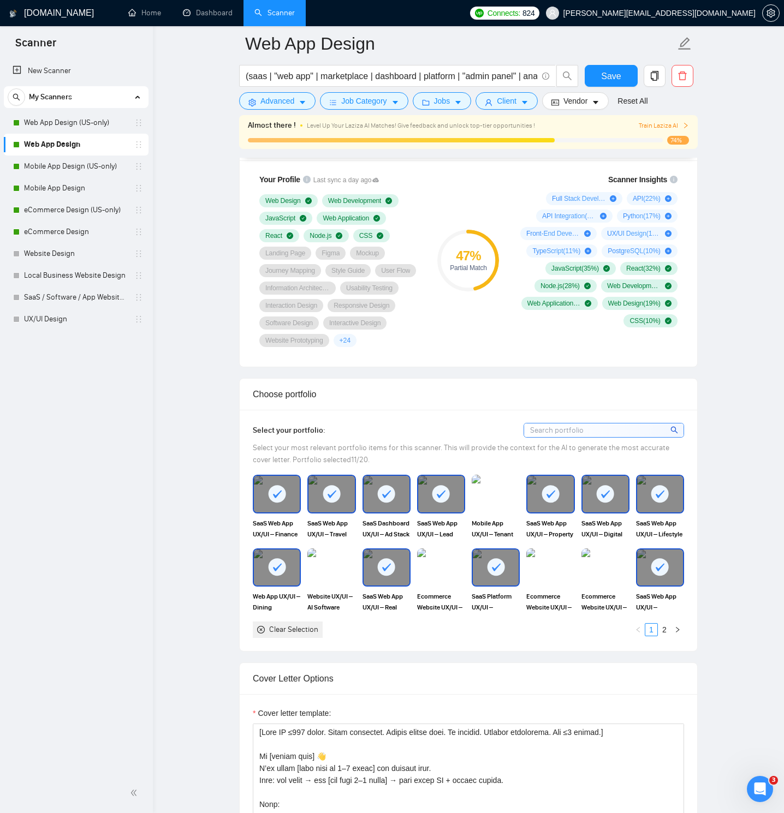
click at [85, 379] on div "New Scanner My Scanners Web App Design (US-only) Web App Design Mobile App Desi…" at bounding box center [76, 415] width 153 height 715
